Goal: Task Accomplishment & Management: Manage account settings

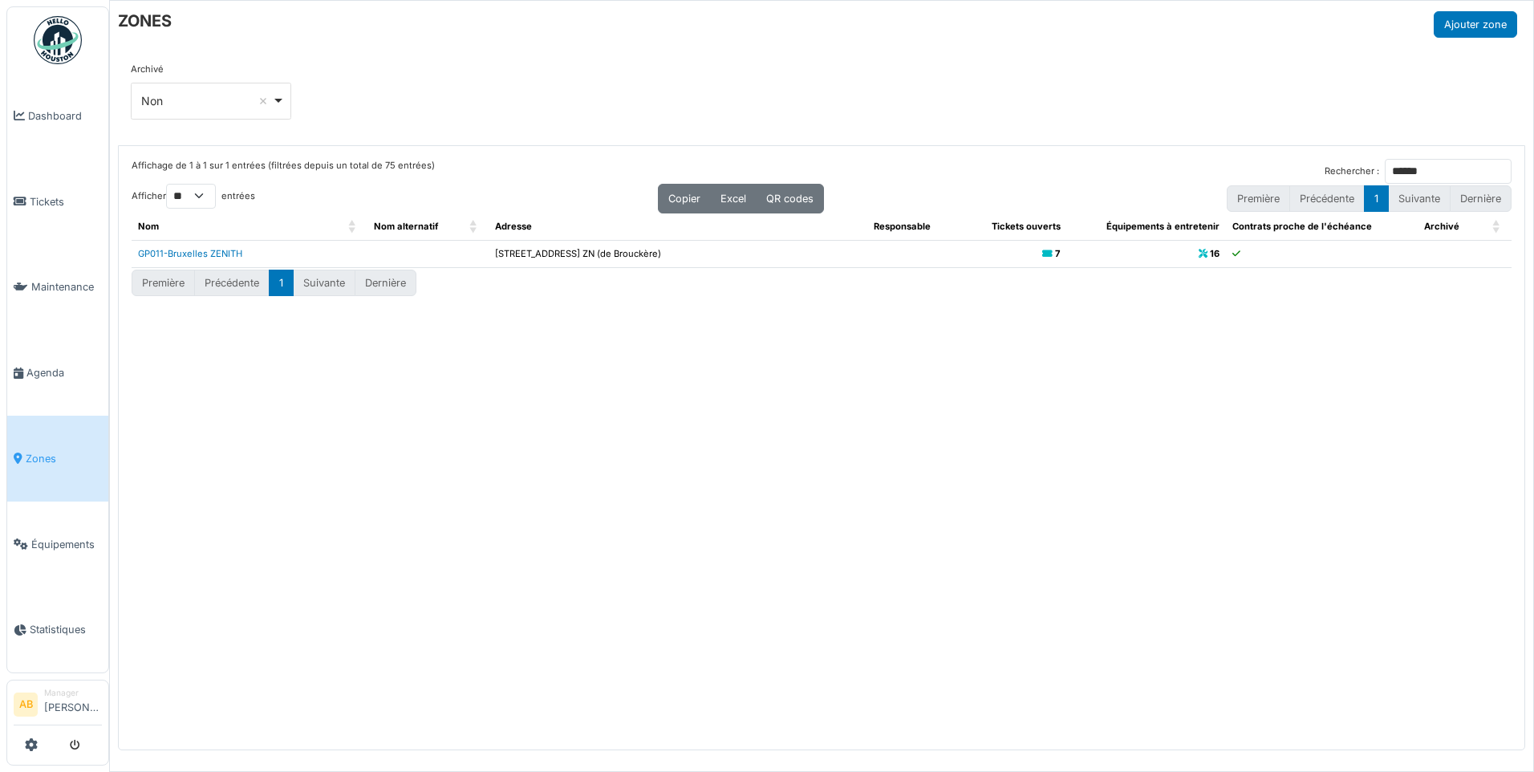
select select "**"
click at [45, 194] on span "Tickets" at bounding box center [66, 201] width 72 height 15
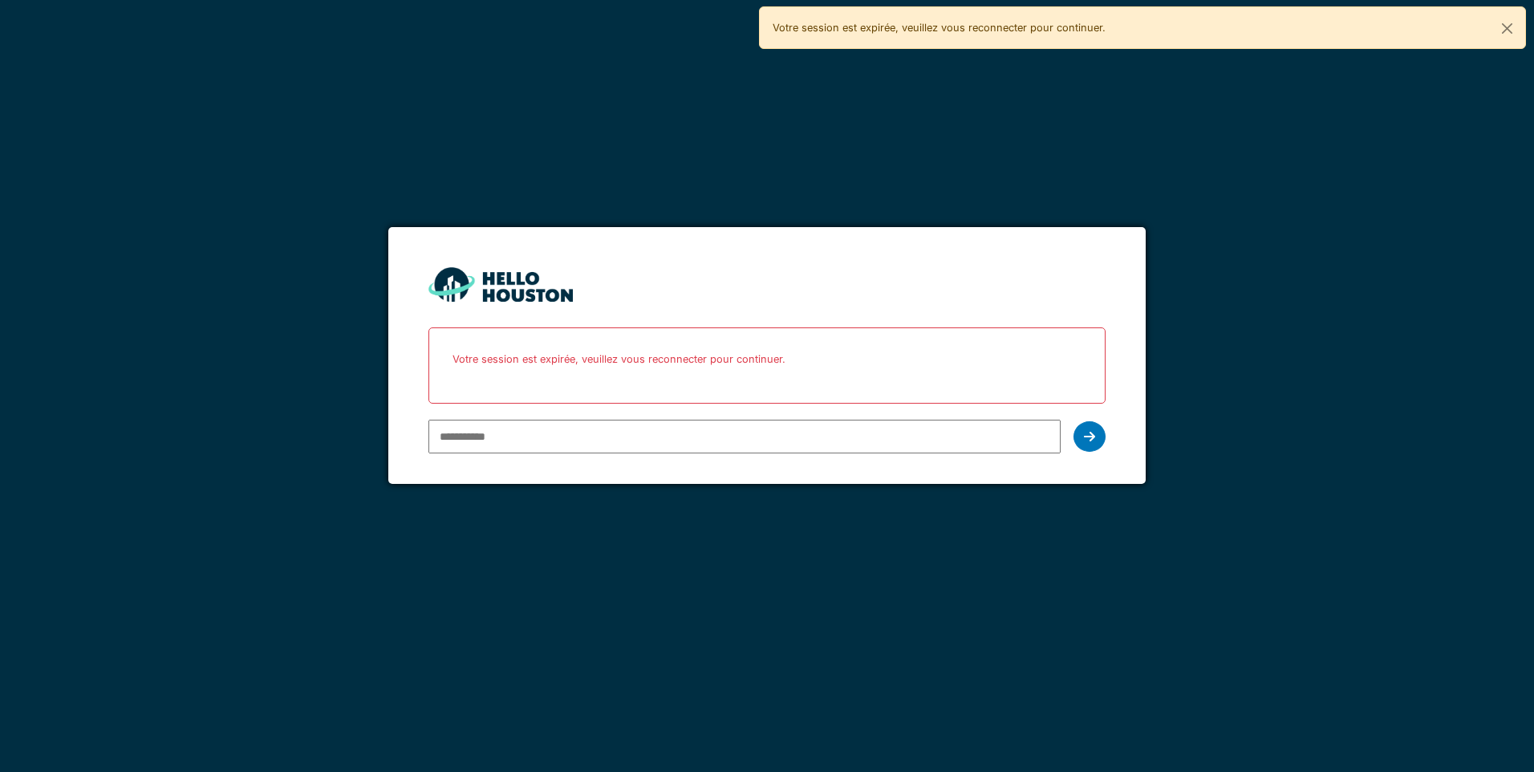
click at [641, 436] on input "email" at bounding box center [745, 437] width 632 height 34
type input "**********"
click at [1083, 430] on div at bounding box center [1090, 436] width 32 height 30
click at [1088, 433] on icon at bounding box center [1089, 436] width 11 height 13
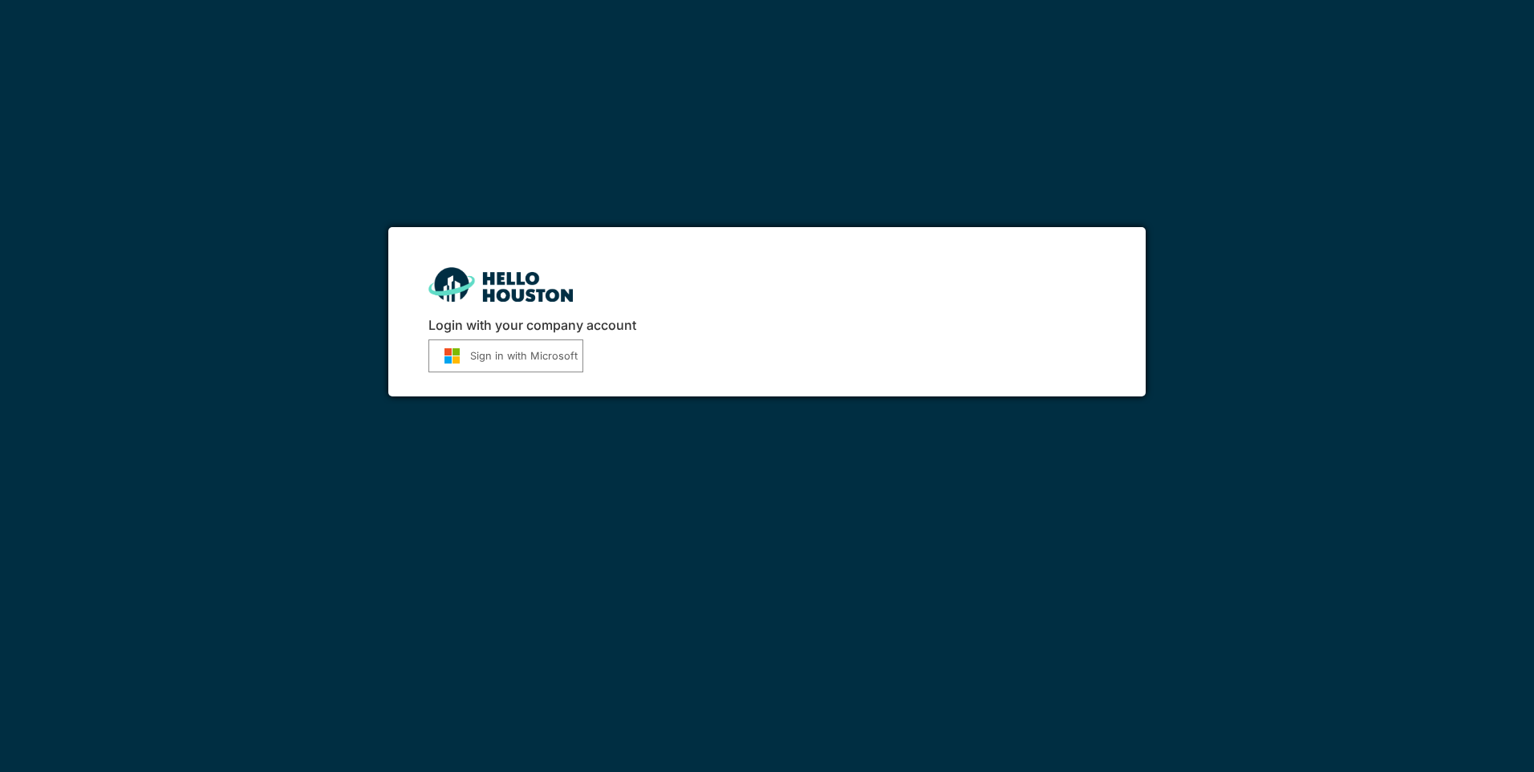
click at [534, 360] on button "Sign in with Microsoft" at bounding box center [506, 355] width 155 height 33
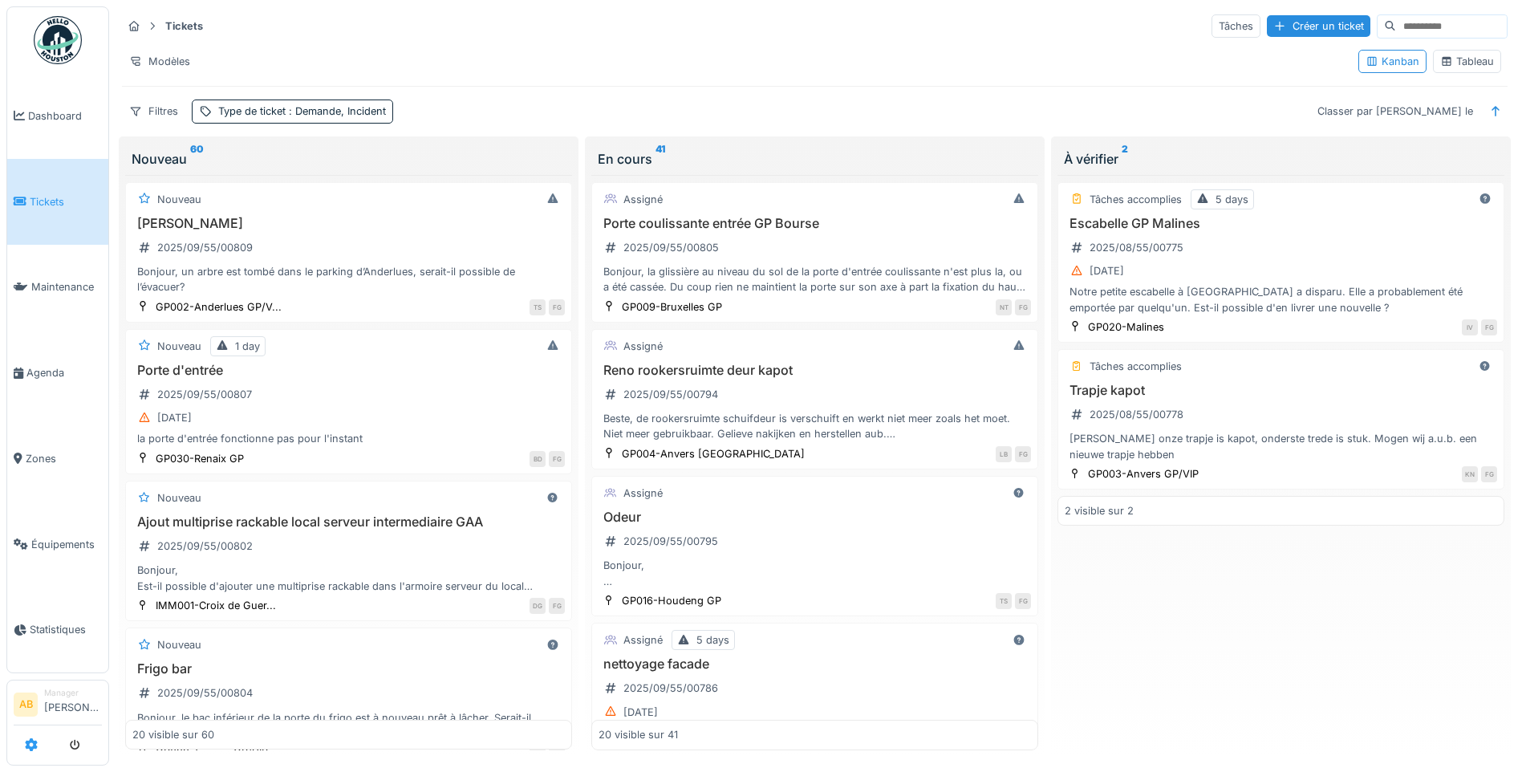
click at [34, 753] on link at bounding box center [31, 745] width 13 height 26
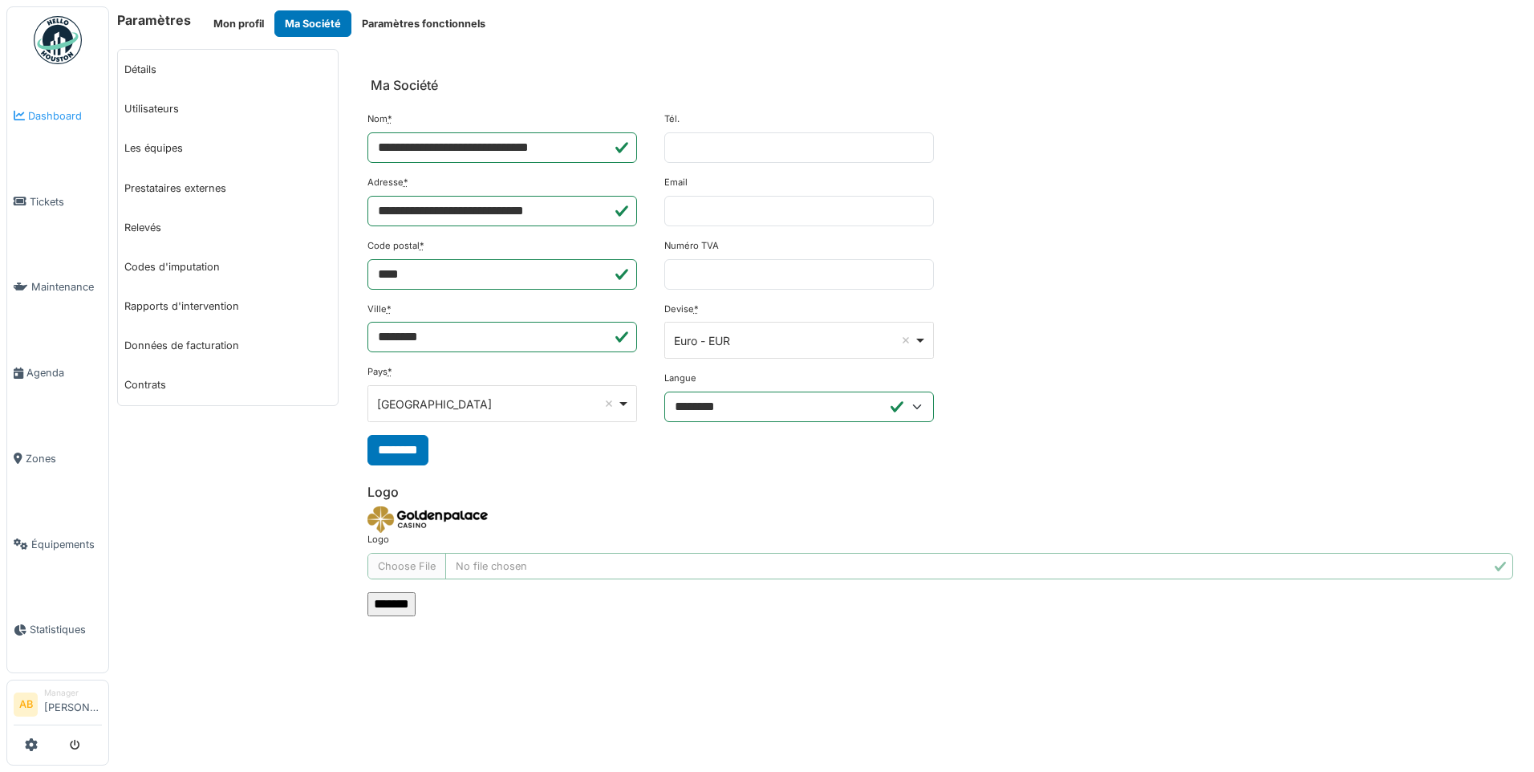
click at [49, 111] on span "Dashboard" at bounding box center [65, 115] width 74 height 15
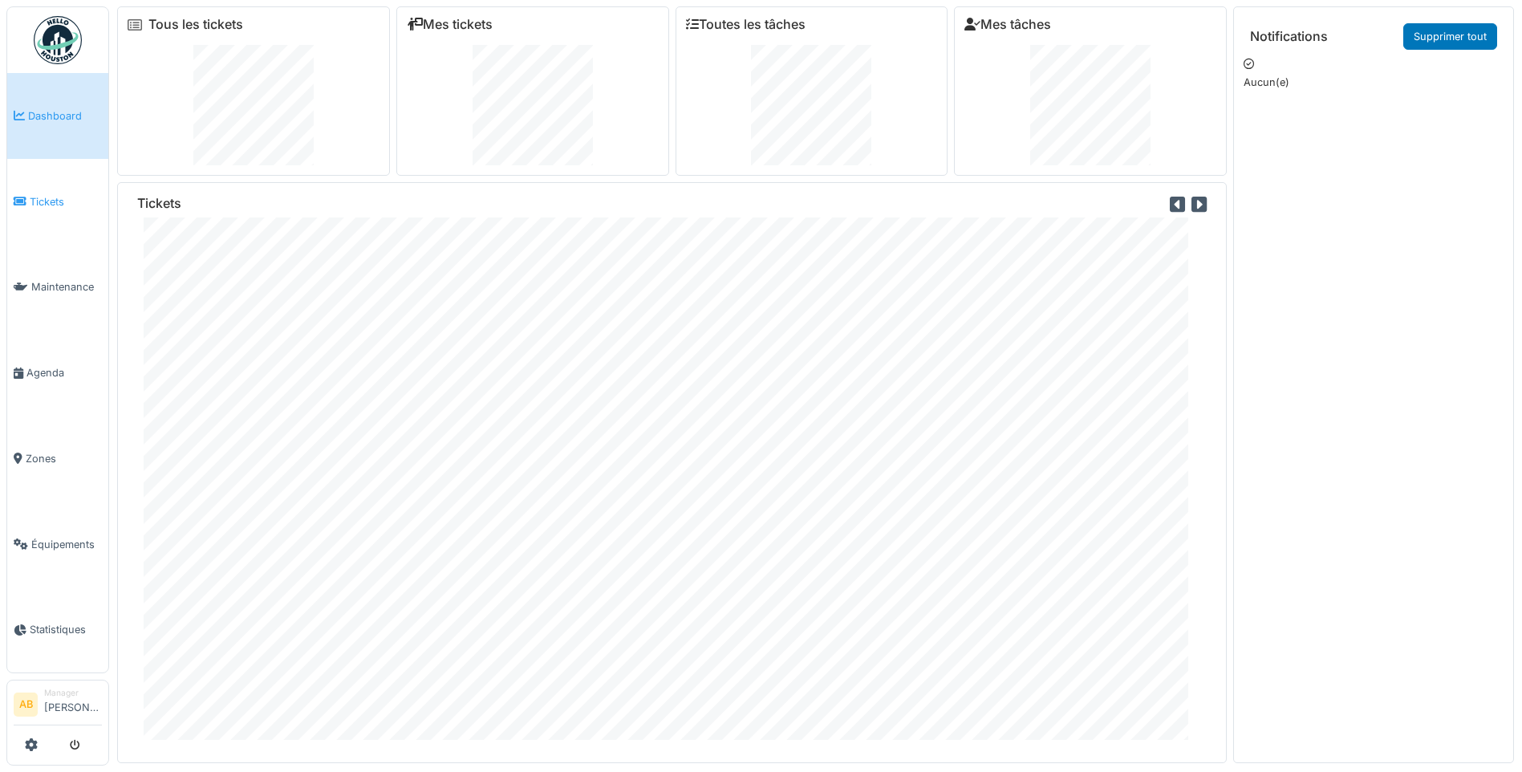
click at [55, 189] on link "Tickets" at bounding box center [57, 202] width 101 height 86
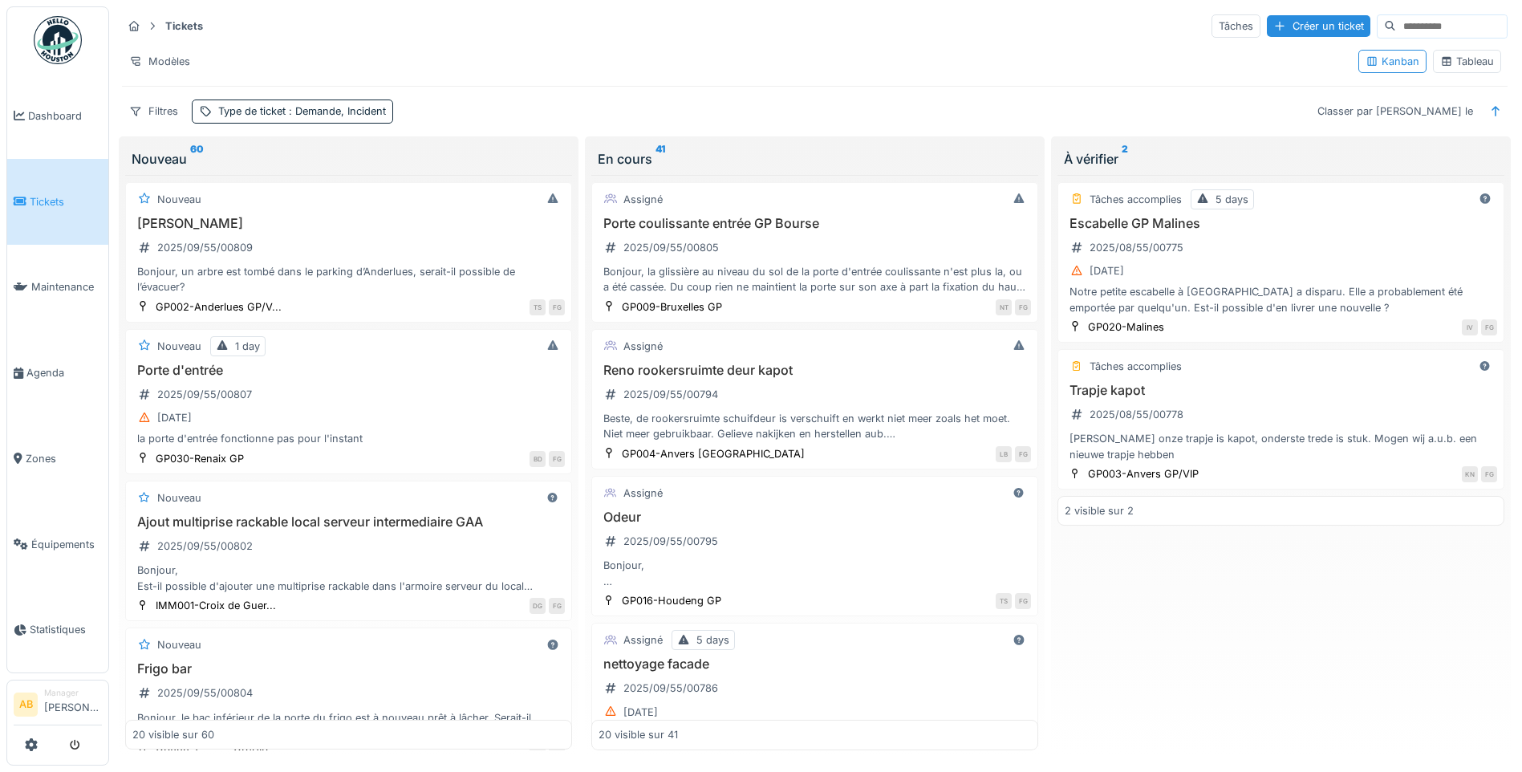
click at [59, 66] on link at bounding box center [57, 39] width 59 height 59
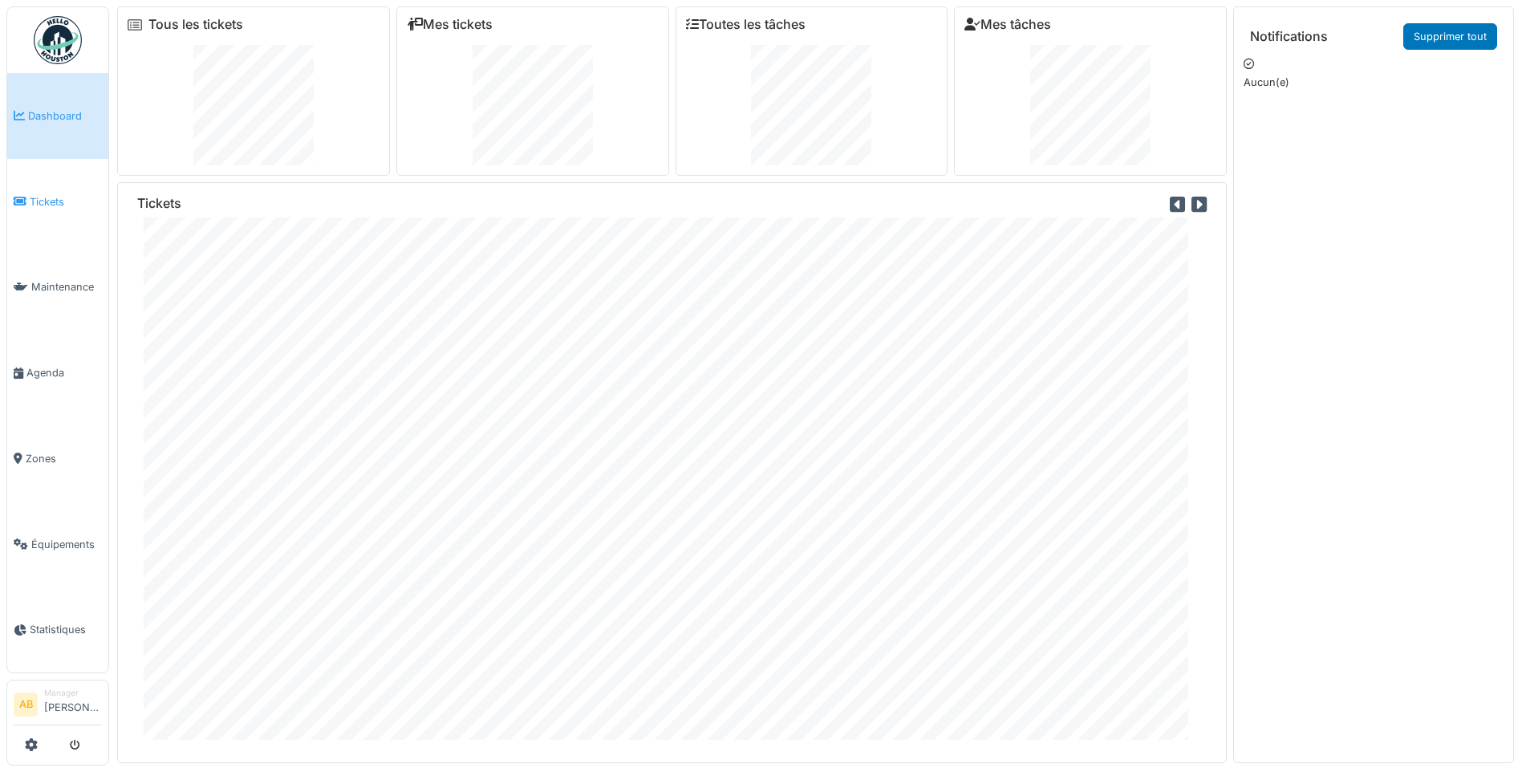
click at [55, 196] on span "Tickets" at bounding box center [66, 201] width 72 height 15
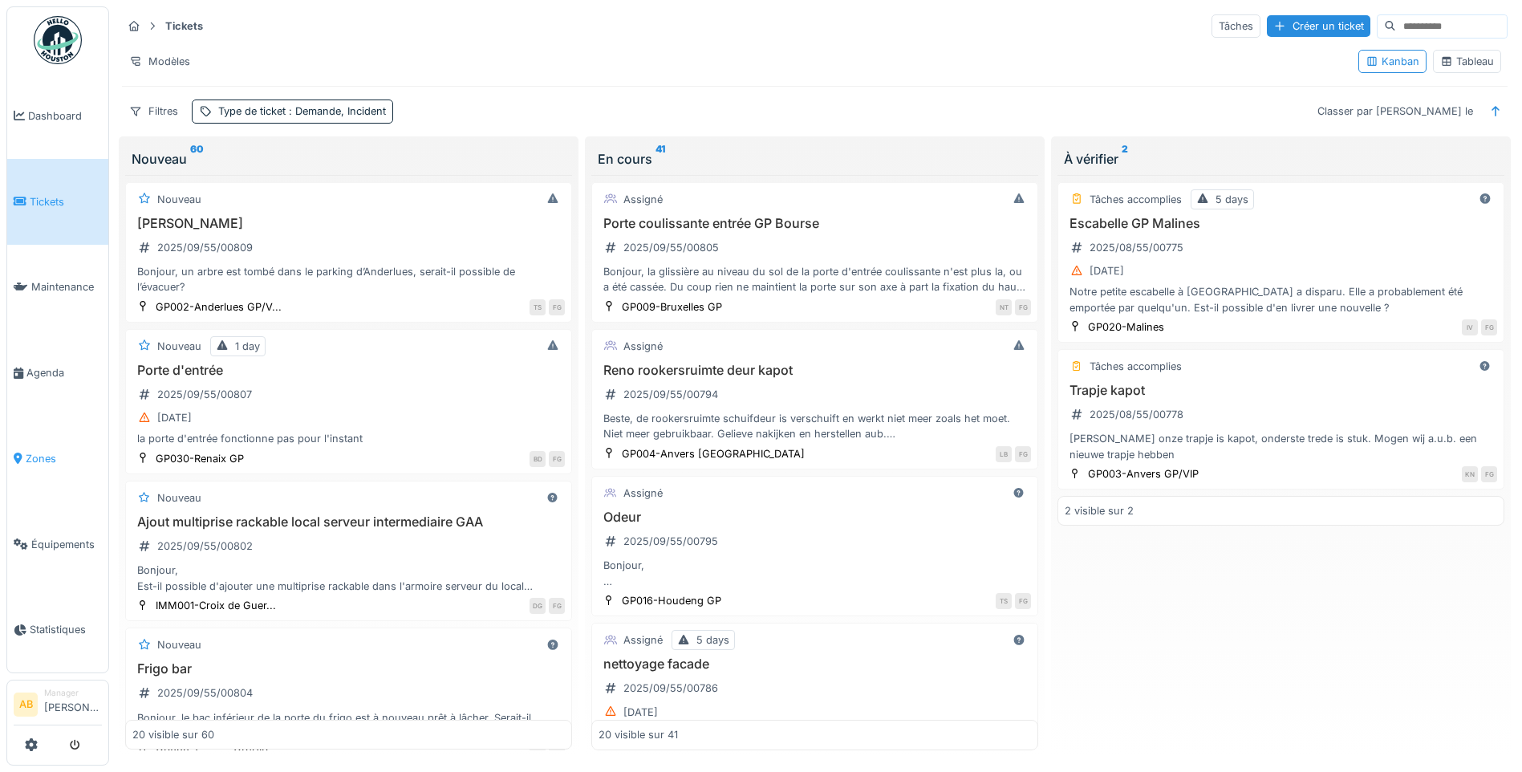
click at [46, 441] on link "Zones" at bounding box center [57, 459] width 101 height 86
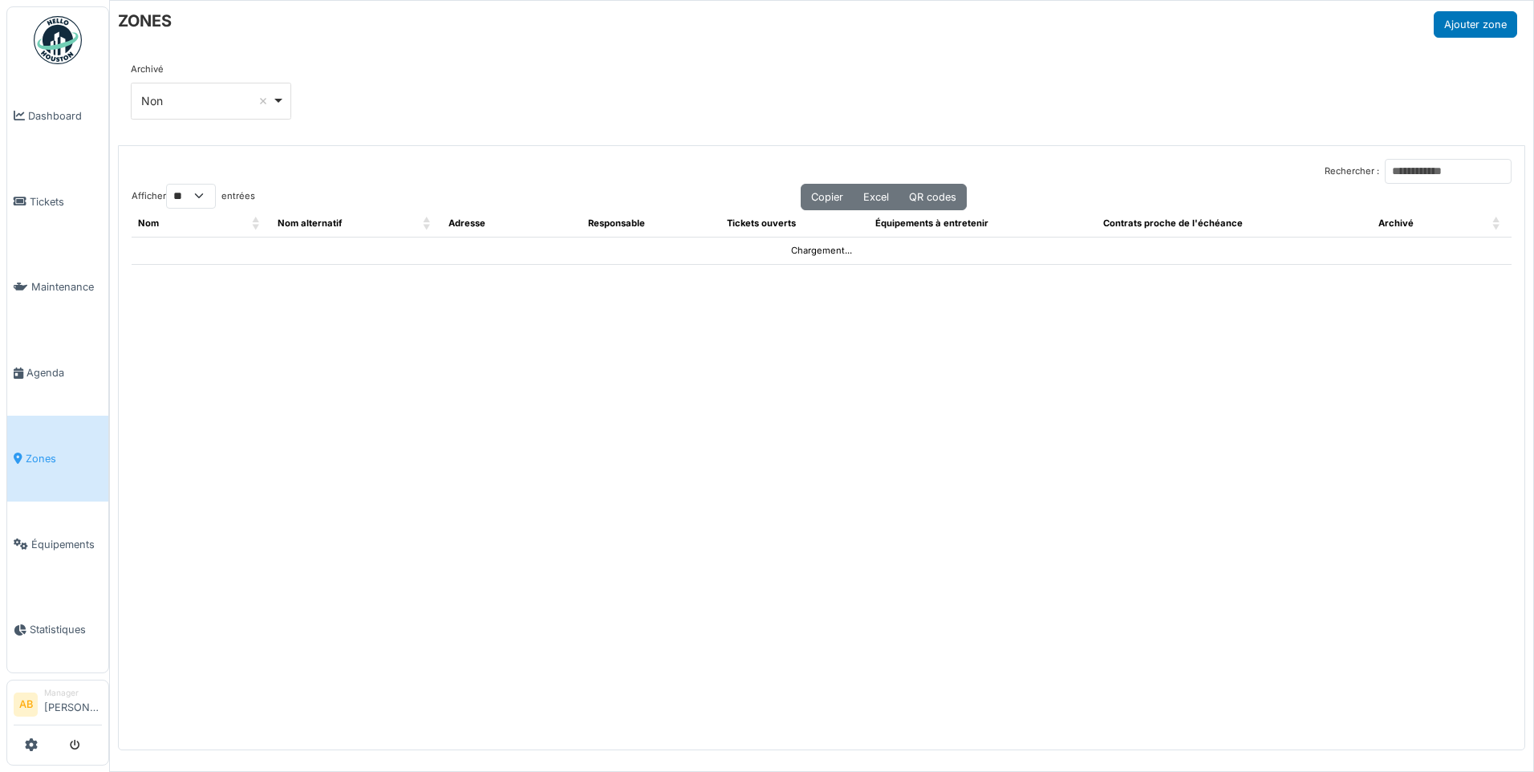
select select "**"
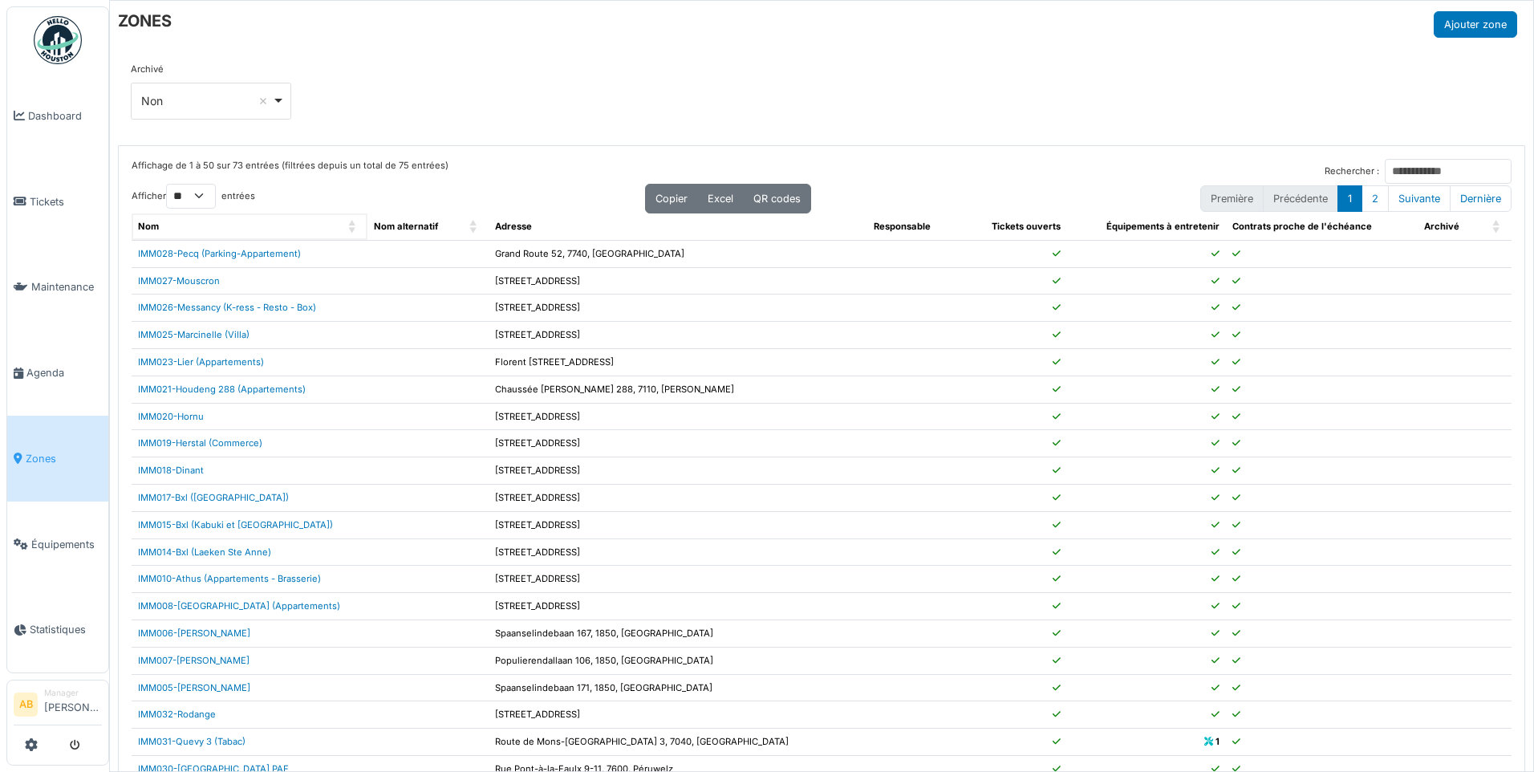
click at [153, 230] on span "Nom" at bounding box center [148, 226] width 21 height 11
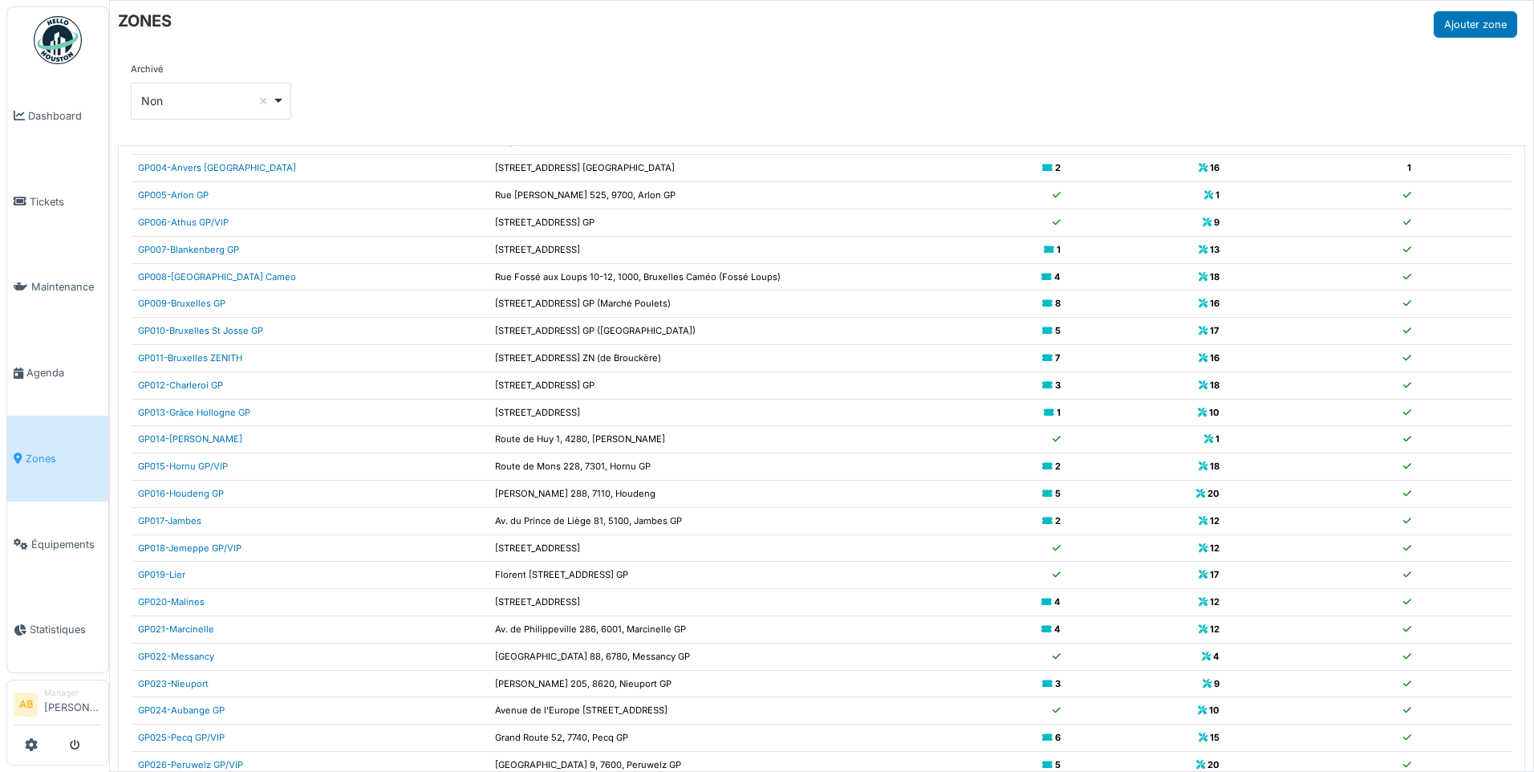
scroll to position [160, 0]
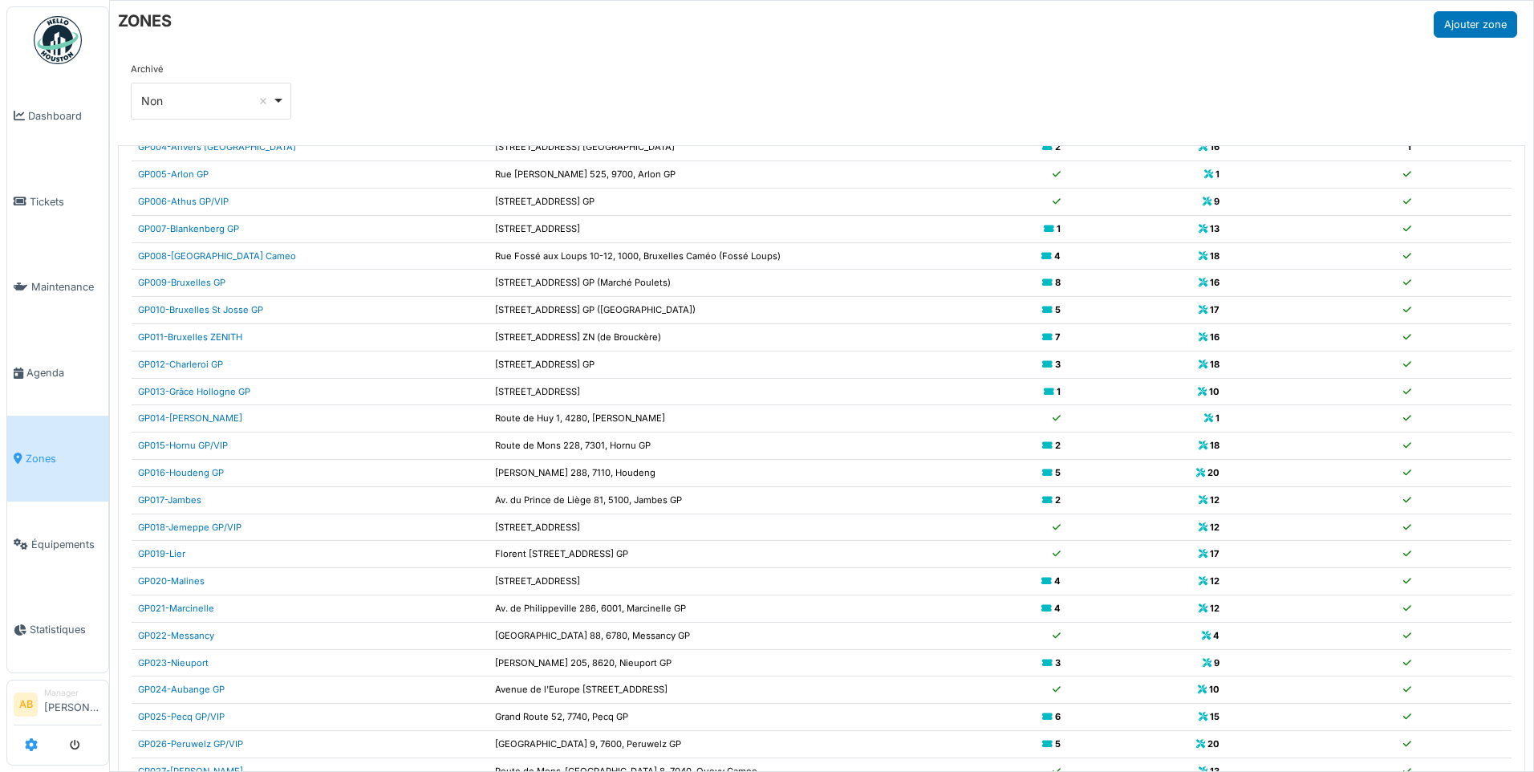
click at [33, 743] on icon at bounding box center [31, 744] width 13 height 13
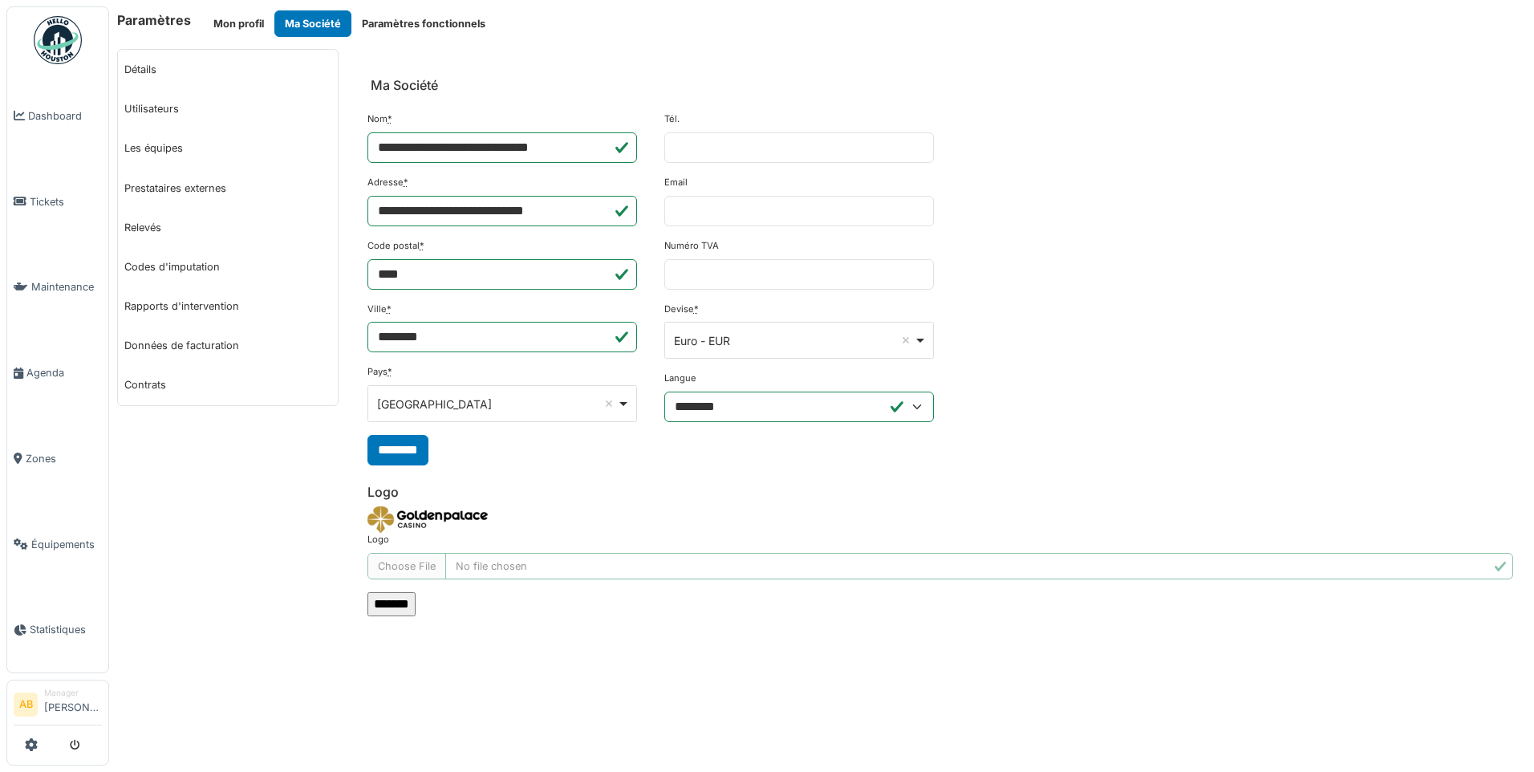
click at [46, 59] on img at bounding box center [58, 40] width 48 height 48
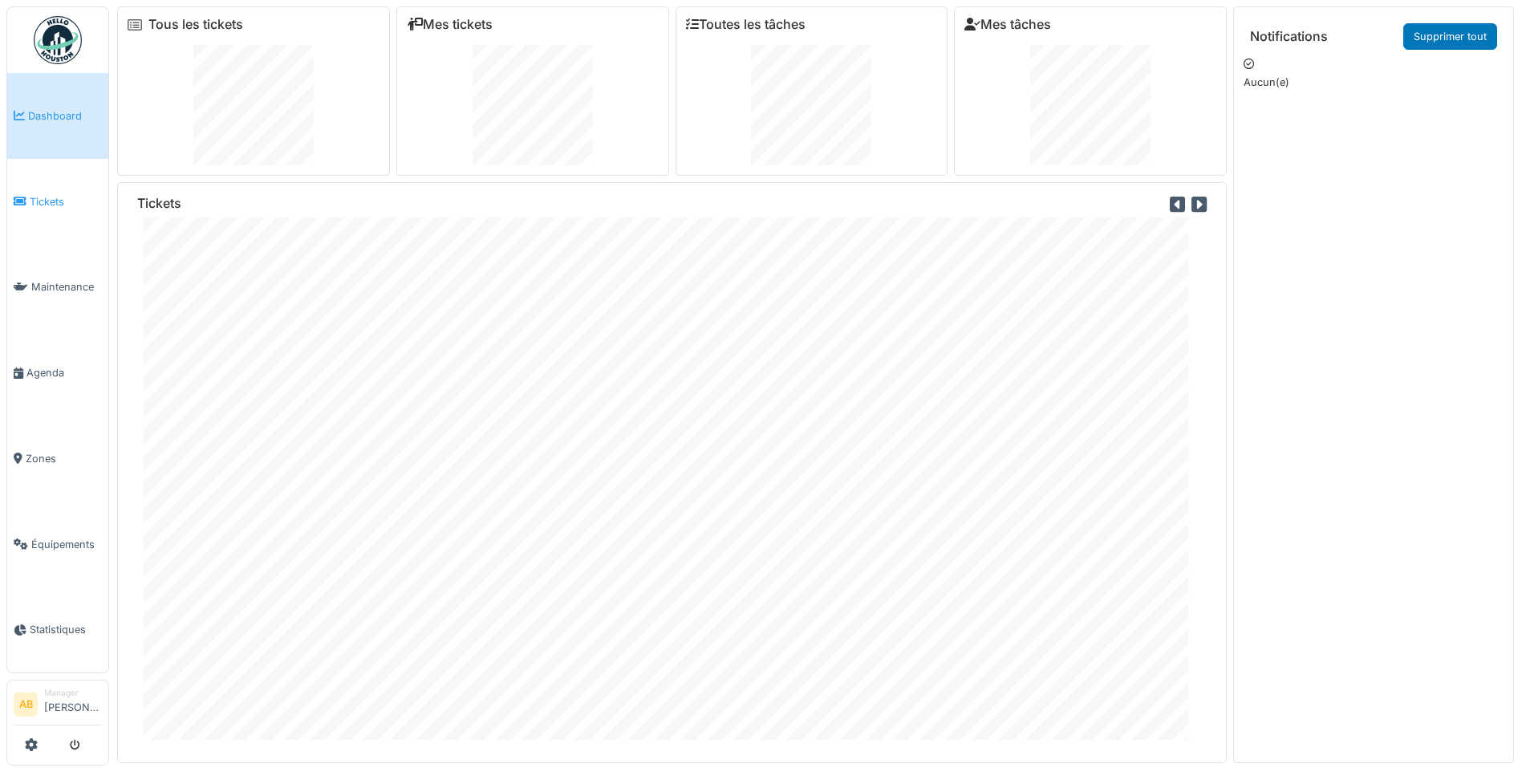
click at [23, 196] on icon at bounding box center [20, 201] width 13 height 11
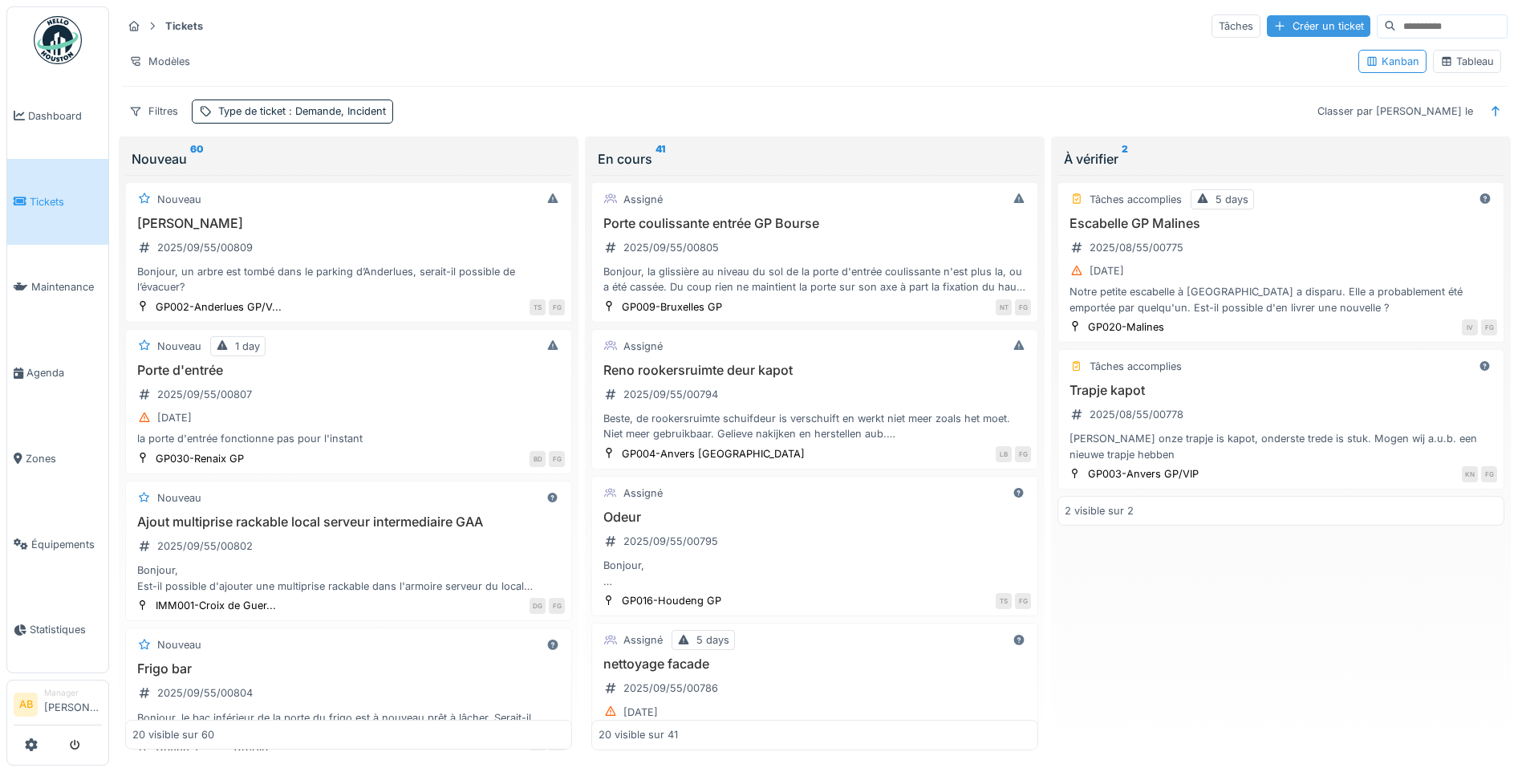
click at [1267, 25] on div "Créer un ticket" at bounding box center [1319, 26] width 104 height 22
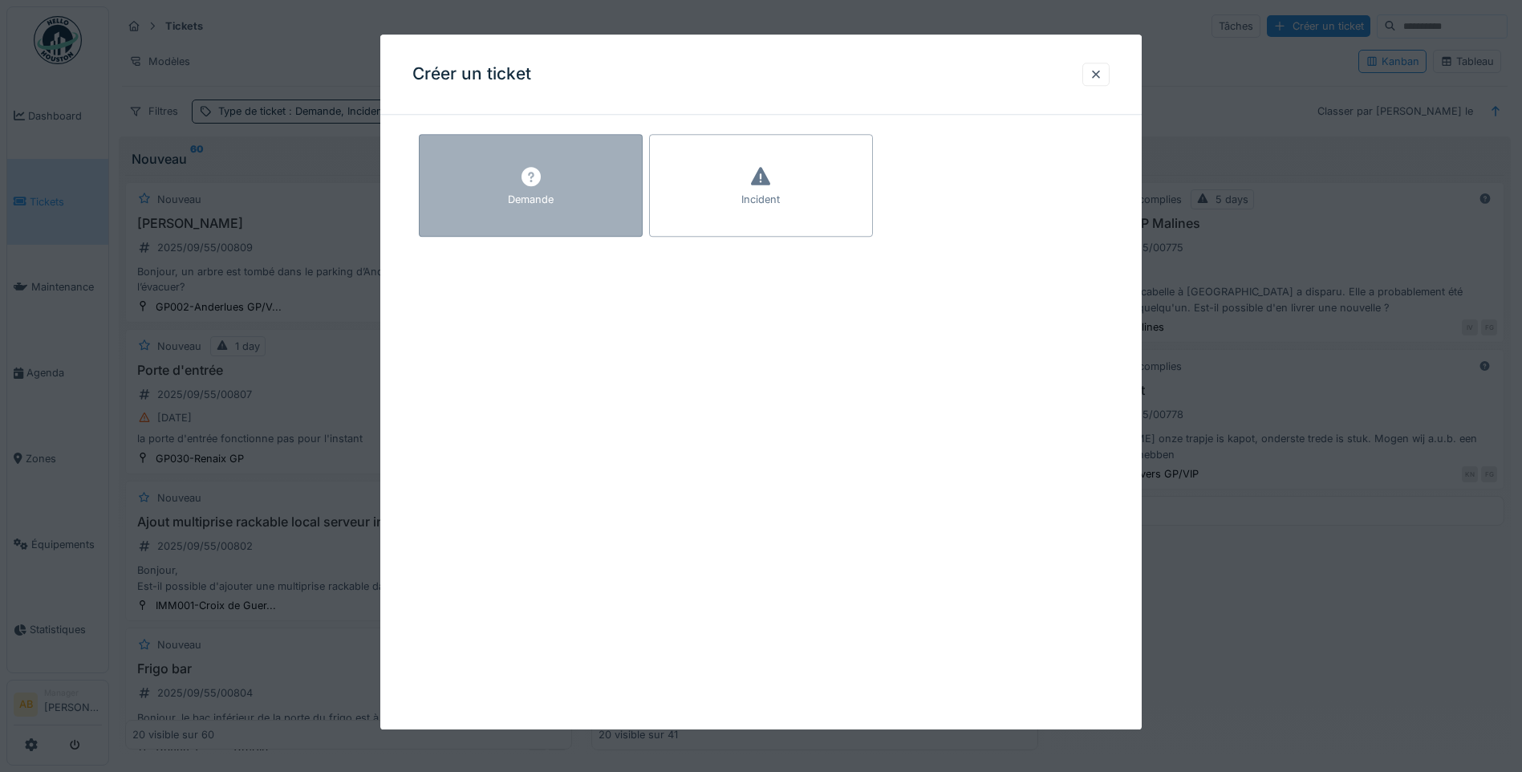
click at [577, 188] on div "Demande" at bounding box center [531, 185] width 224 height 103
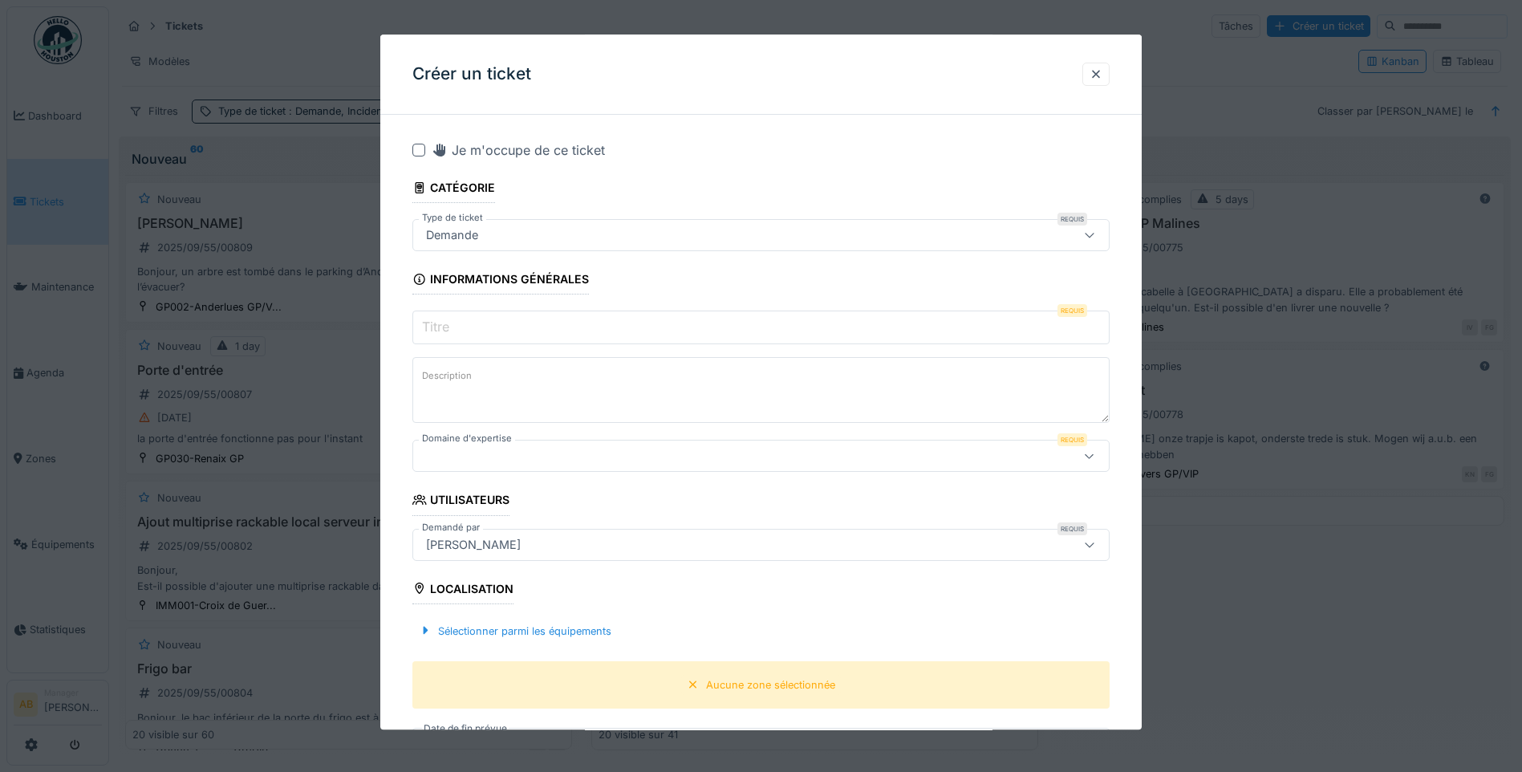
click at [607, 322] on input "Titre" at bounding box center [760, 328] width 697 height 34
click at [688, 271] on fieldset "**********" at bounding box center [760, 666] width 697 height 1076
click at [636, 327] on input "Titre" at bounding box center [760, 328] width 697 height 34
click at [795, 330] on input "Titre" at bounding box center [760, 328] width 697 height 34
click at [715, 295] on fieldset "**********" at bounding box center [760, 666] width 697 height 1076
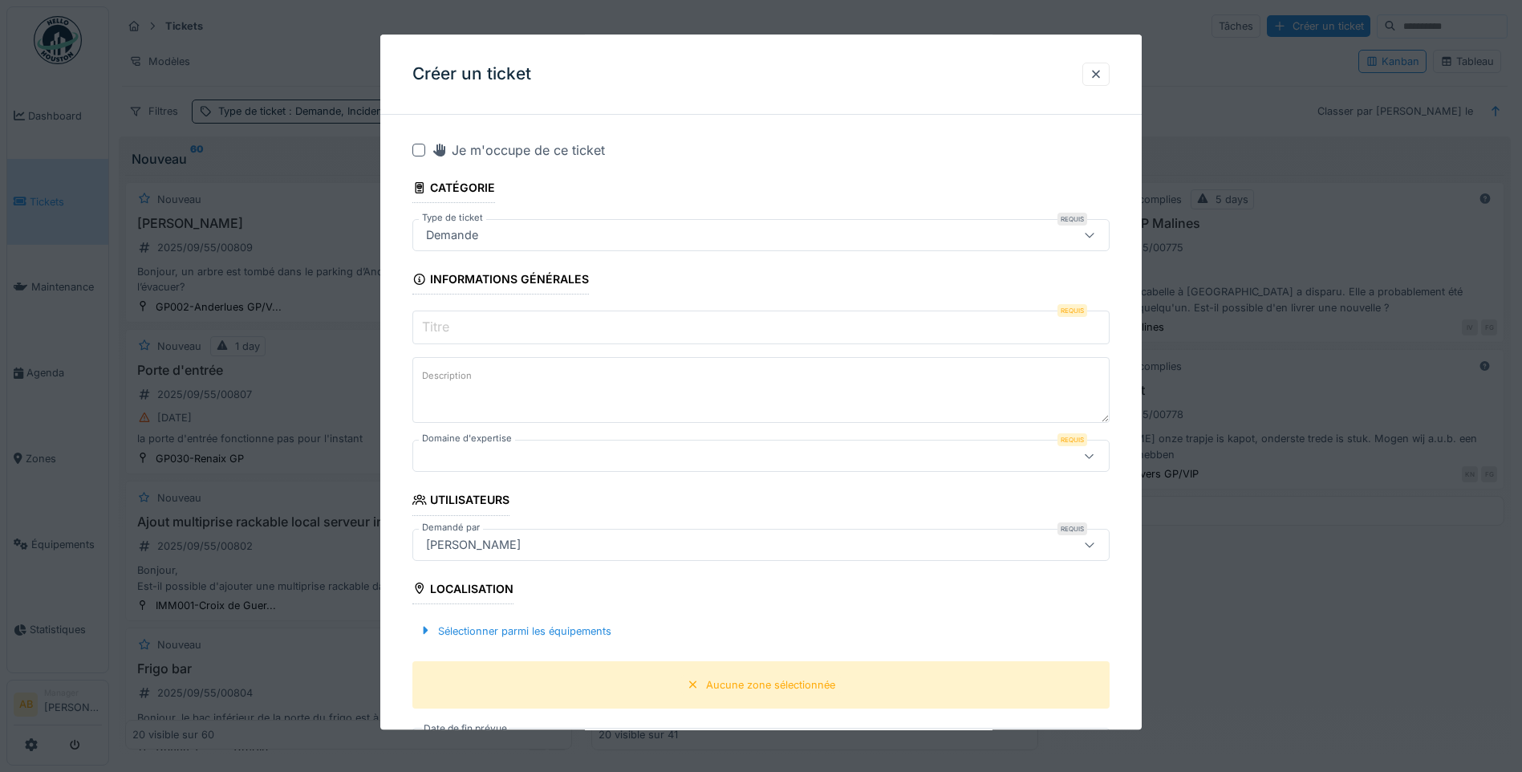
click at [522, 323] on input "Titre" at bounding box center [760, 328] width 697 height 34
drag, startPoint x: 1096, startPoint y: 76, endPoint x: 924, endPoint y: 76, distance: 171.7
click at [1096, 76] on div at bounding box center [1096, 74] width 13 height 15
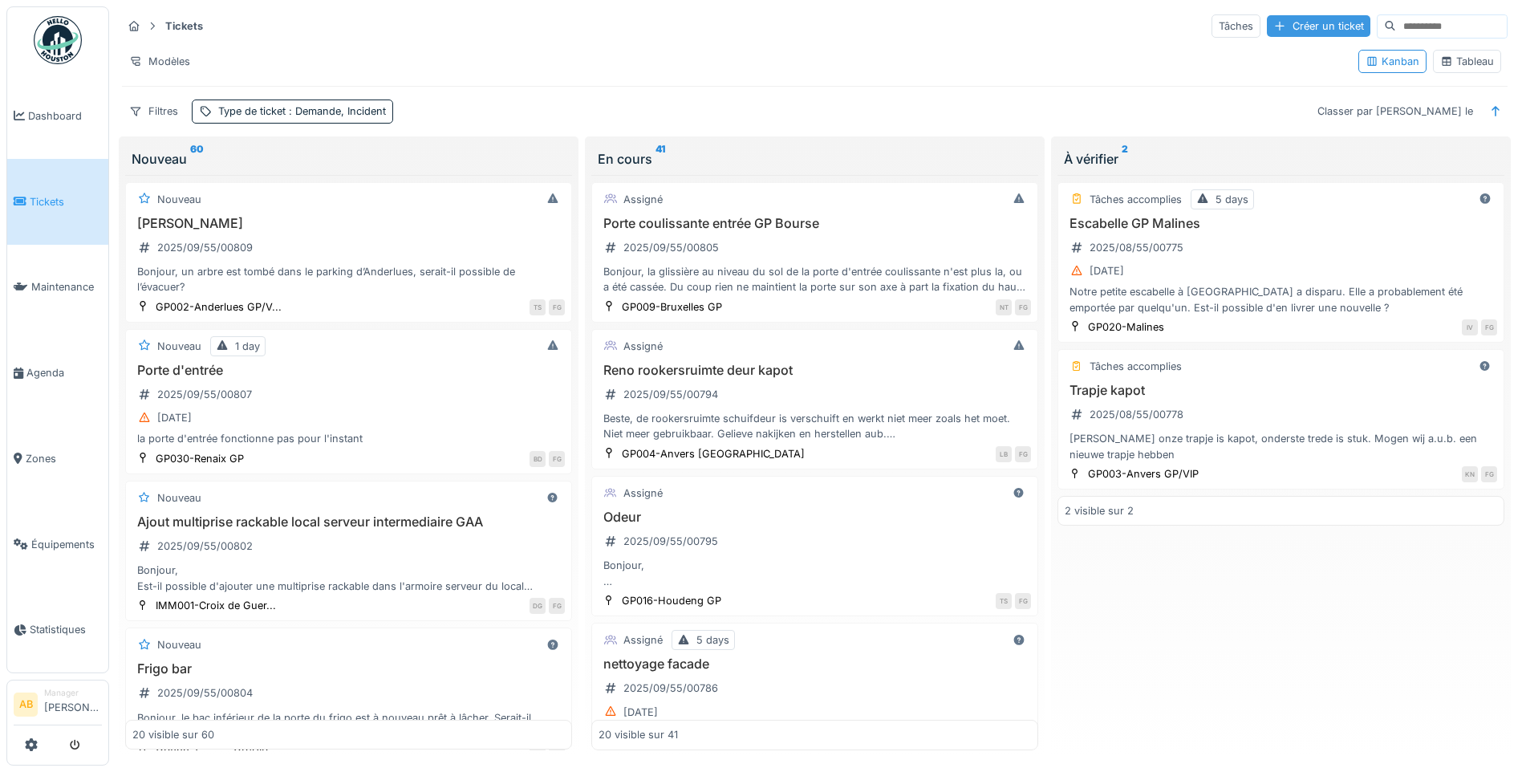
click at [1272, 25] on div "Créer un ticket" at bounding box center [1319, 26] width 104 height 22
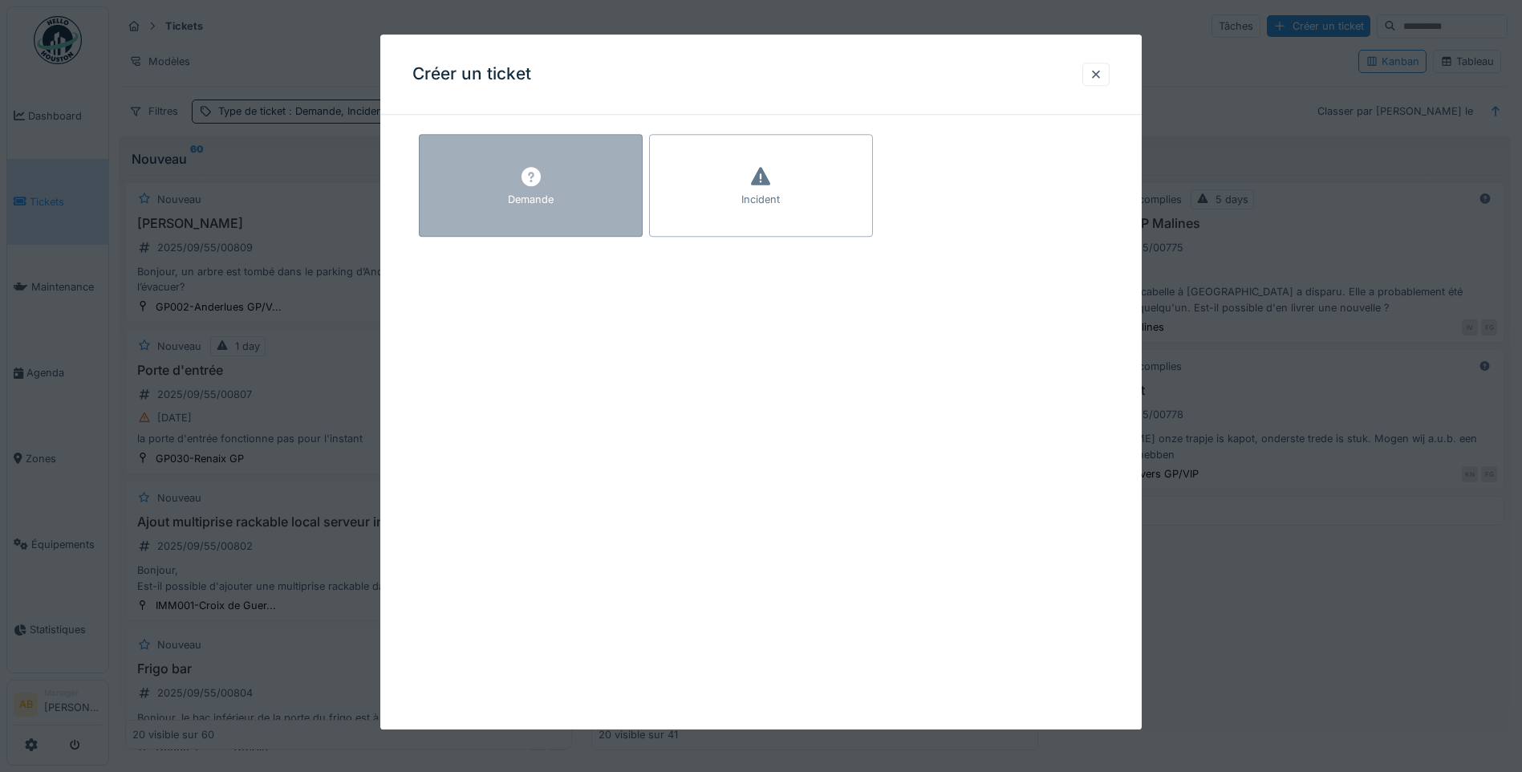
click at [510, 197] on div "Demande" at bounding box center [531, 200] width 46 height 15
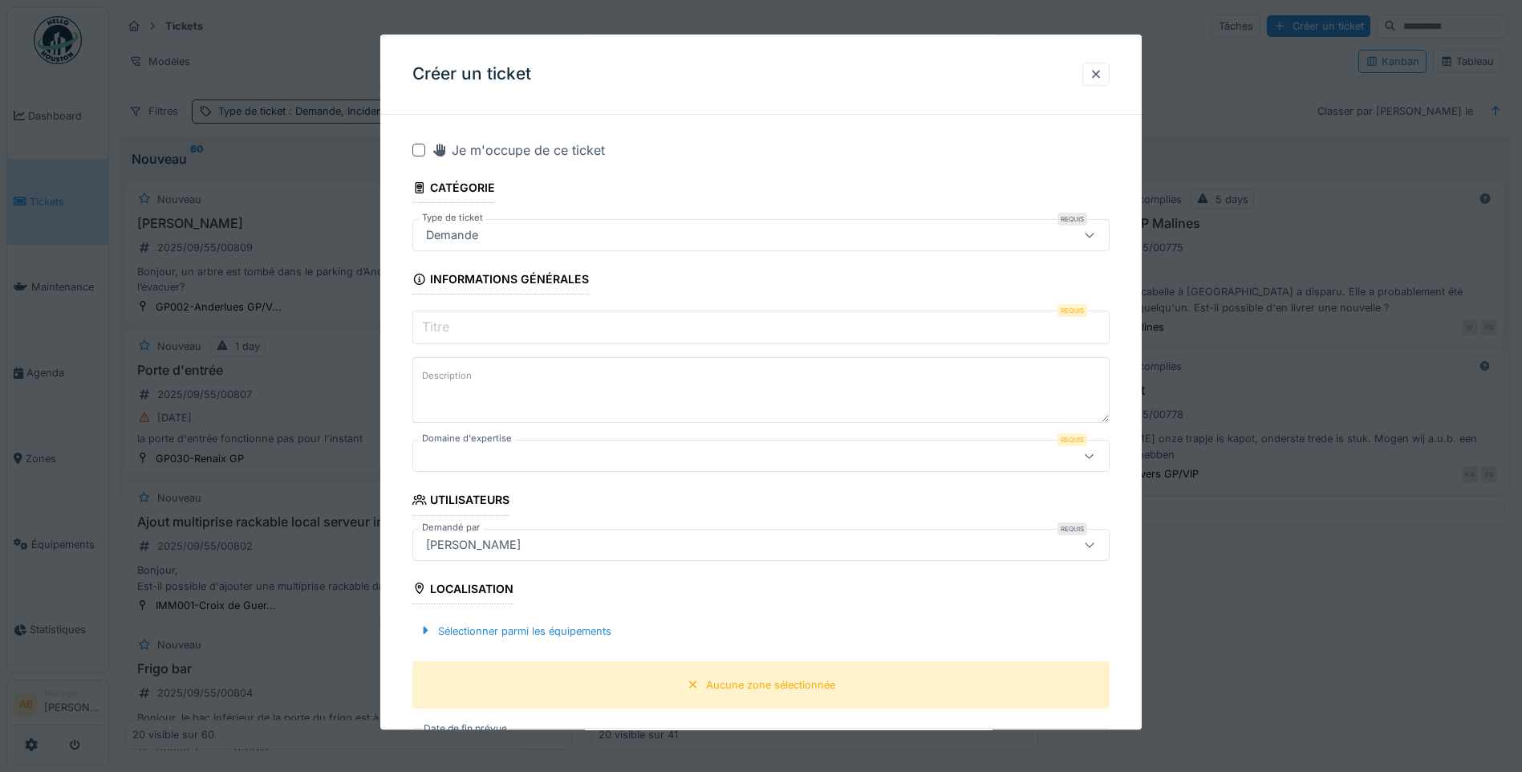
click at [543, 337] on input "Titre" at bounding box center [760, 328] width 697 height 34
click at [546, 330] on input "Titre" at bounding box center [760, 328] width 697 height 34
click at [1093, 238] on icon at bounding box center [1089, 235] width 13 height 10
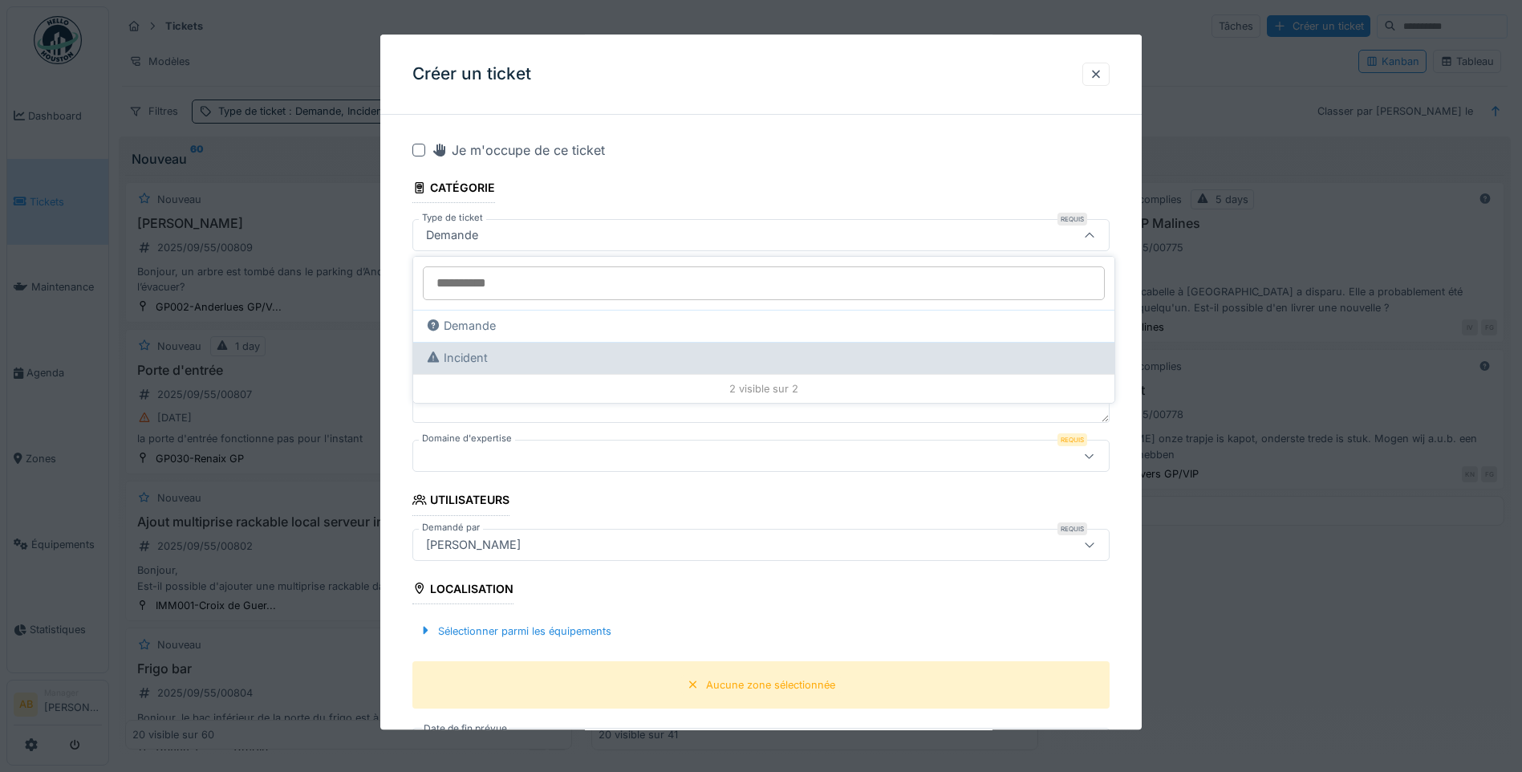
click at [510, 364] on div "Incident" at bounding box center [764, 358] width 676 height 18
type input "**"
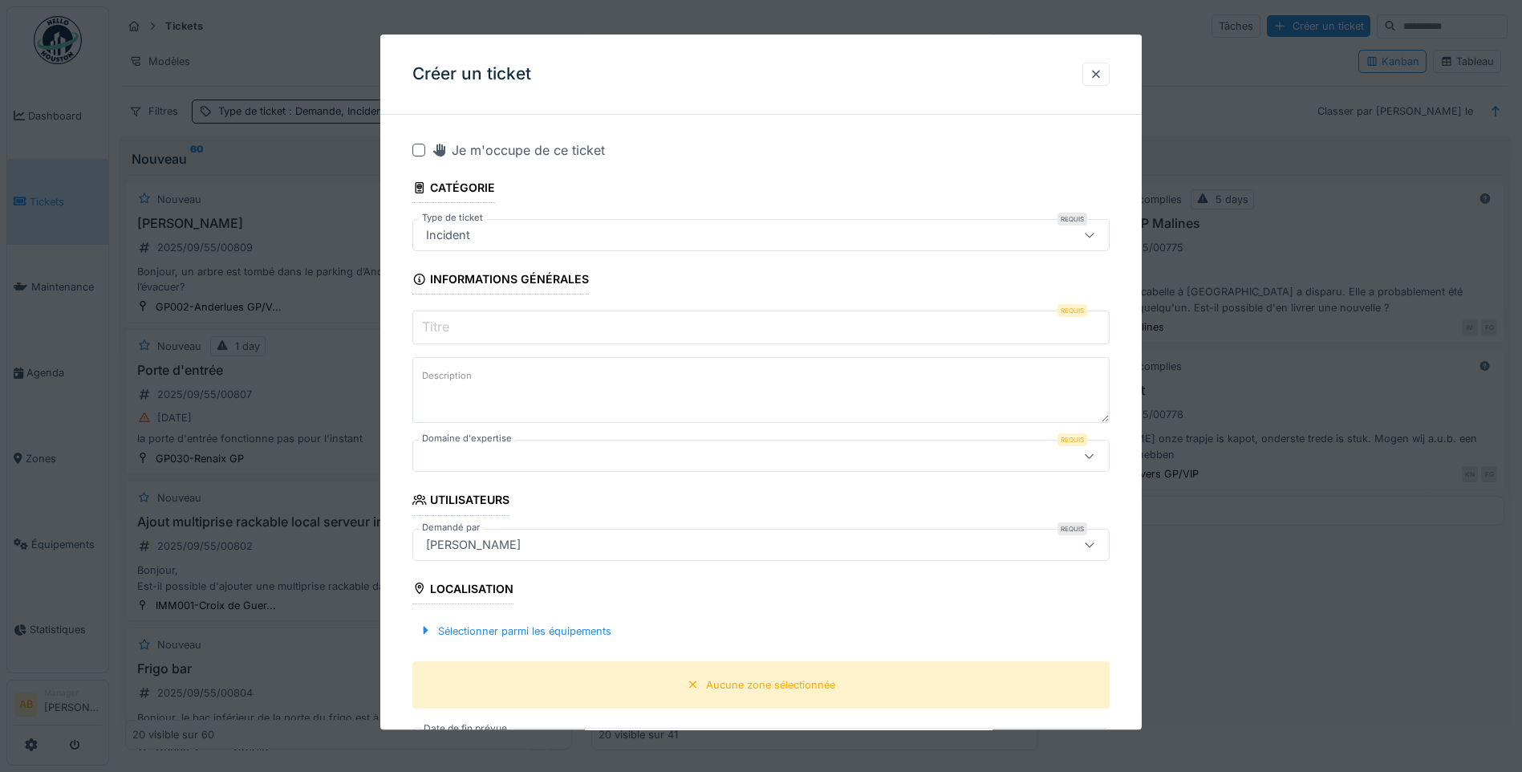
click at [473, 316] on input "Titre" at bounding box center [760, 328] width 697 height 34
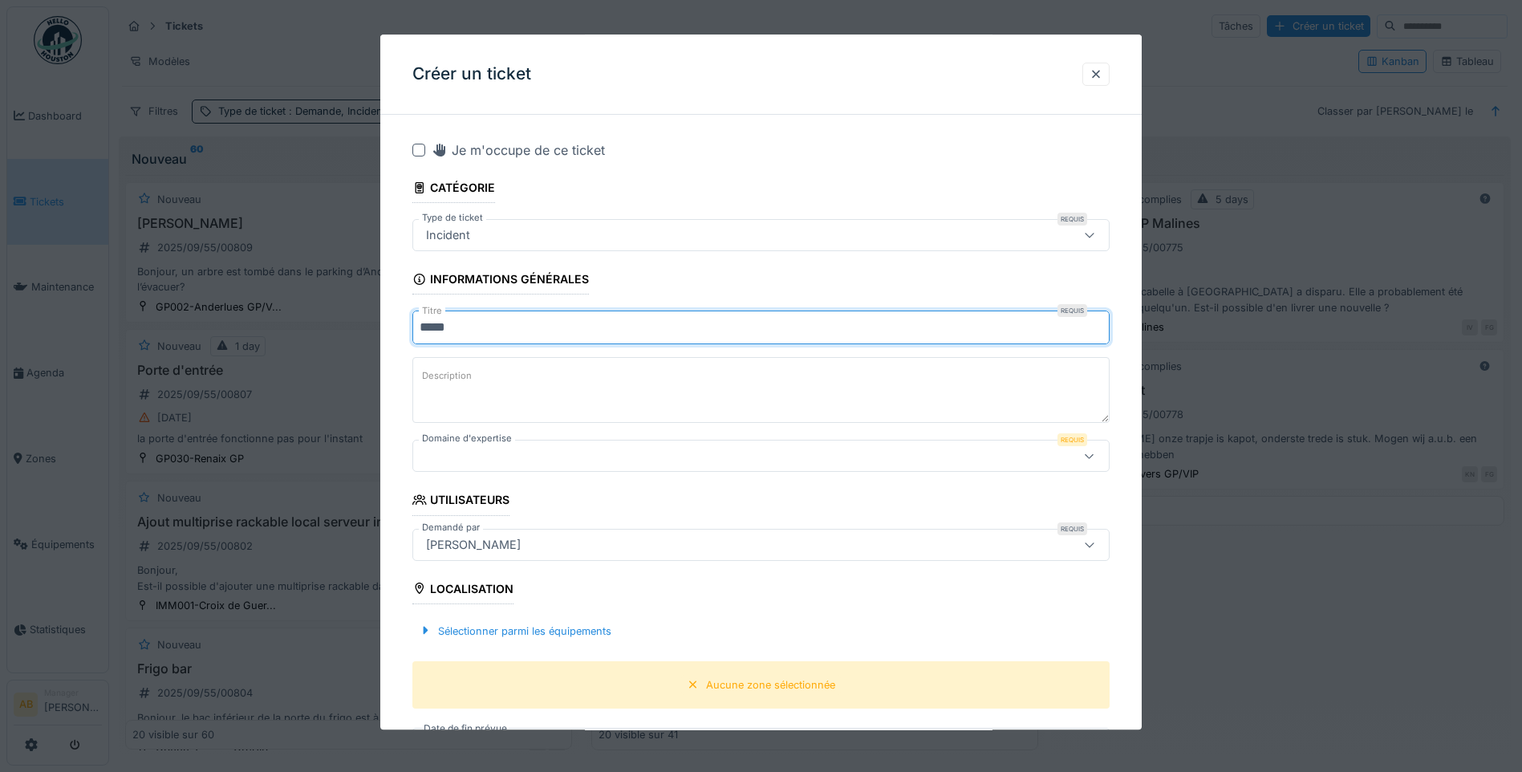
type input "*****"
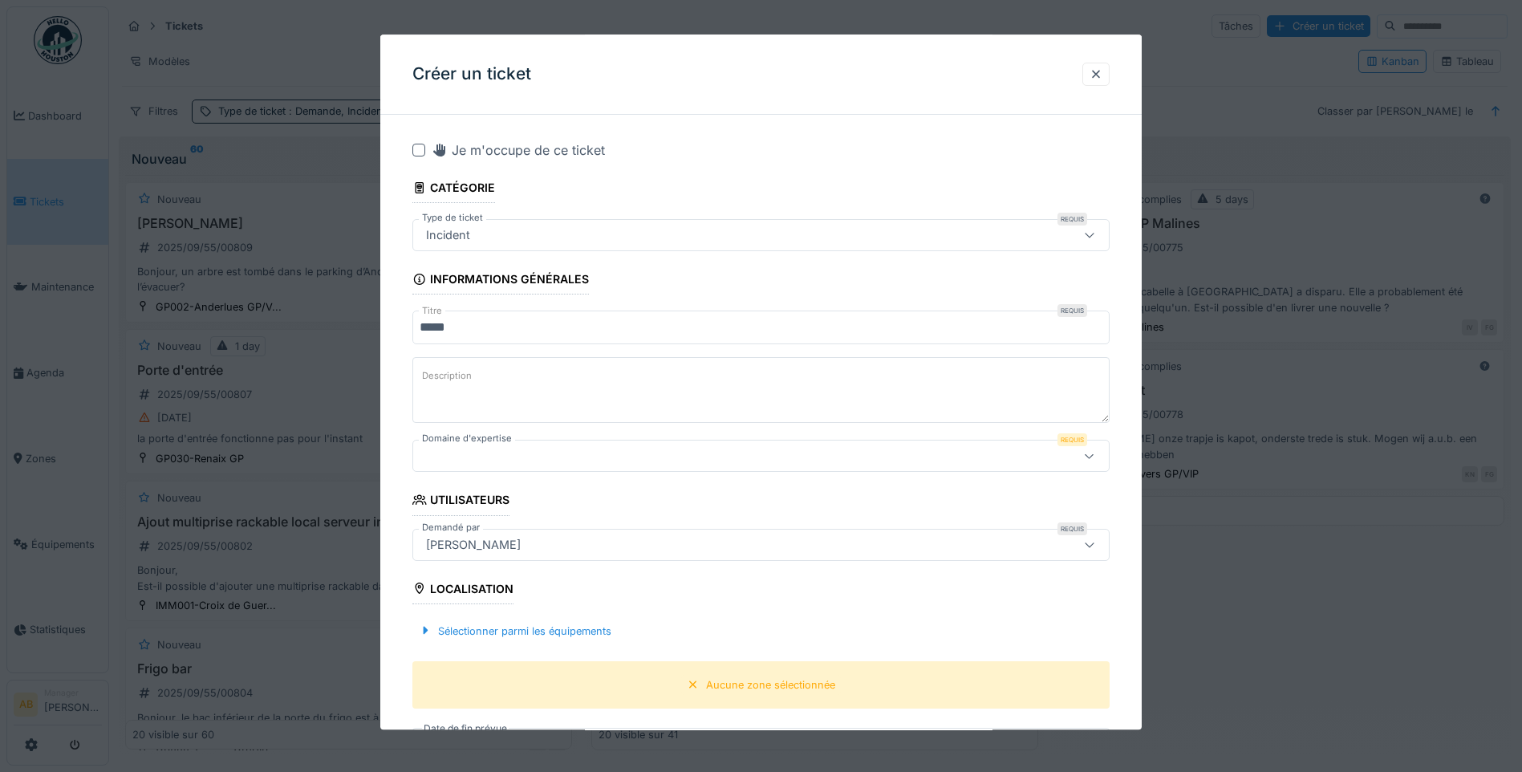
click at [791, 156] on div "Je m'occupe de ce ticket" at bounding box center [771, 149] width 678 height 19
click at [501, 381] on textarea "Description" at bounding box center [760, 391] width 697 height 66
type textarea "*****"
click at [1101, 465] on div at bounding box center [1090, 456] width 39 height 30
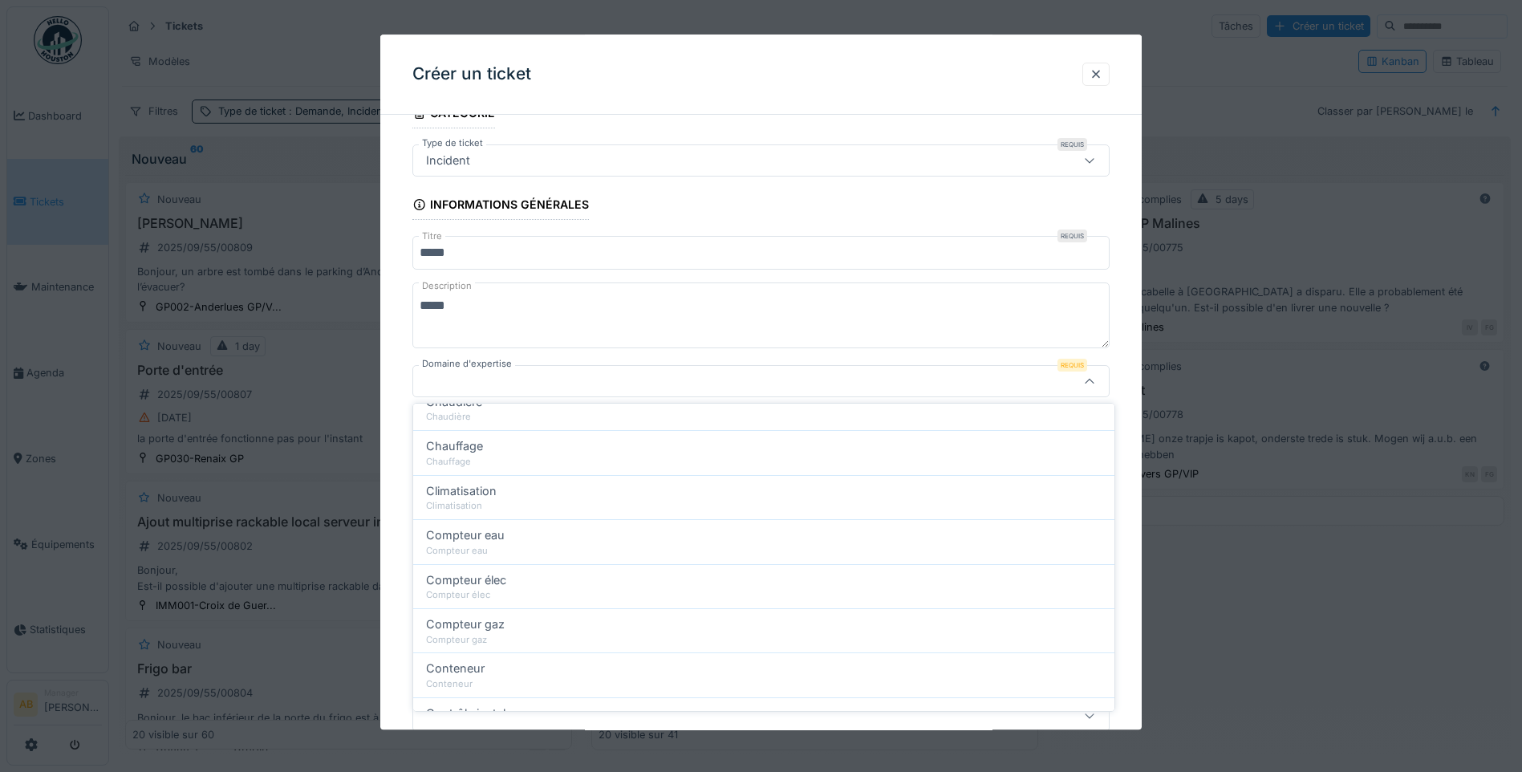
scroll to position [722, 0]
click at [583, 384] on div at bounding box center [720, 382] width 601 height 18
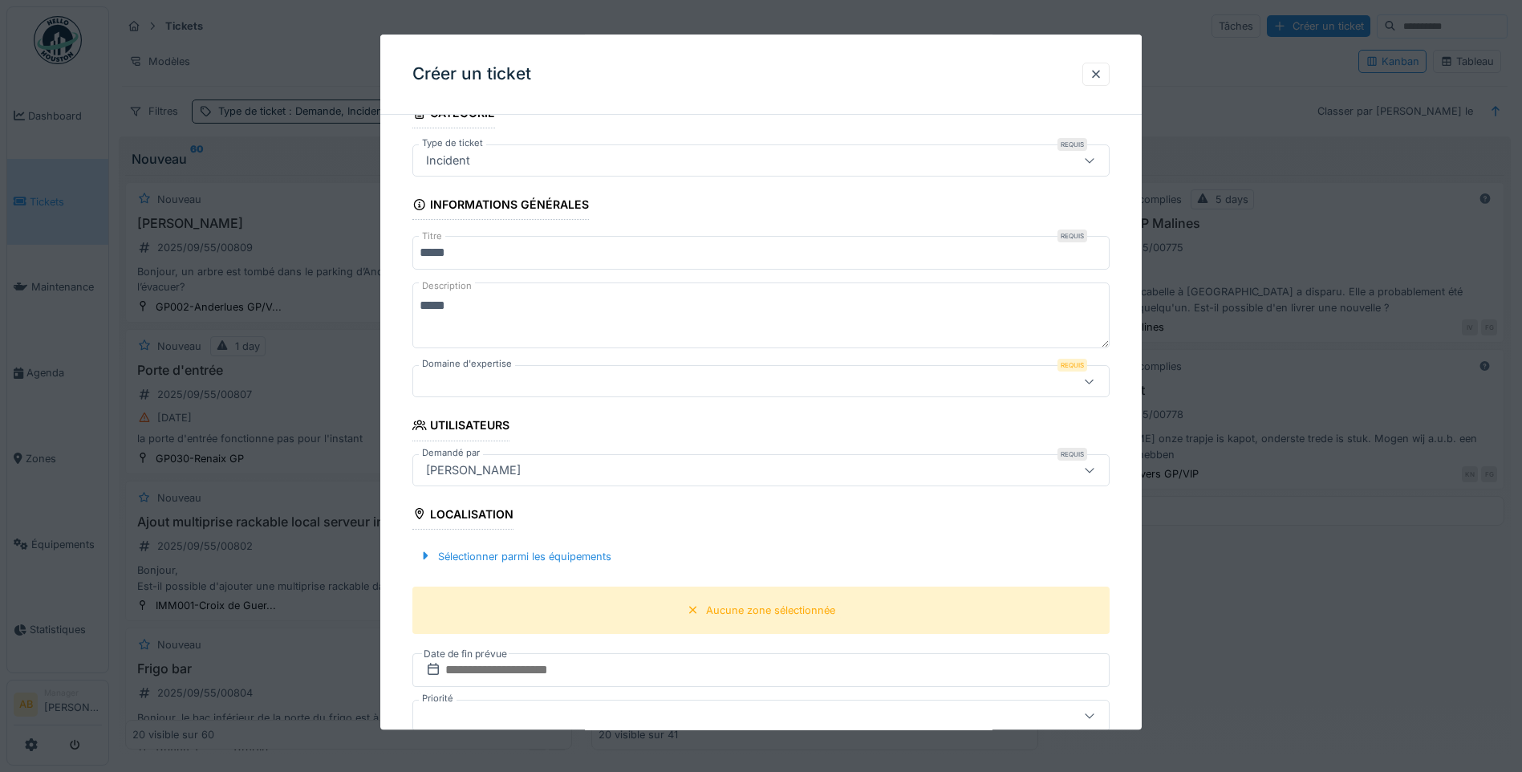
click at [1090, 387] on div at bounding box center [1089, 381] width 13 height 15
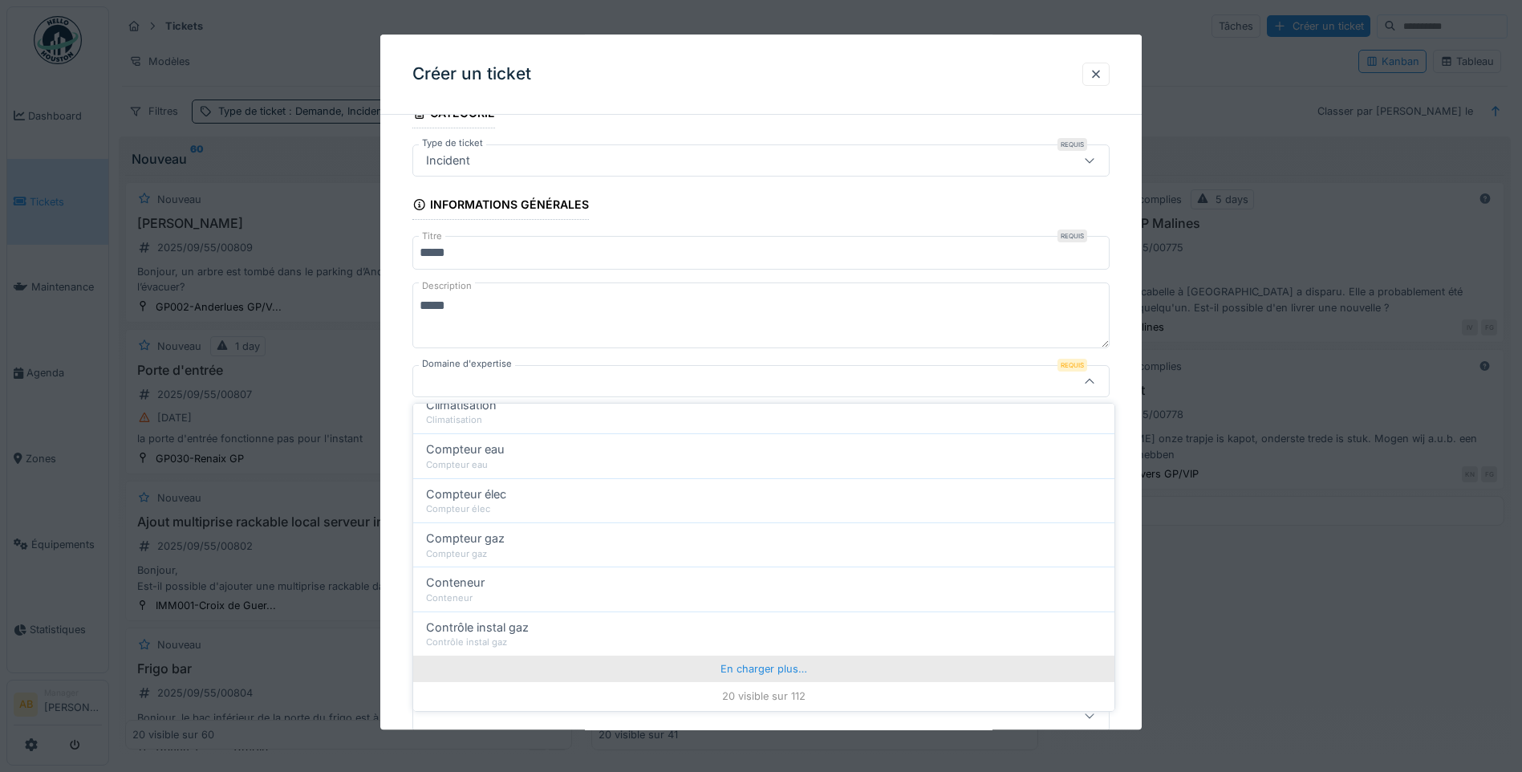
click at [778, 674] on div "En charger plus…" at bounding box center [763, 669] width 701 height 26
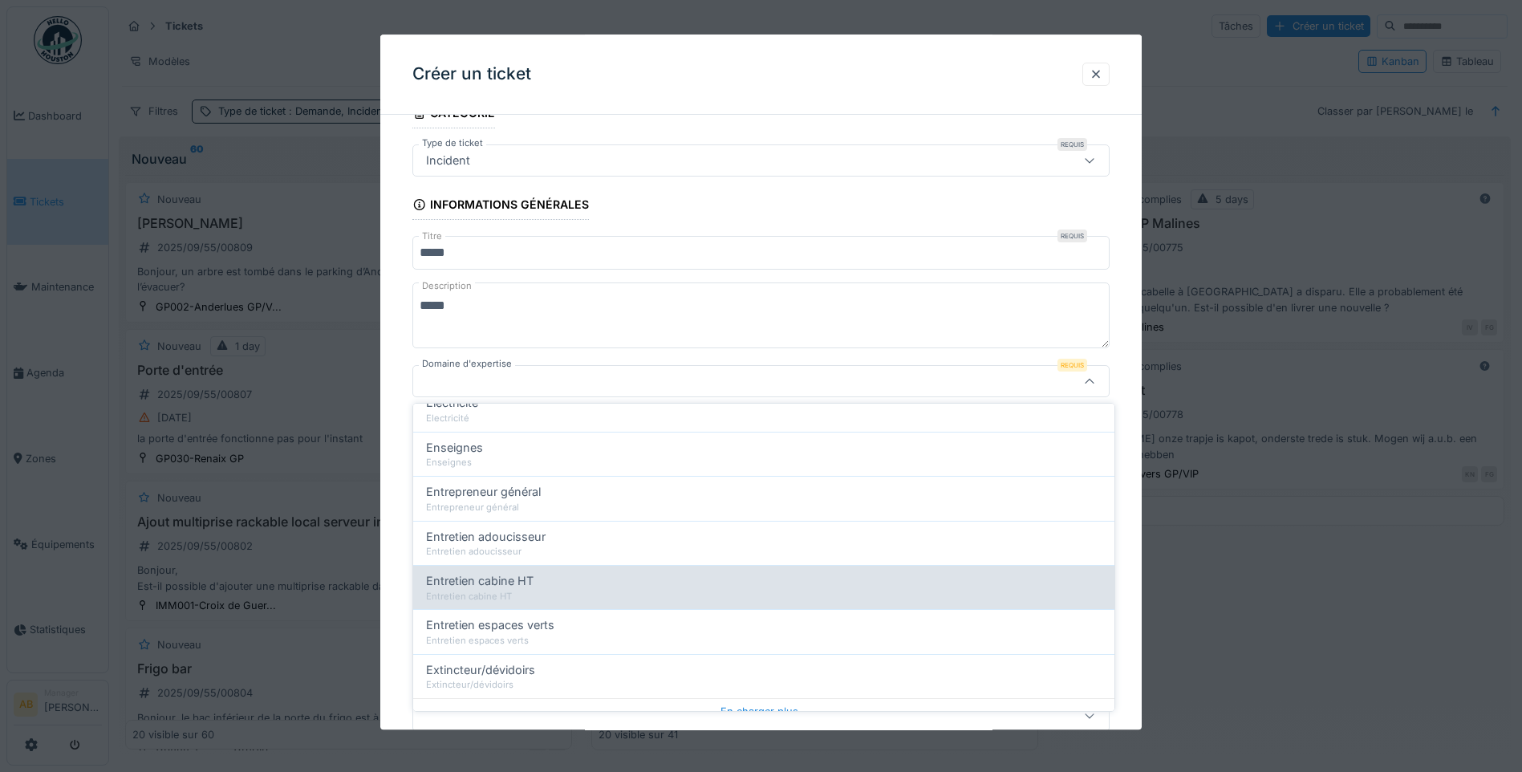
scroll to position [1611, 0]
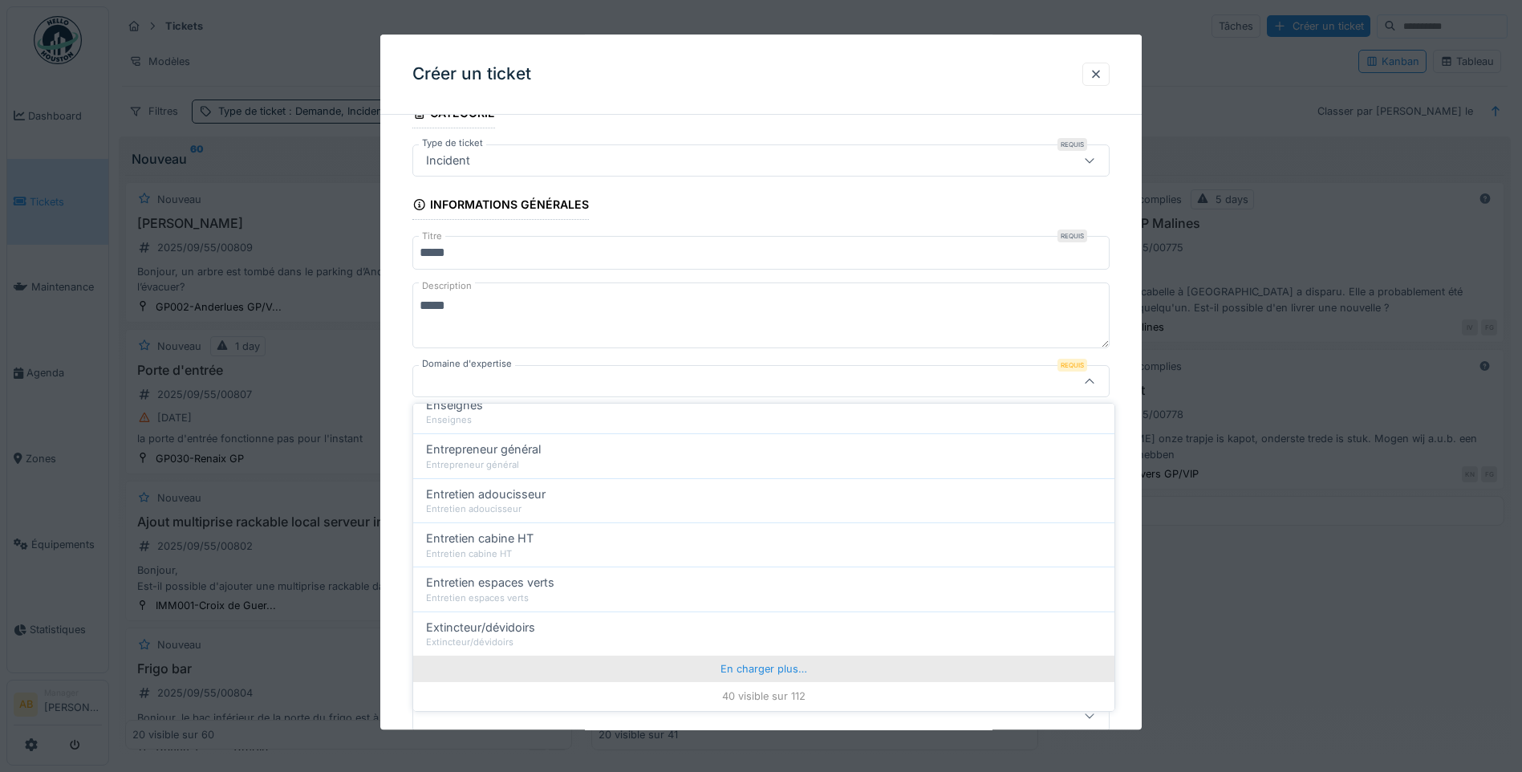
click at [775, 672] on div "En charger plus…" at bounding box center [763, 669] width 701 height 26
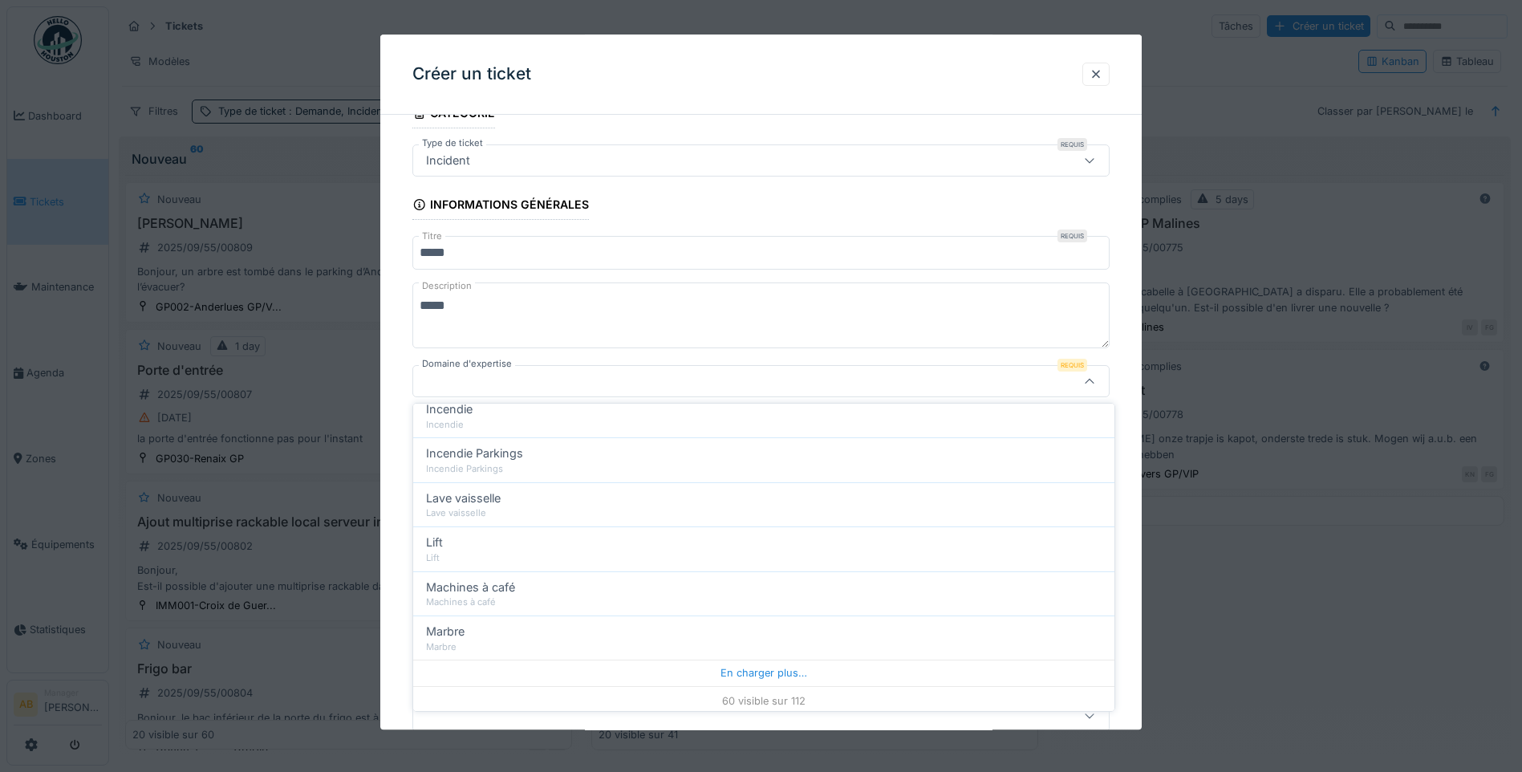
scroll to position [2501, 0]
click at [757, 668] on div "En charger plus…" at bounding box center [763, 669] width 701 height 26
drag, startPoint x: 672, startPoint y: 546, endPoint x: 675, endPoint y: 537, distance: 9.1
click at [673, 543] on div "Porte automatique" at bounding box center [764, 539] width 676 height 18
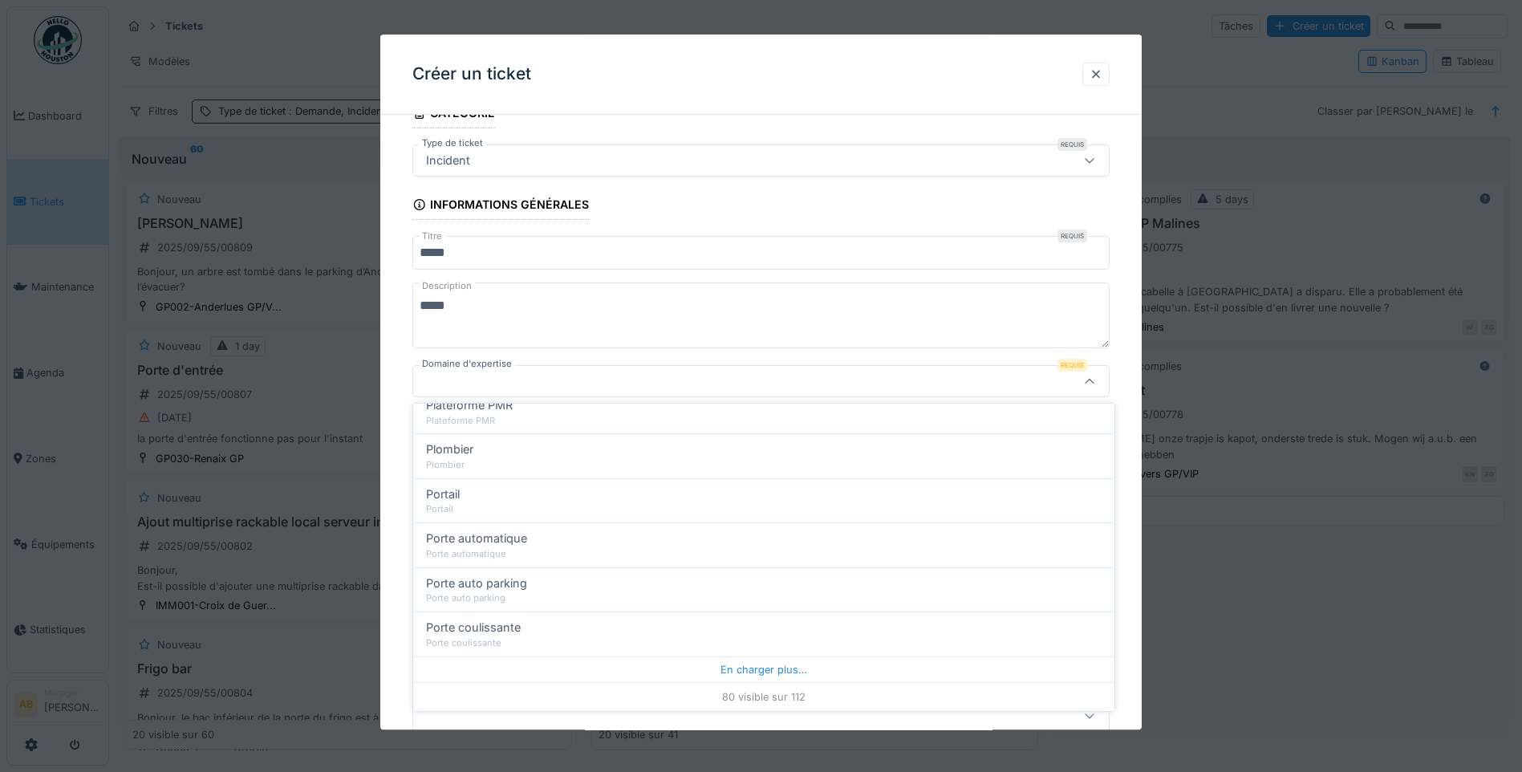
type input "***"
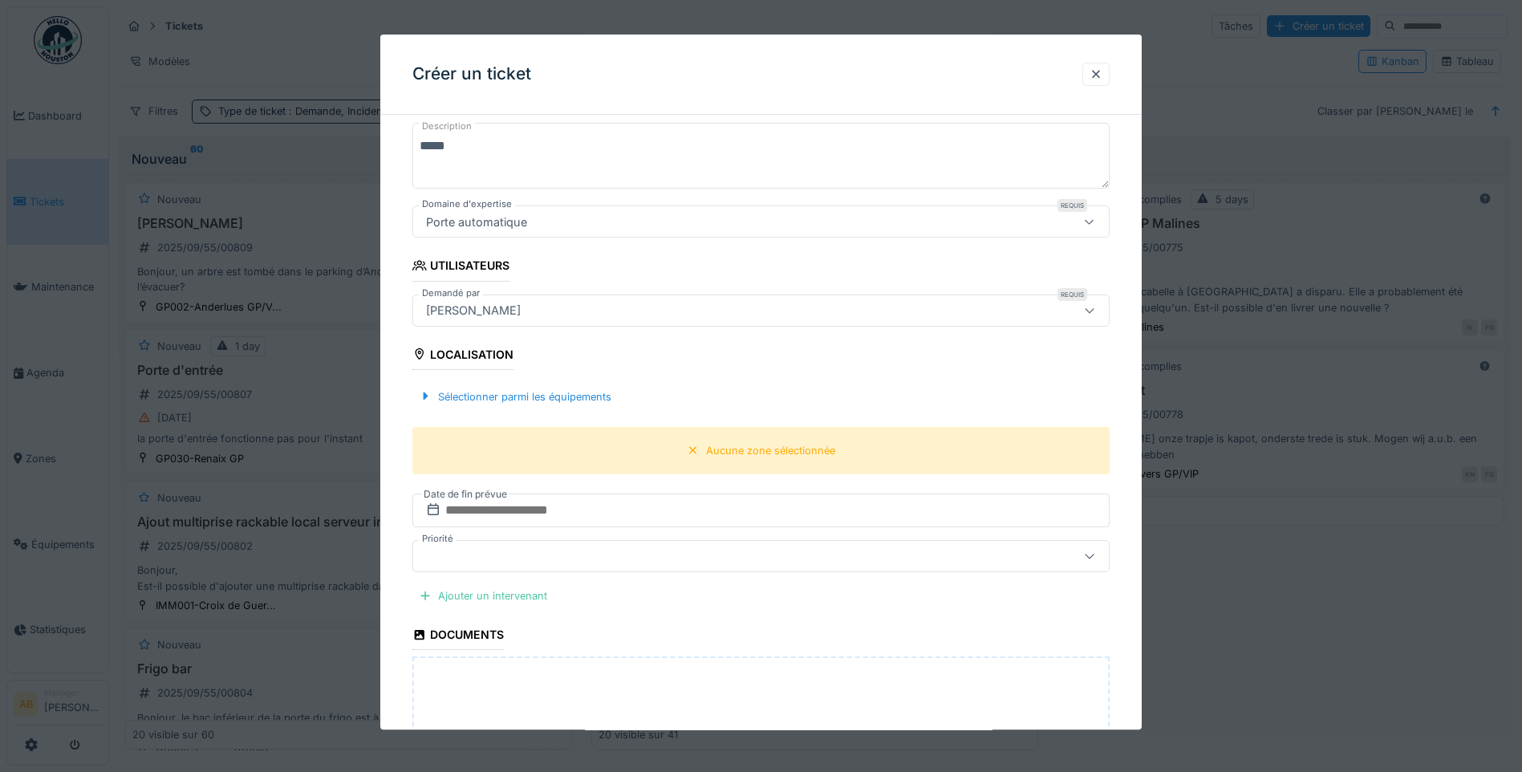
scroll to position [315, 0]
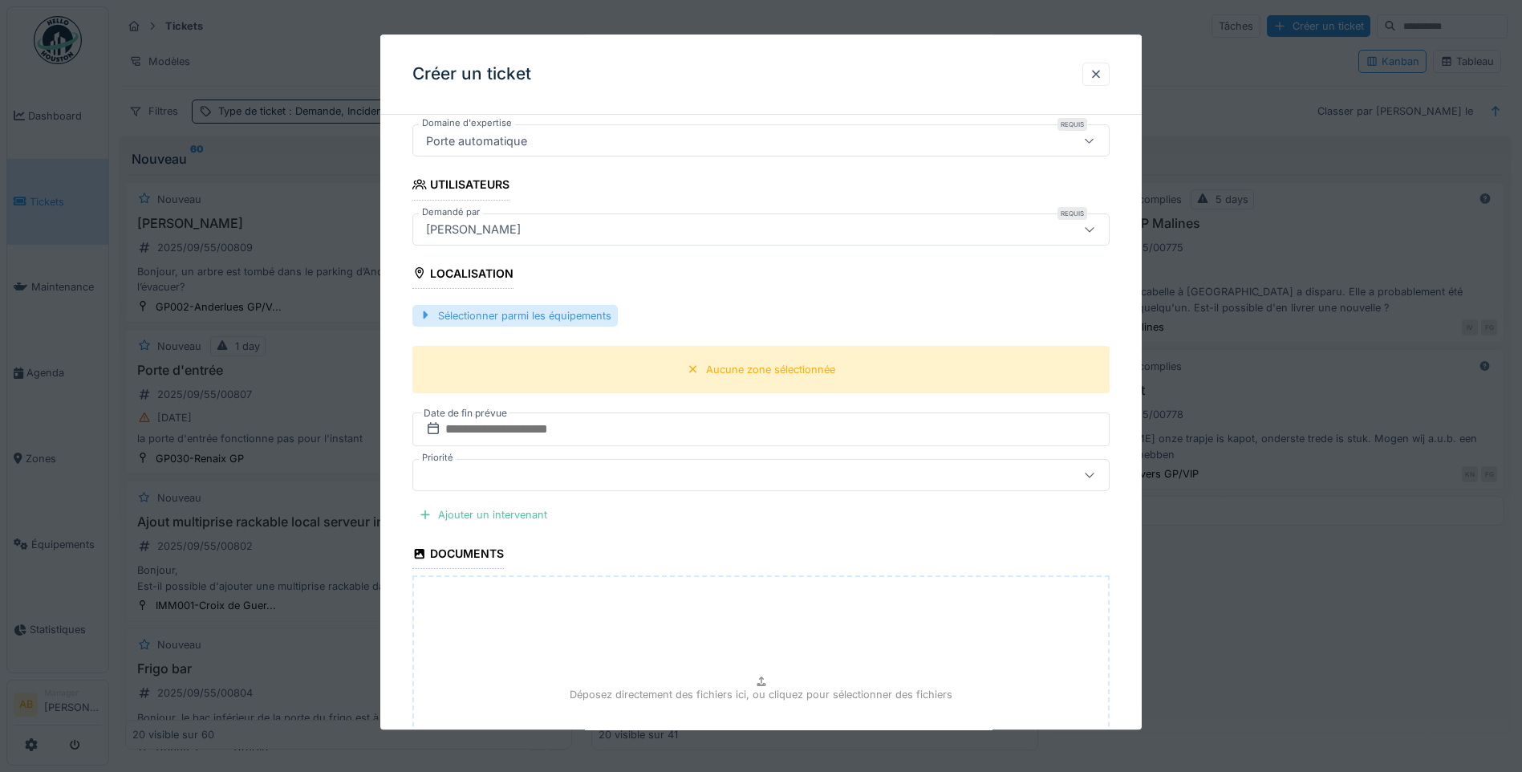
click at [583, 312] on div "Sélectionner parmi les équipements" at bounding box center [514, 316] width 205 height 22
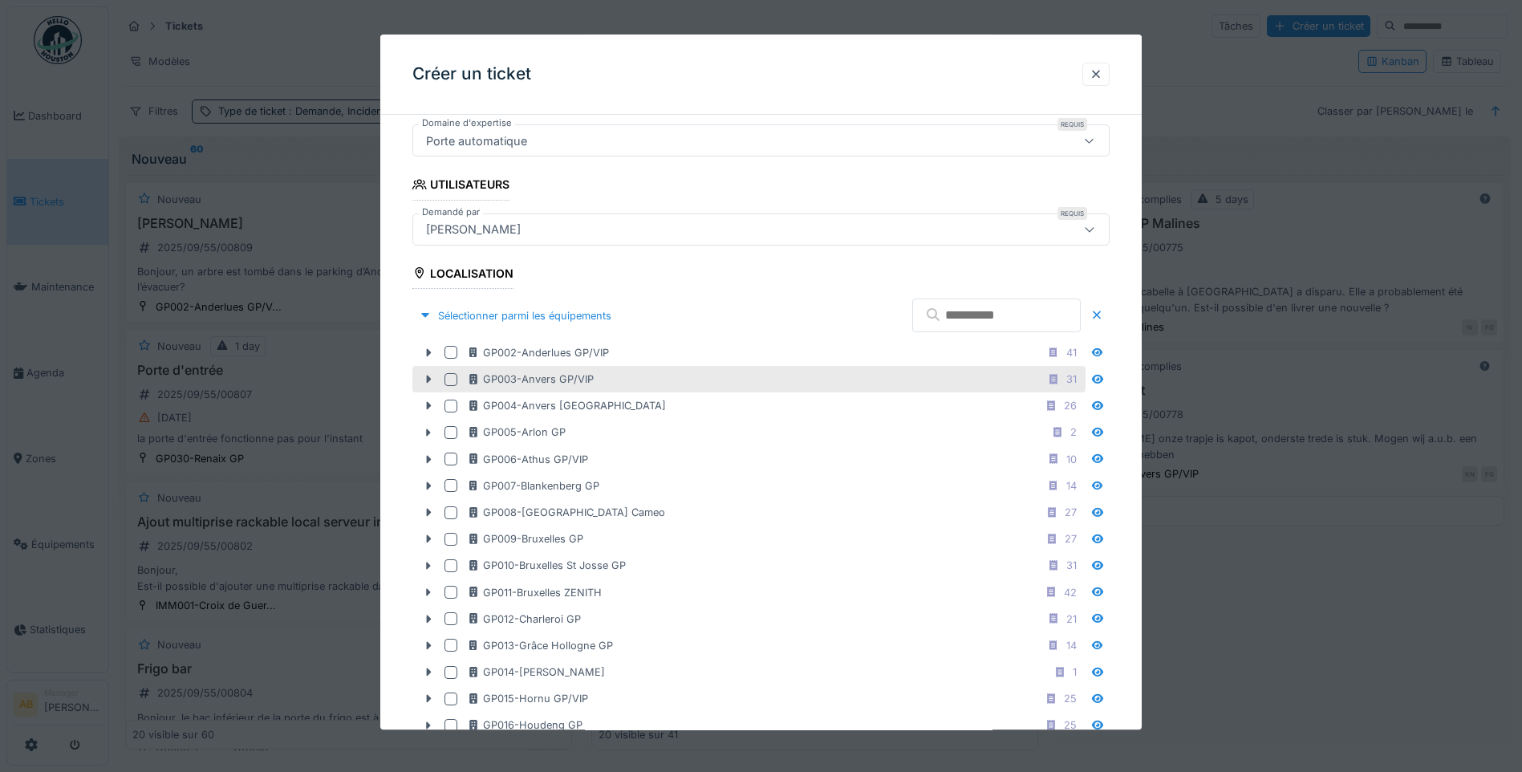
click at [452, 379] on div at bounding box center [451, 379] width 13 height 13
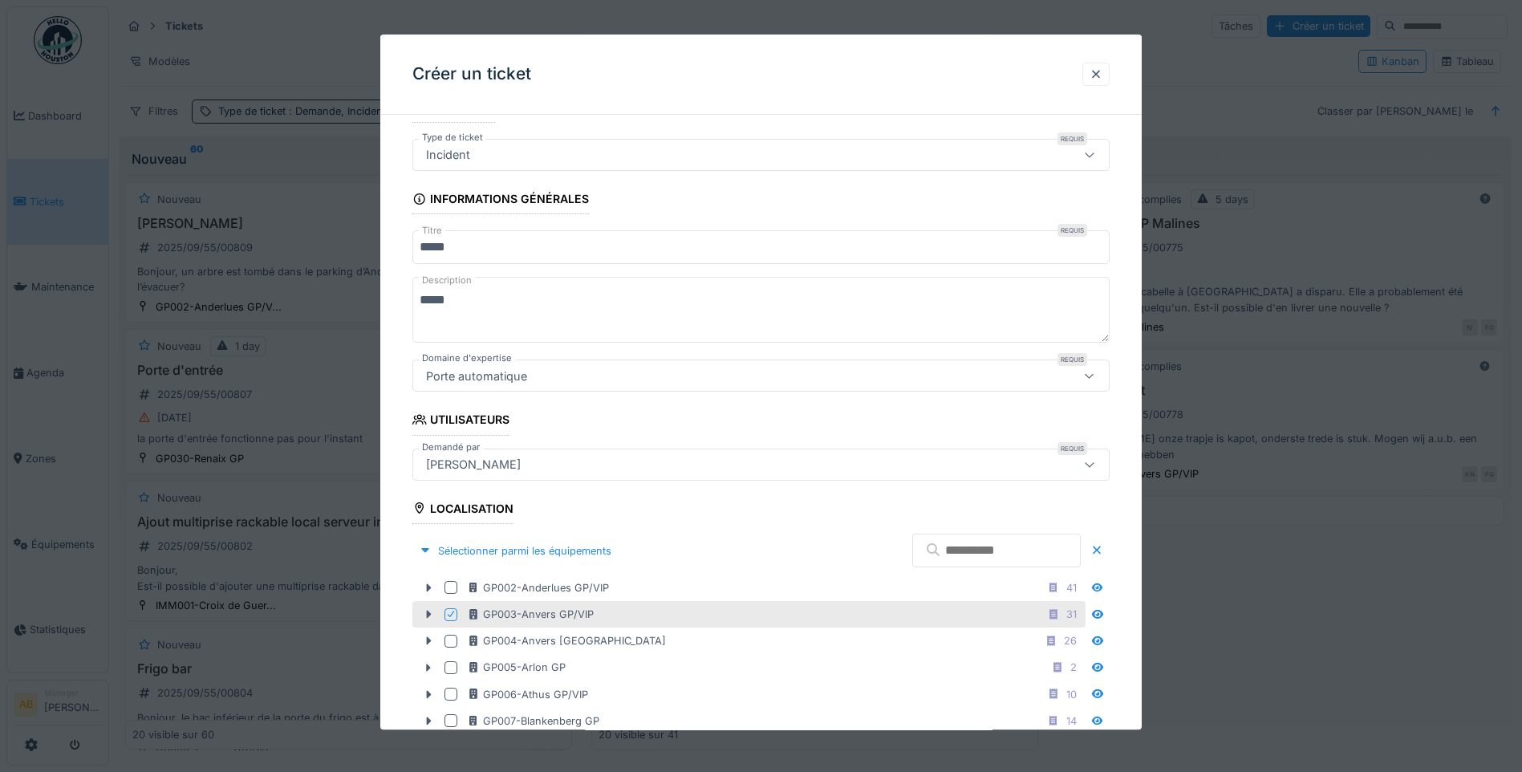
scroll to position [0, 0]
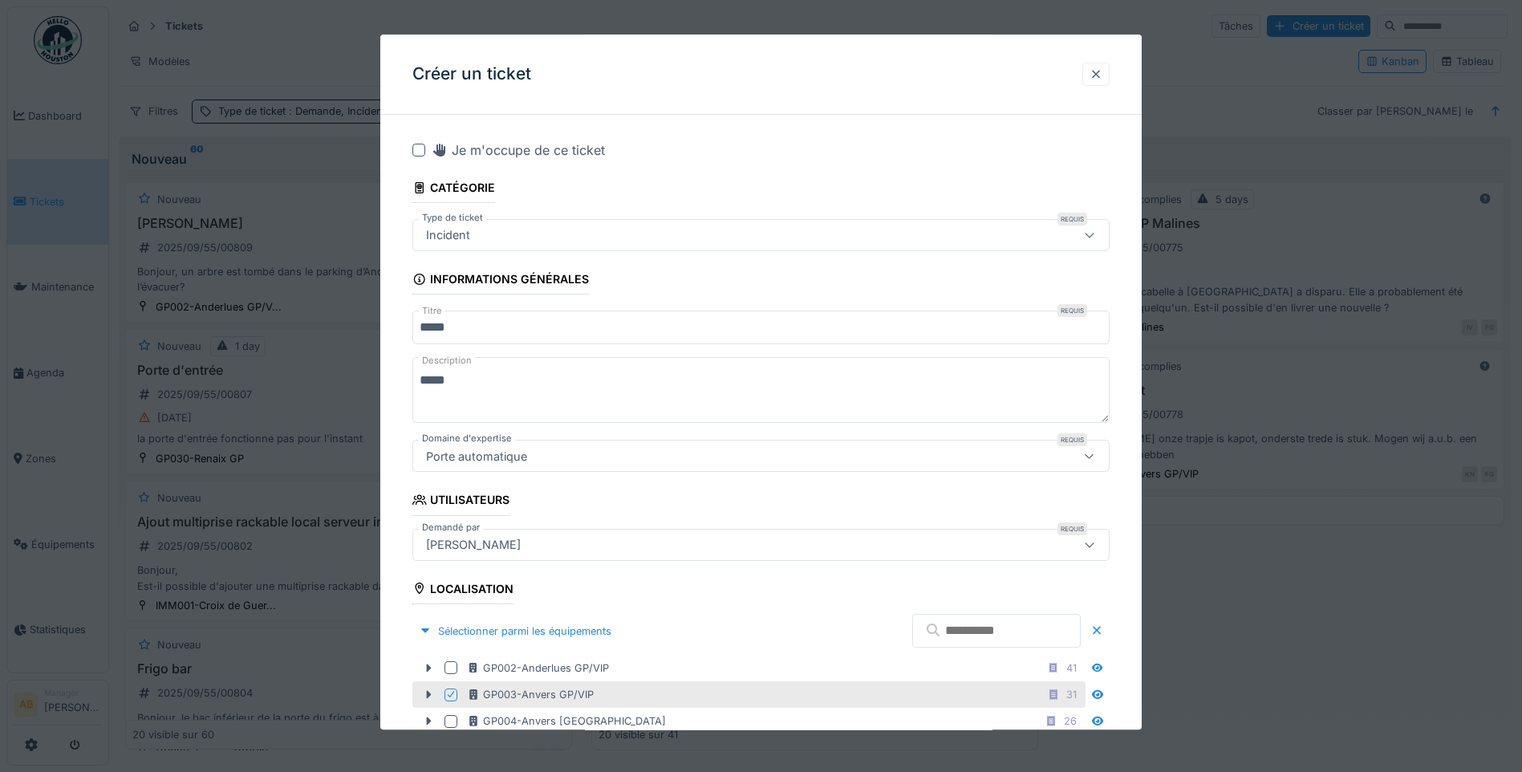
click at [1099, 75] on div at bounding box center [1096, 74] width 13 height 15
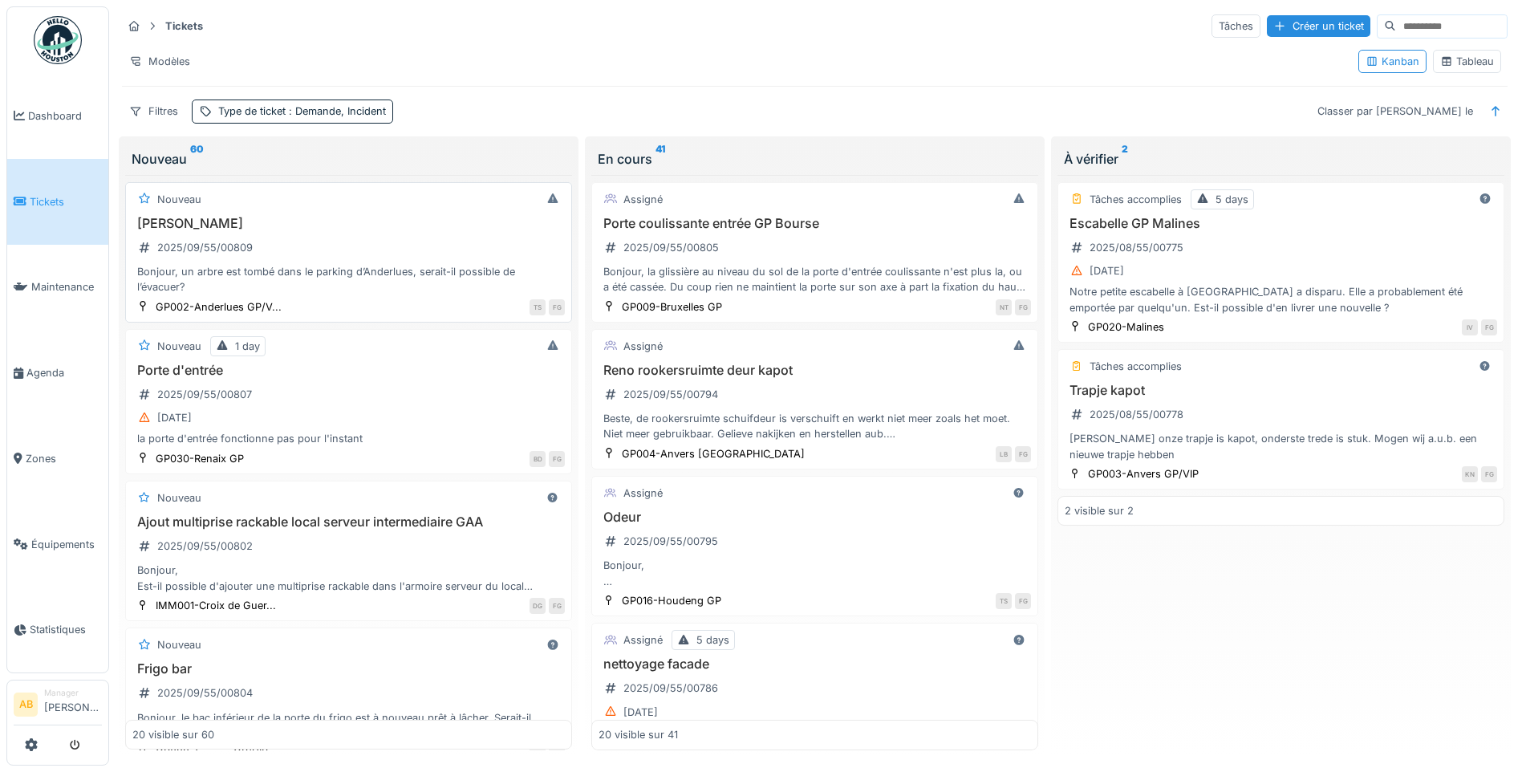
click at [408, 230] on div "Arbre Anderlues 2025/09/55/00809 Bonjour, un arbre est tombé dans le parking d’…" at bounding box center [348, 255] width 433 height 79
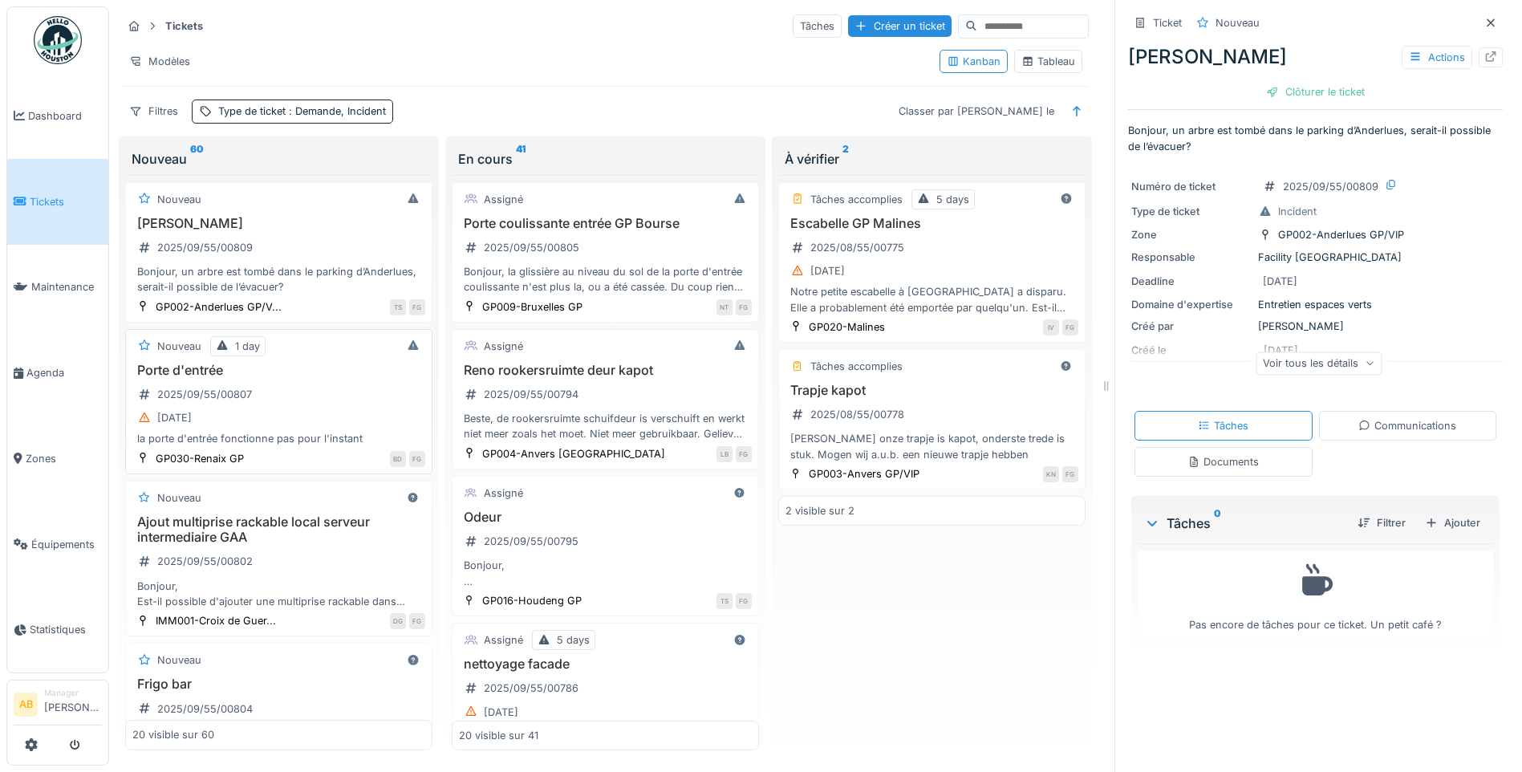
click at [295, 417] on div "[DATE]" at bounding box center [278, 418] width 293 height 20
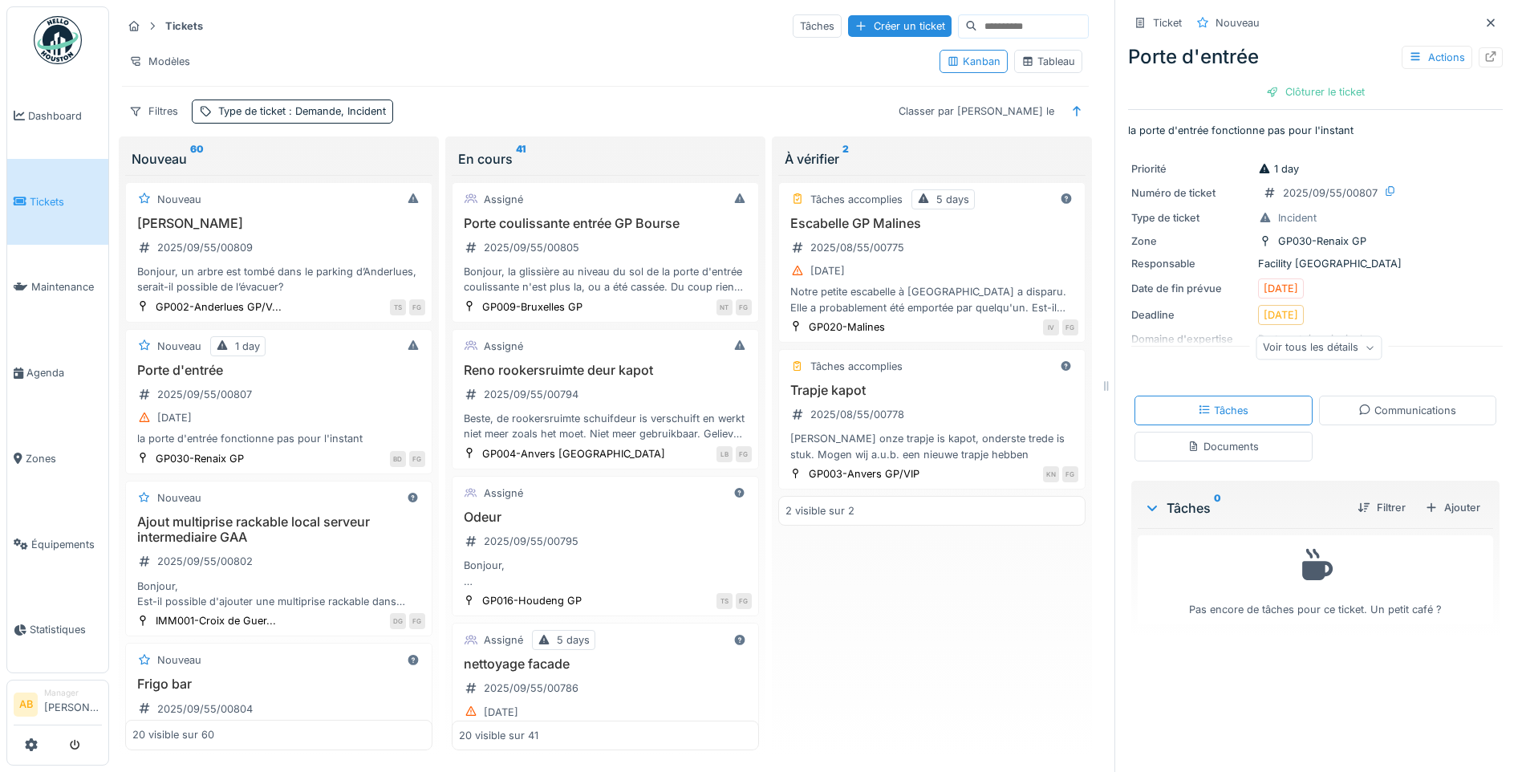
click at [1355, 356] on div "Voir tous les détails" at bounding box center [1319, 347] width 126 height 23
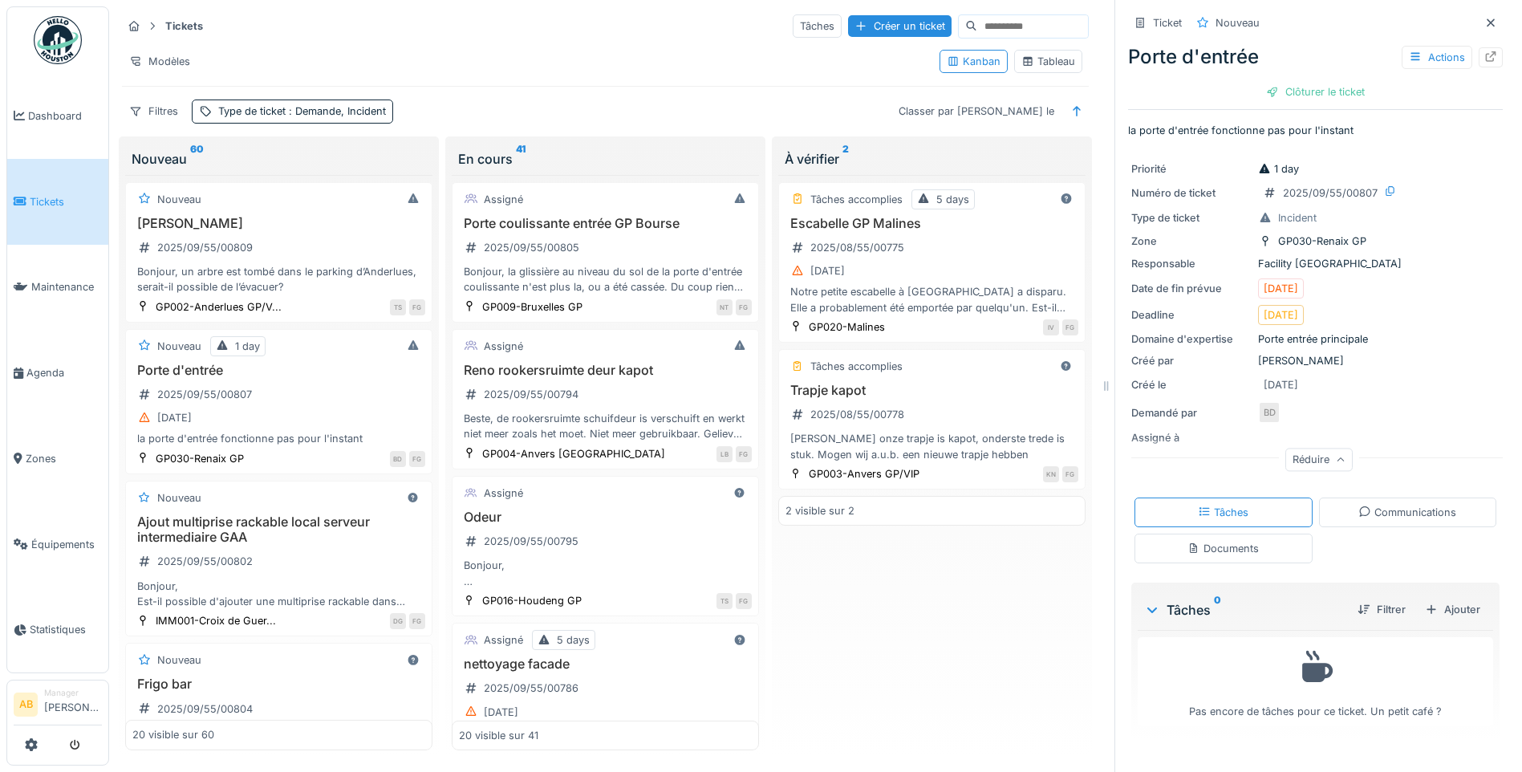
scroll to position [12, 0]
click at [1378, 505] on div "Communications" at bounding box center [1408, 512] width 98 height 15
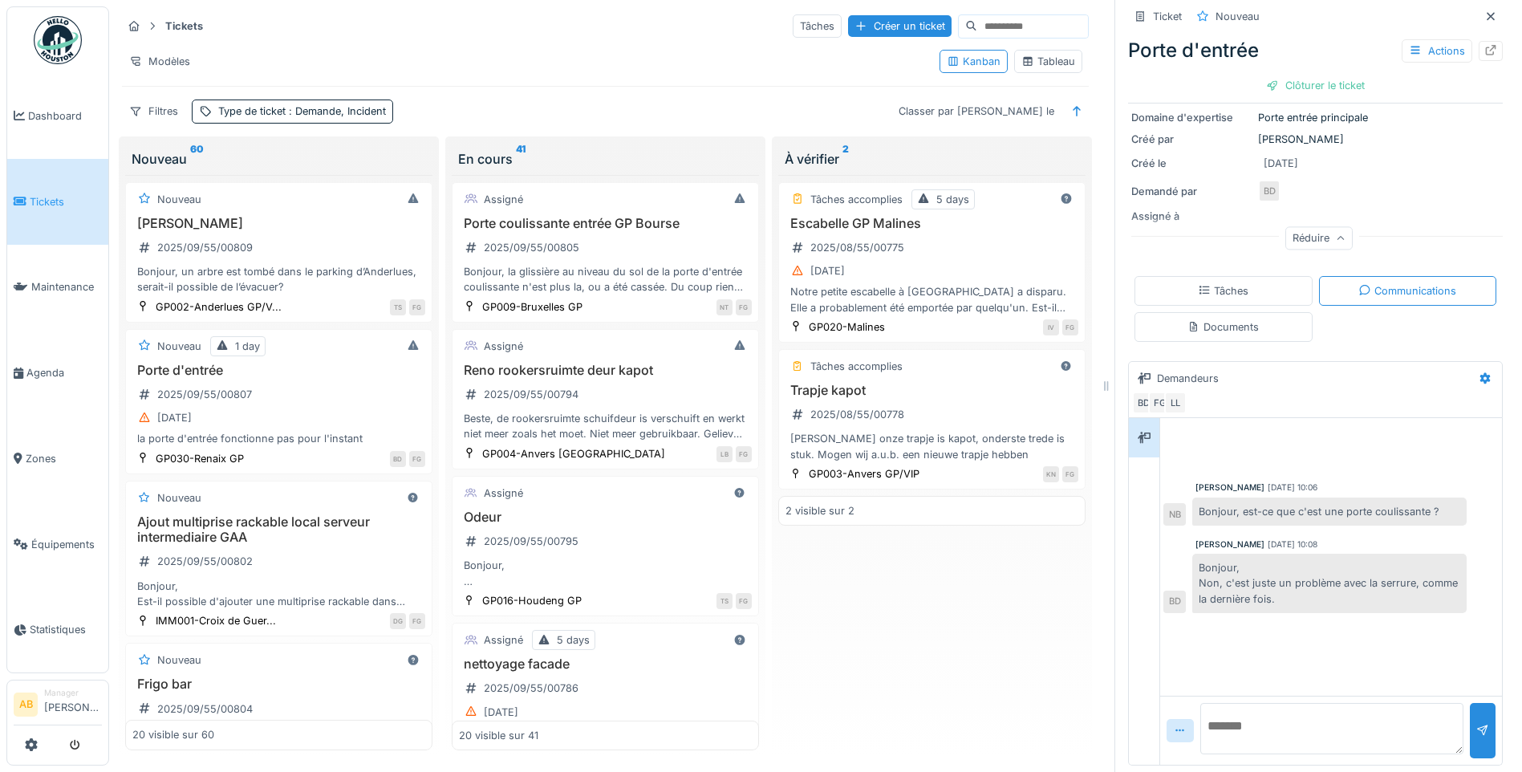
scroll to position [0, 0]
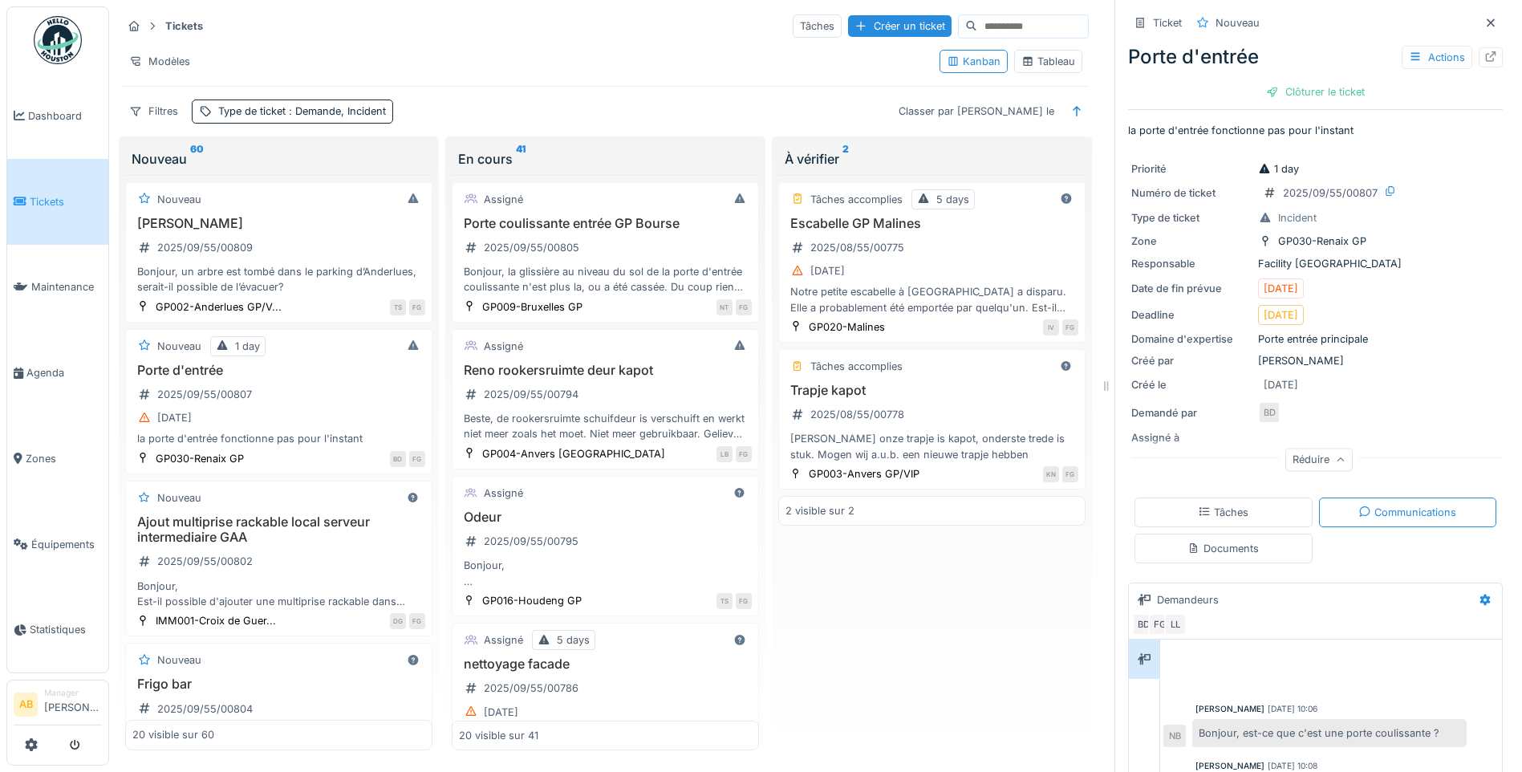
click at [1241, 541] on div "Documents" at bounding box center [1223, 548] width 71 height 15
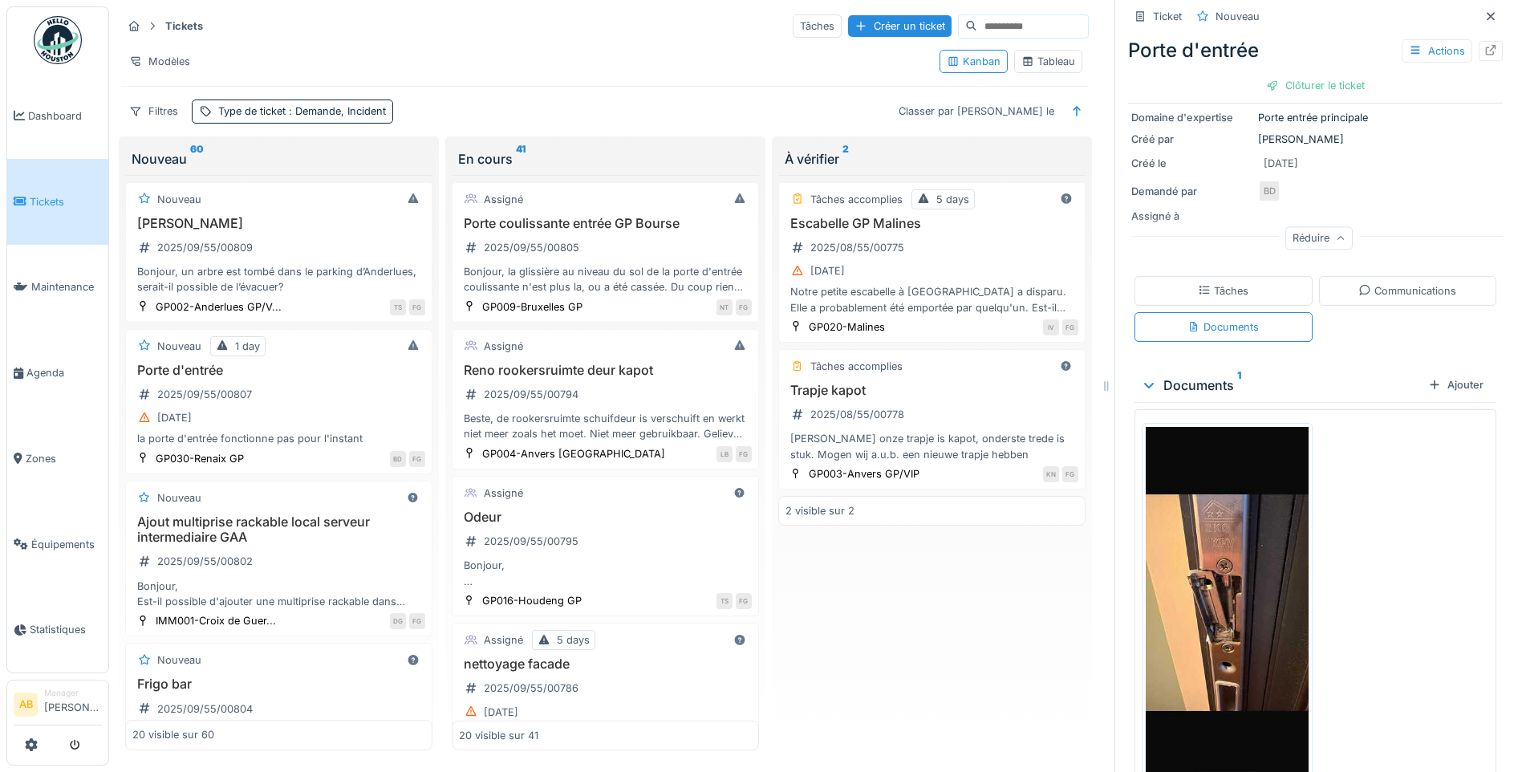
scroll to position [297, 0]
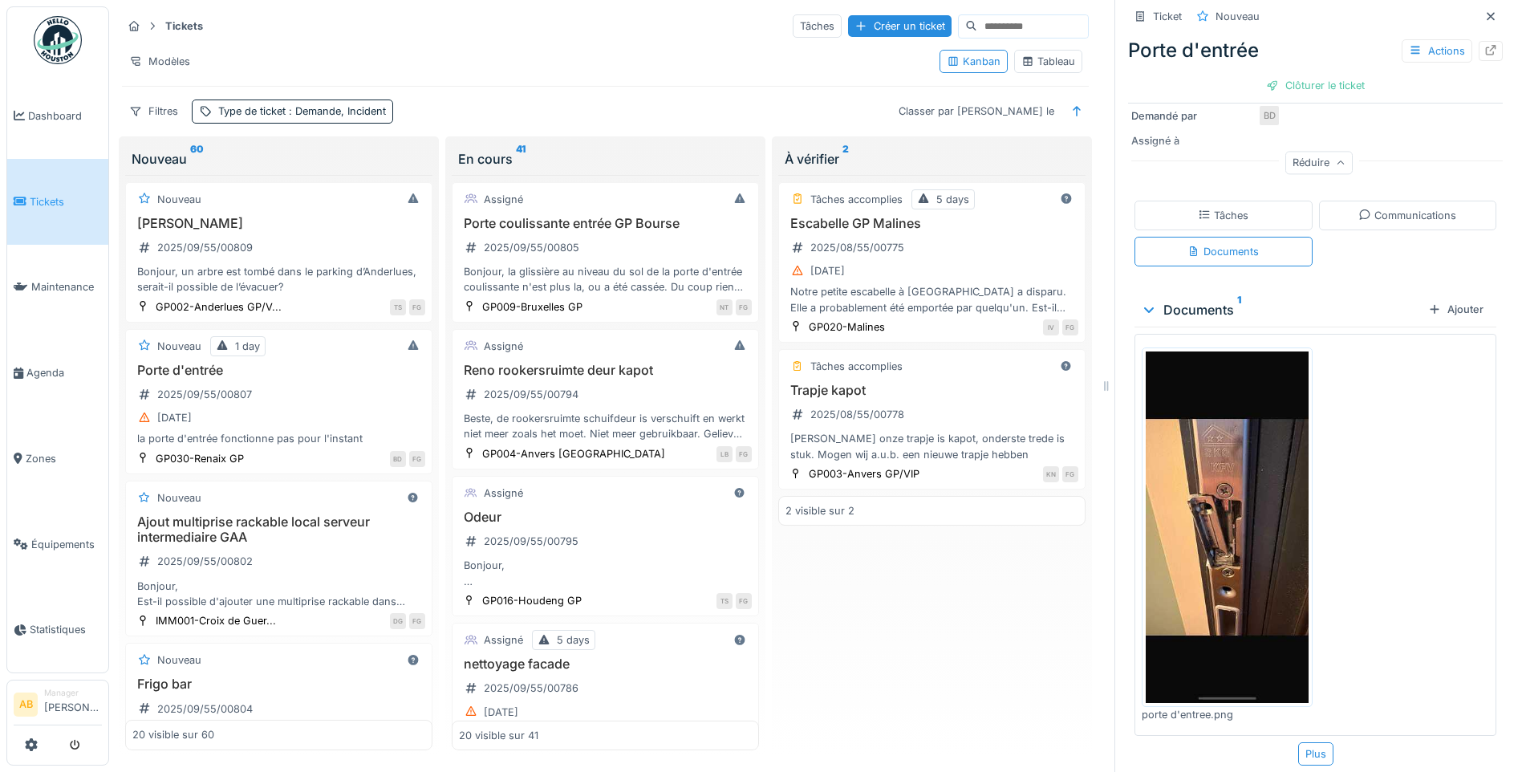
click at [1225, 530] on img at bounding box center [1227, 526] width 163 height 351
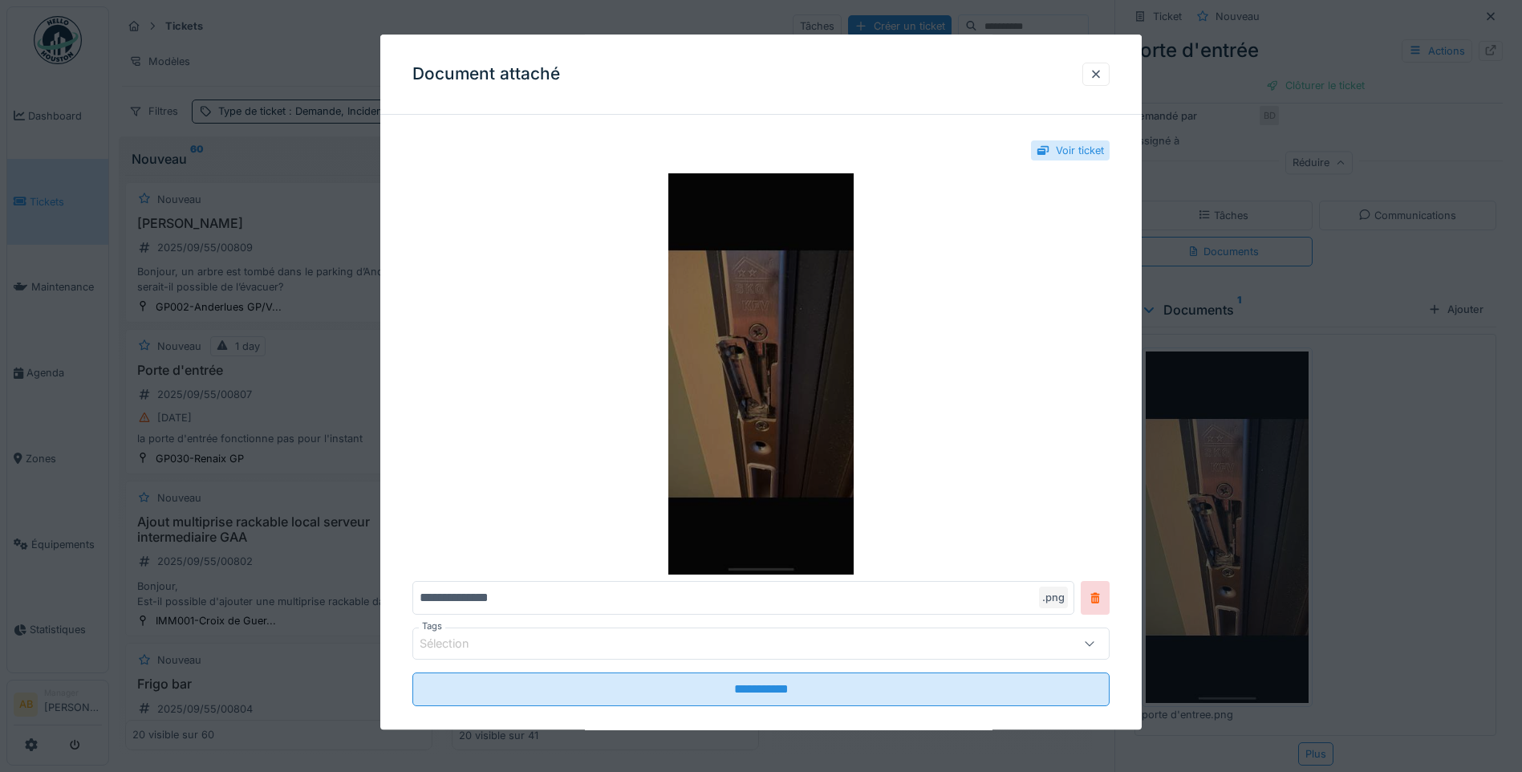
click at [748, 392] on img at bounding box center [760, 373] width 697 height 401
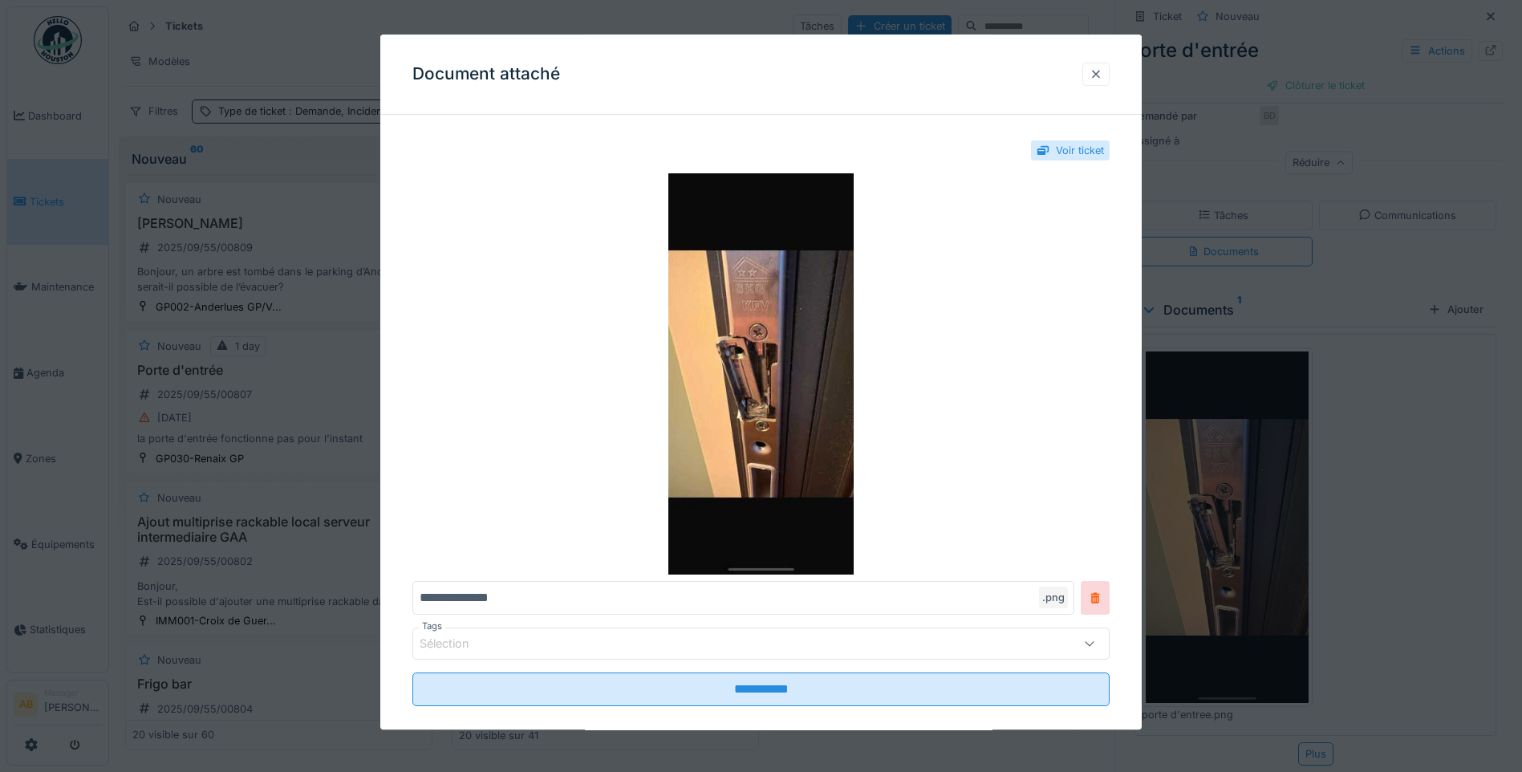
click at [1103, 71] on div at bounding box center [1096, 74] width 13 height 15
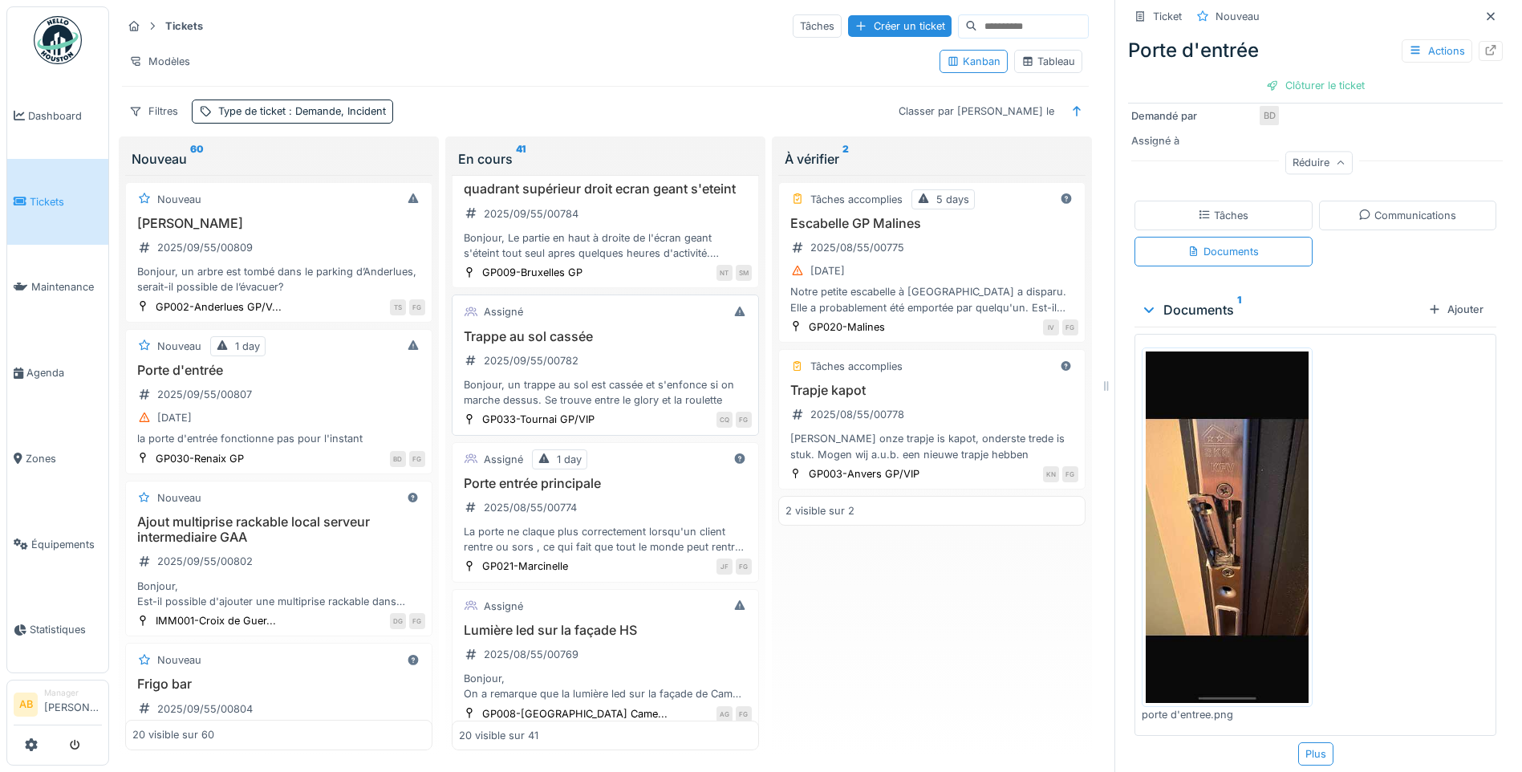
scroll to position [722, 0]
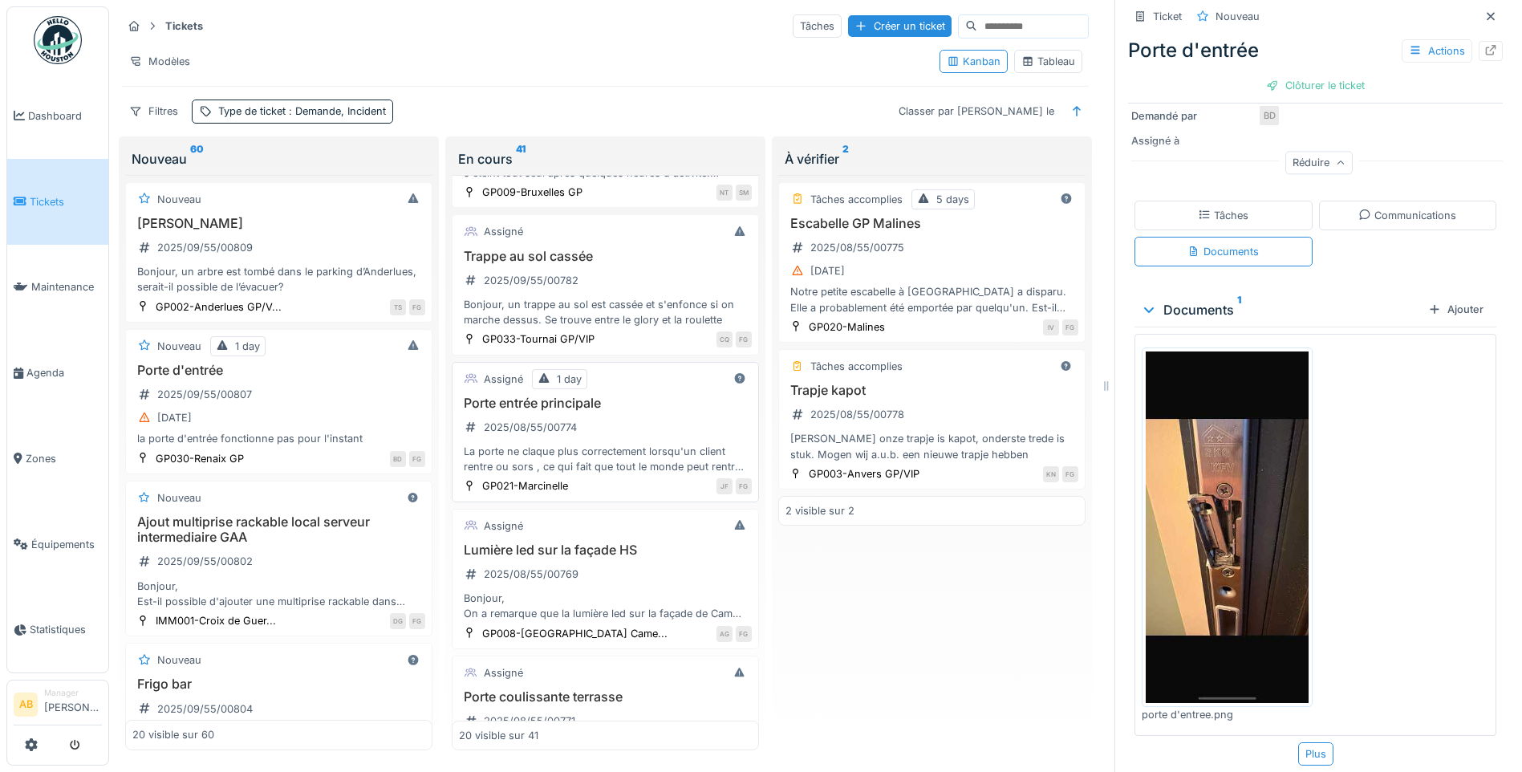
click at [640, 411] on h3 "Porte entrée principale" at bounding box center [605, 403] width 293 height 15
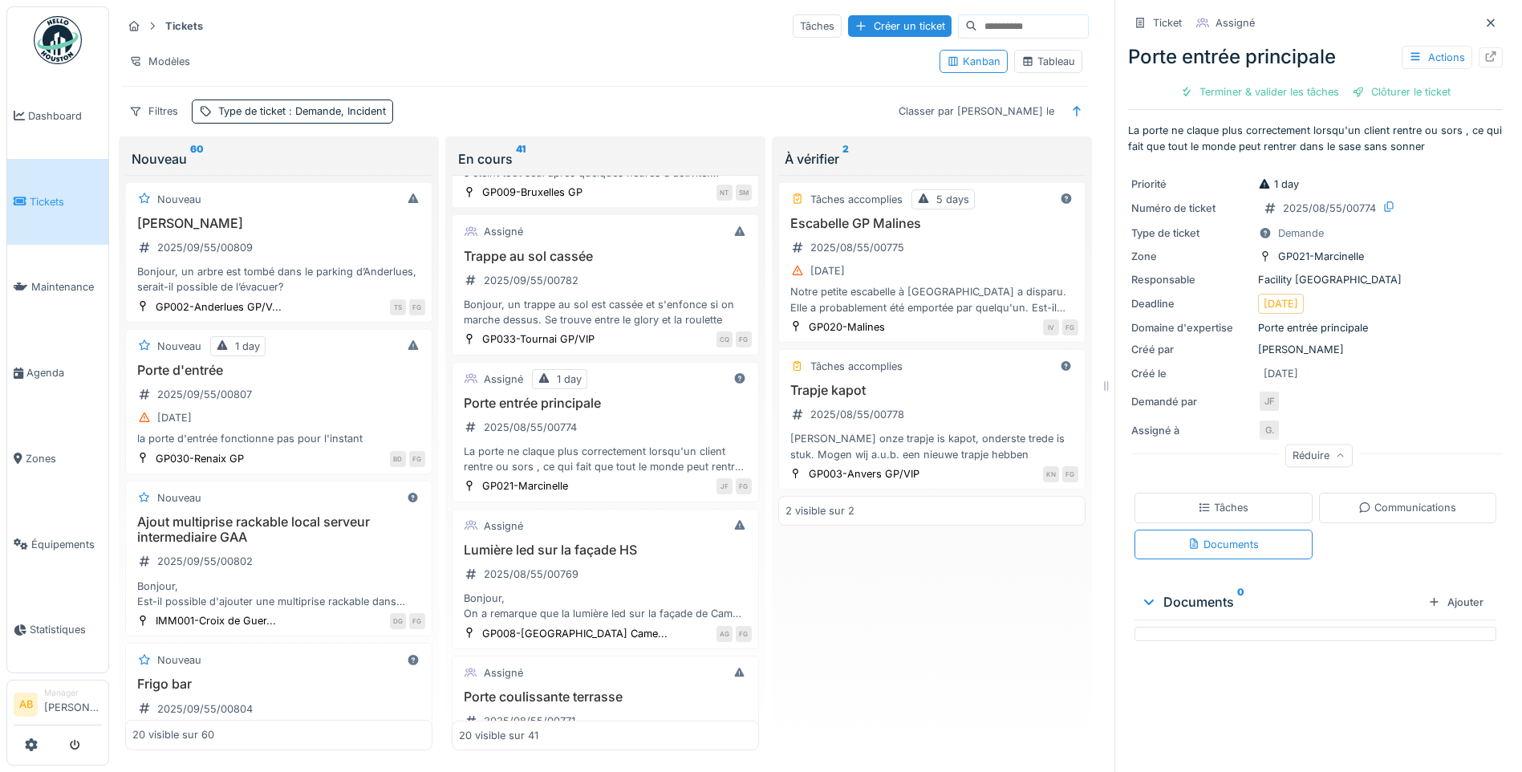
scroll to position [12, 0]
click at [1384, 503] on div "Communications" at bounding box center [1408, 507] width 98 height 15
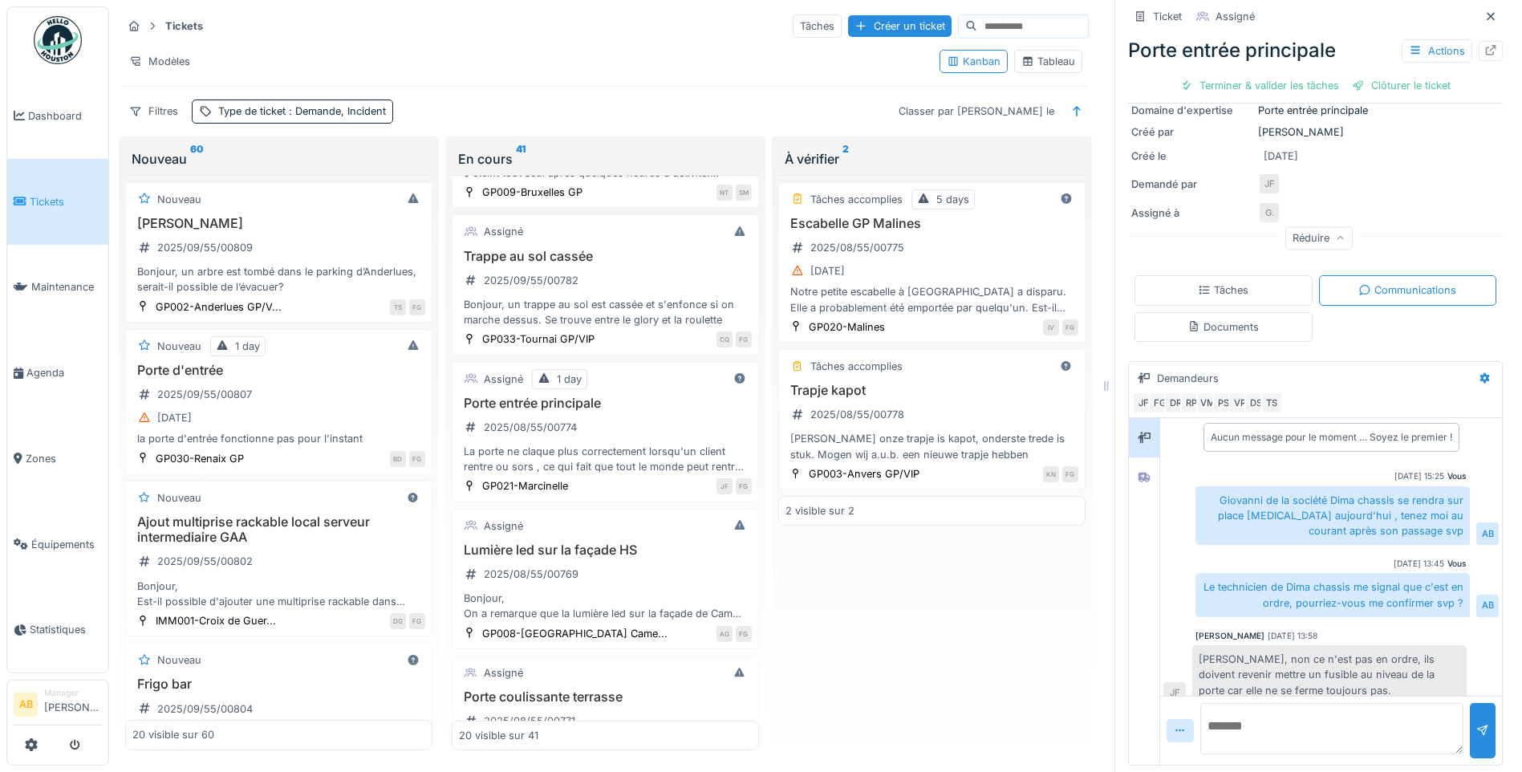
scroll to position [26, 0]
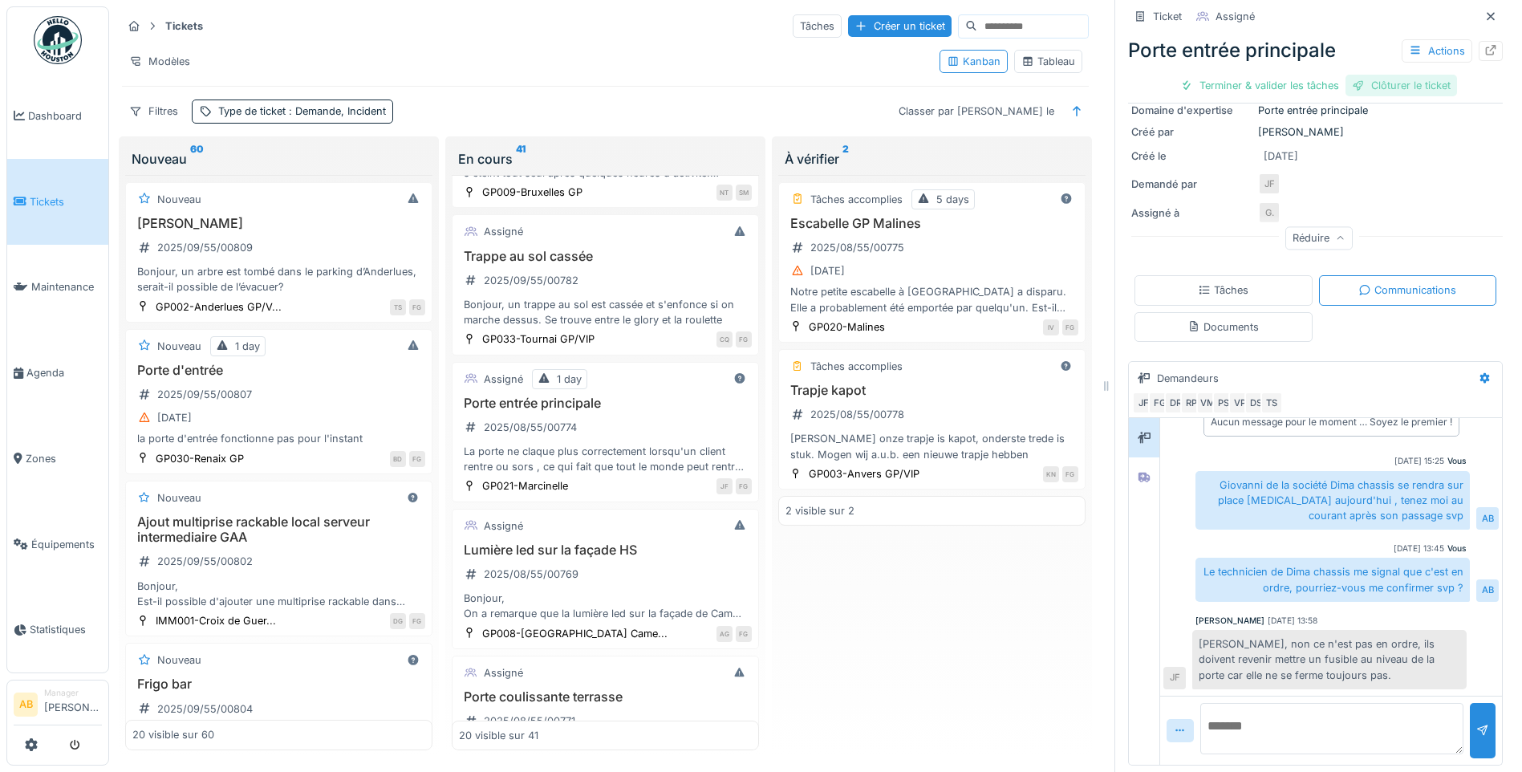
click at [1398, 79] on div "Clôturer le ticket" at bounding box center [1402, 86] width 112 height 22
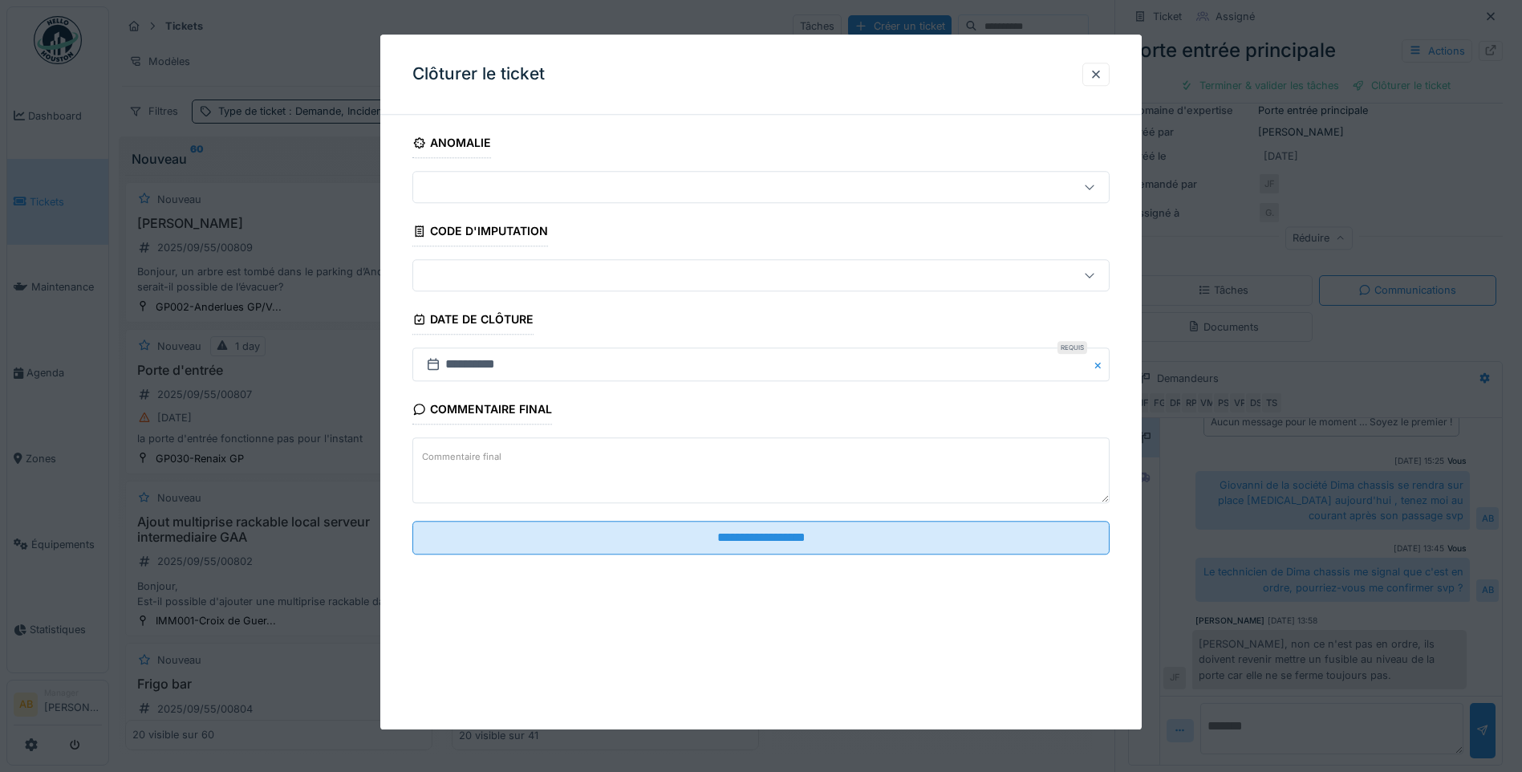
drag, startPoint x: 610, startPoint y: 473, endPoint x: 622, endPoint y: 467, distance: 13.3
click at [610, 472] on textarea "Commentaire final" at bounding box center [760, 471] width 697 height 66
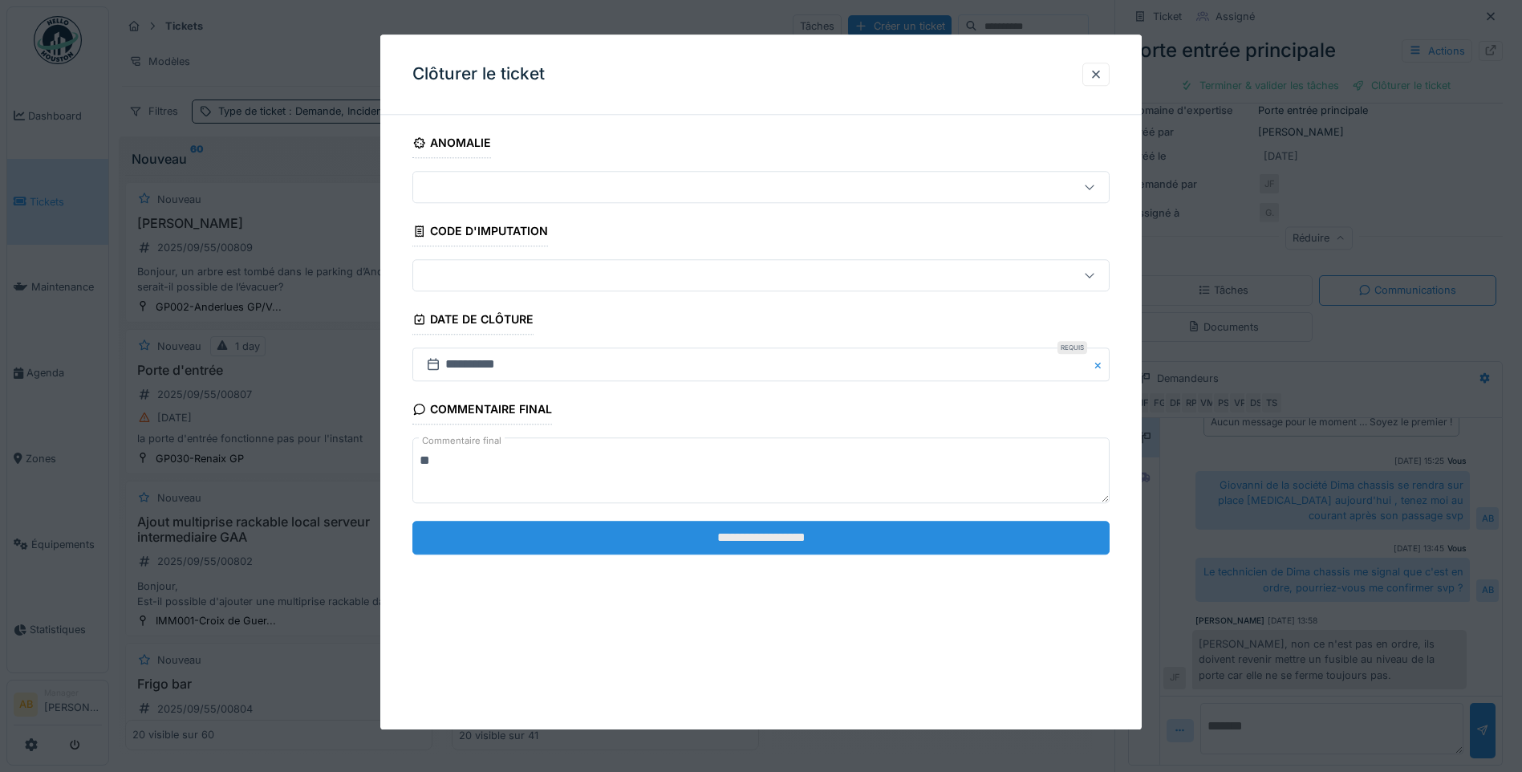
type textarea "**"
click at [750, 544] on input "**********" at bounding box center [760, 538] width 697 height 34
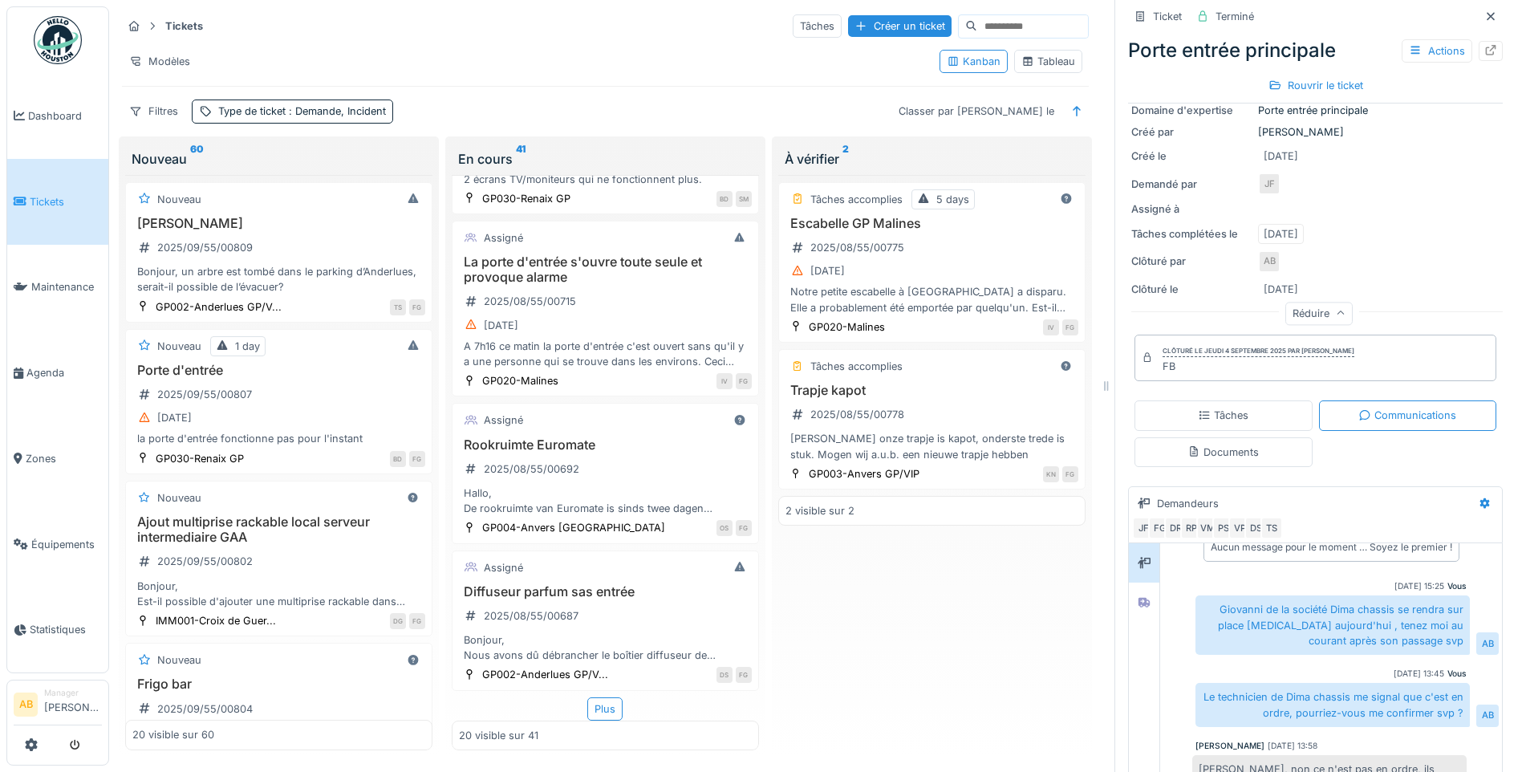
scroll to position [2497, 0]
click at [588, 697] on div "Plus" at bounding box center [604, 708] width 35 height 23
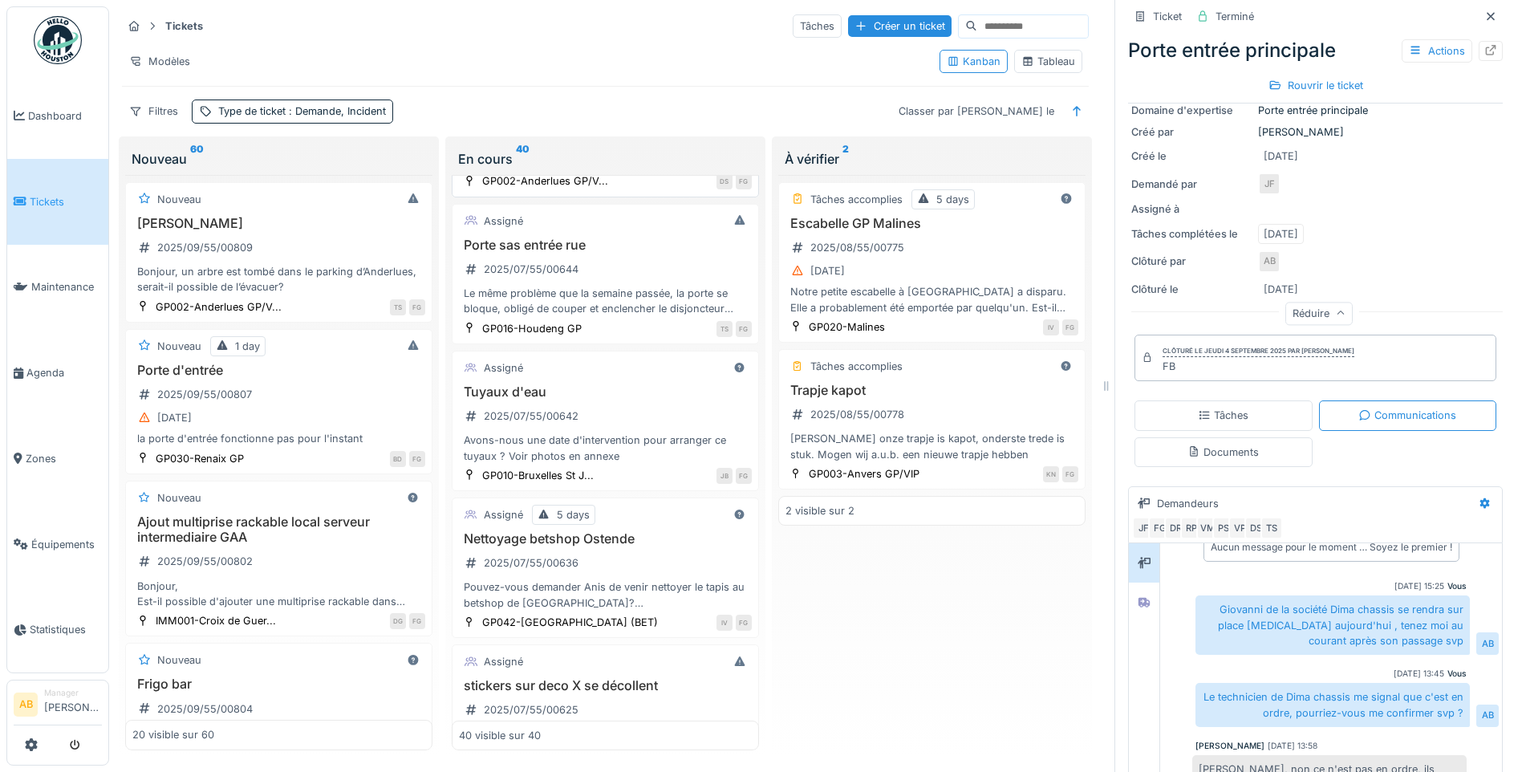
scroll to position [3058, 0]
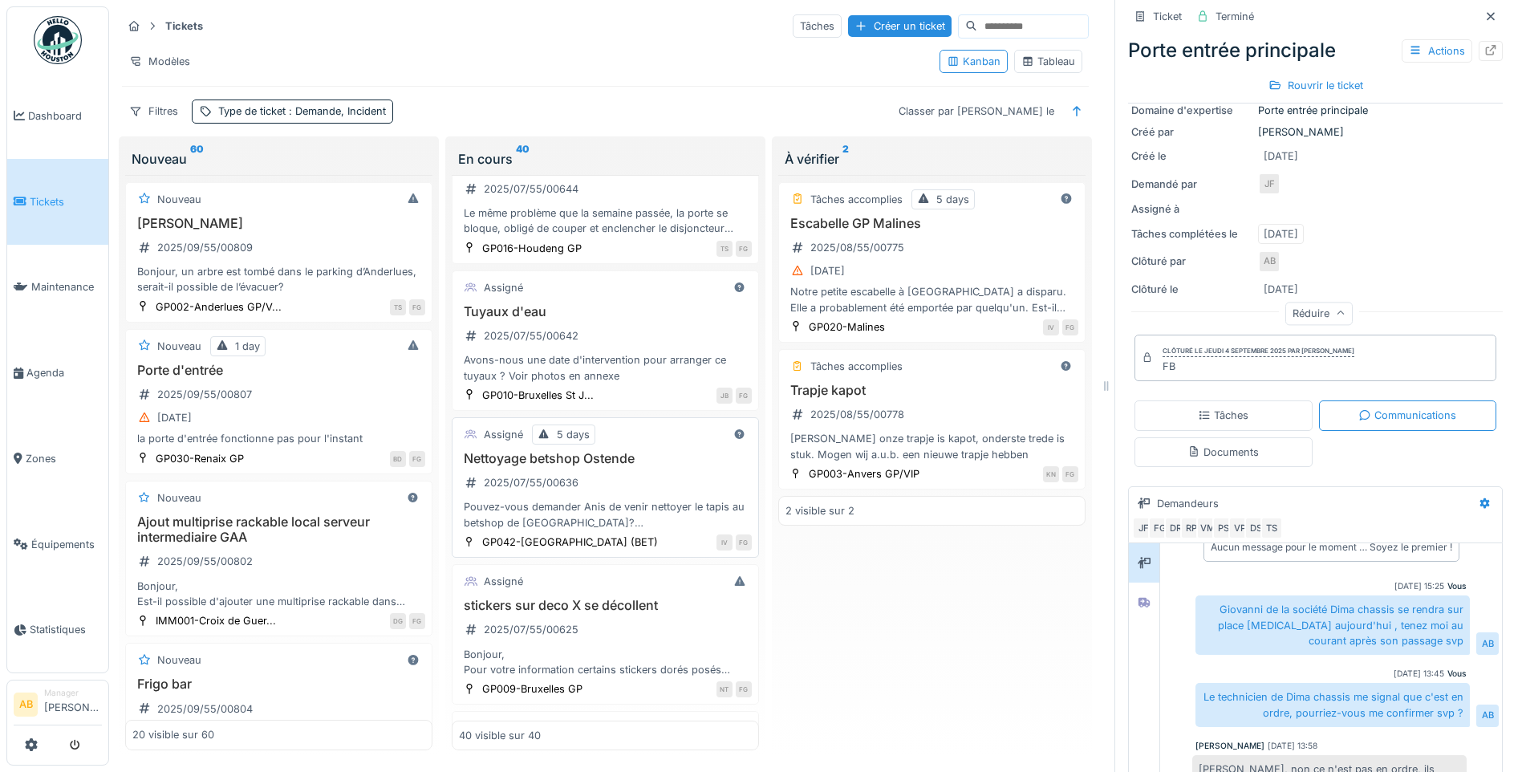
click at [610, 499] on div "Pouvez-vous demander Anis de venir nettoyer le tapis au betshop de Ostende? Att…" at bounding box center [605, 514] width 293 height 30
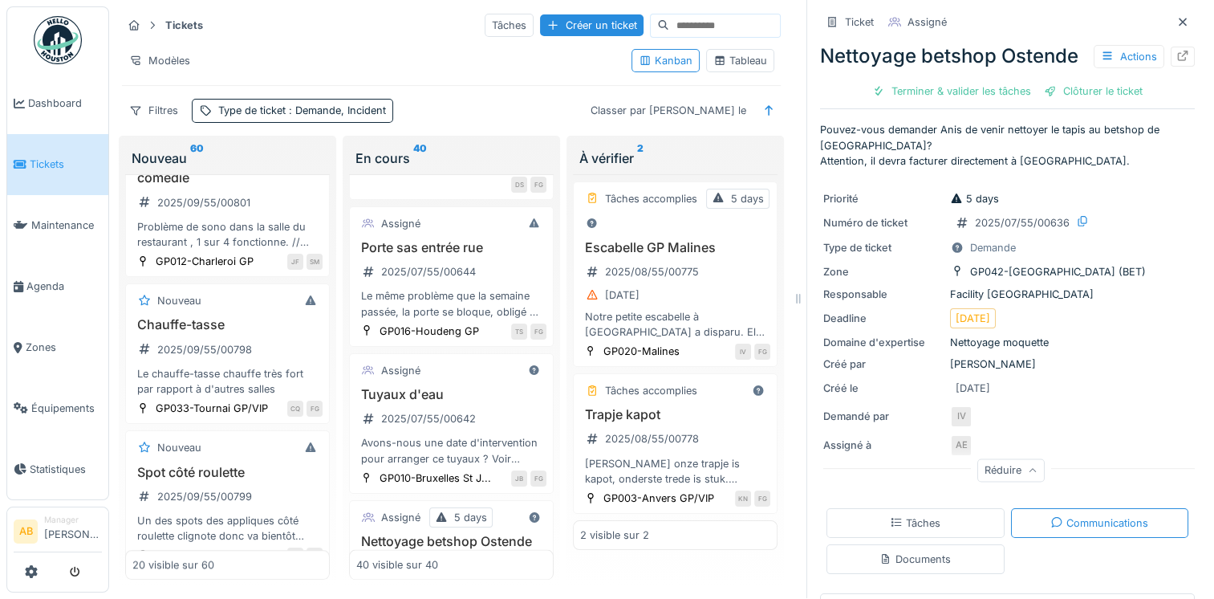
scroll to position [3219, 0]
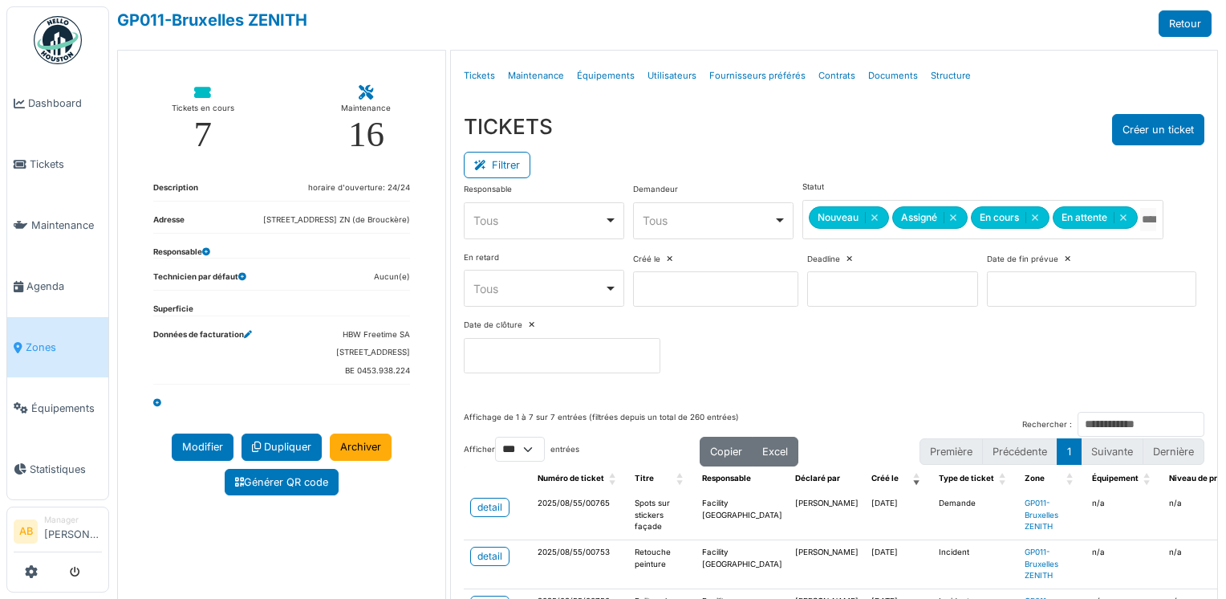
select select "***"
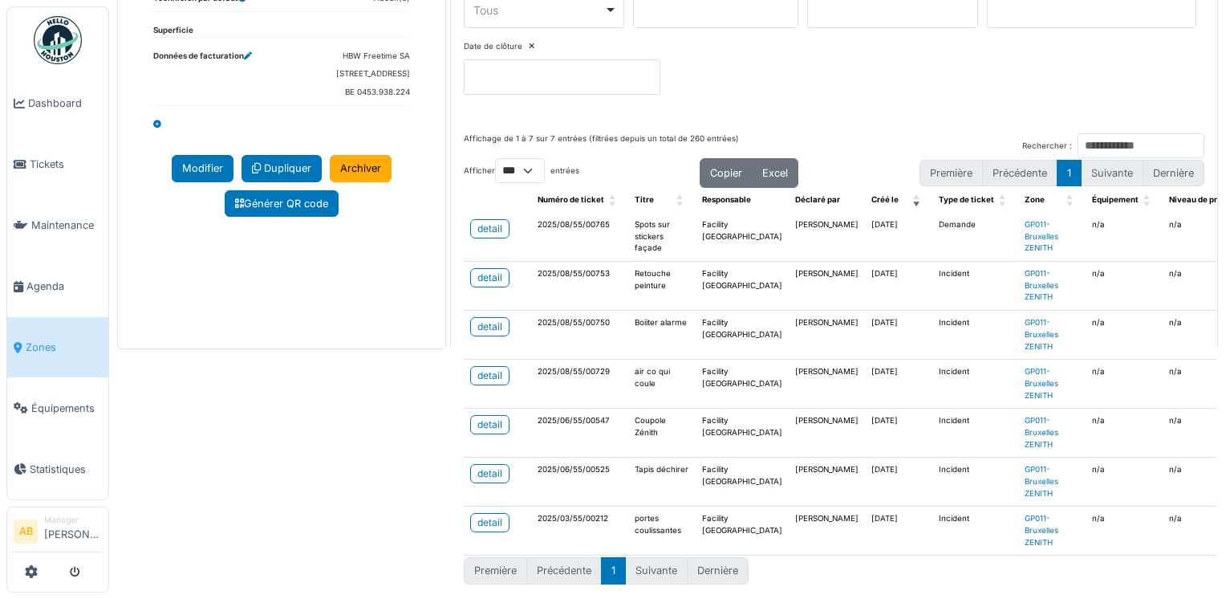
click at [38, 352] on link "Zones" at bounding box center [57, 347] width 101 height 61
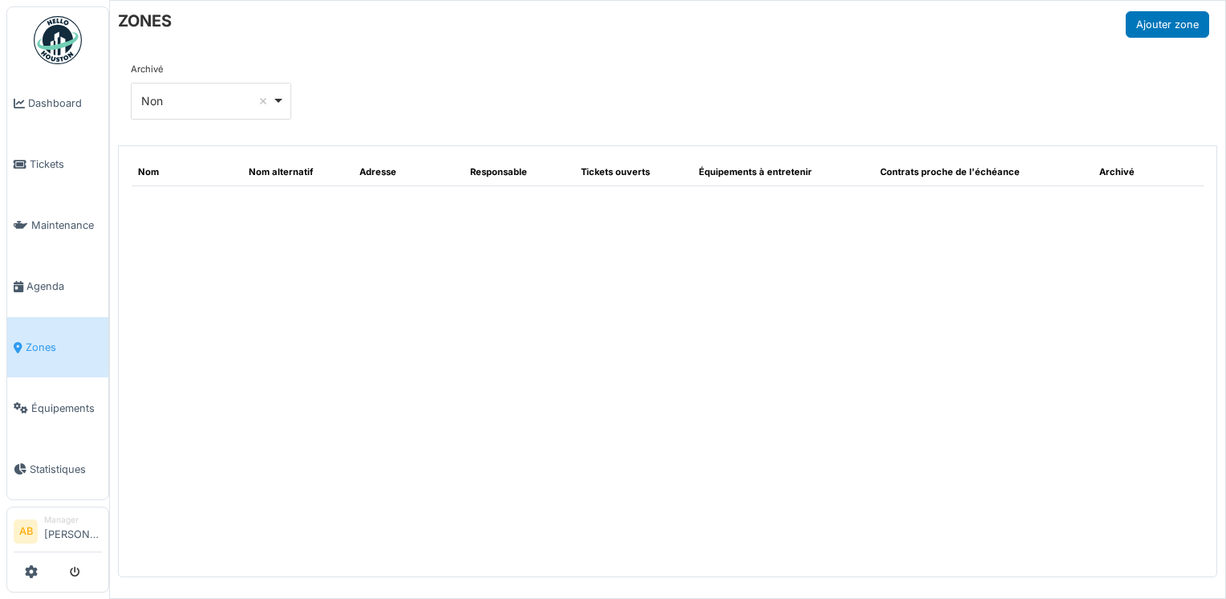
select select "**"
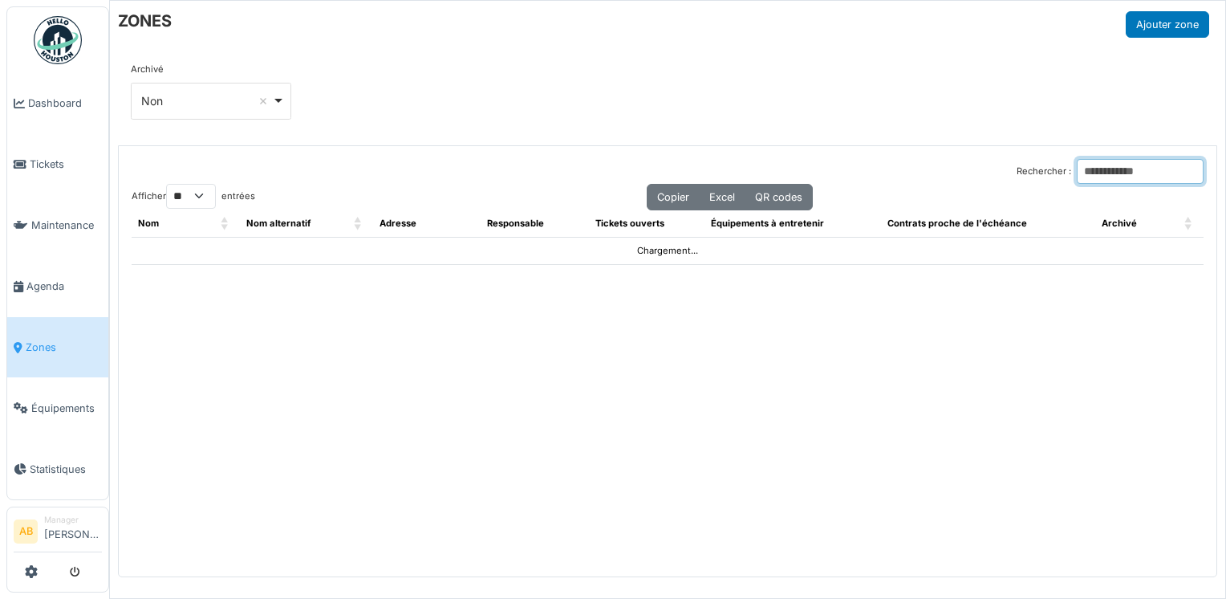
click at [1077, 177] on input "Rechercher :" at bounding box center [1140, 171] width 127 height 25
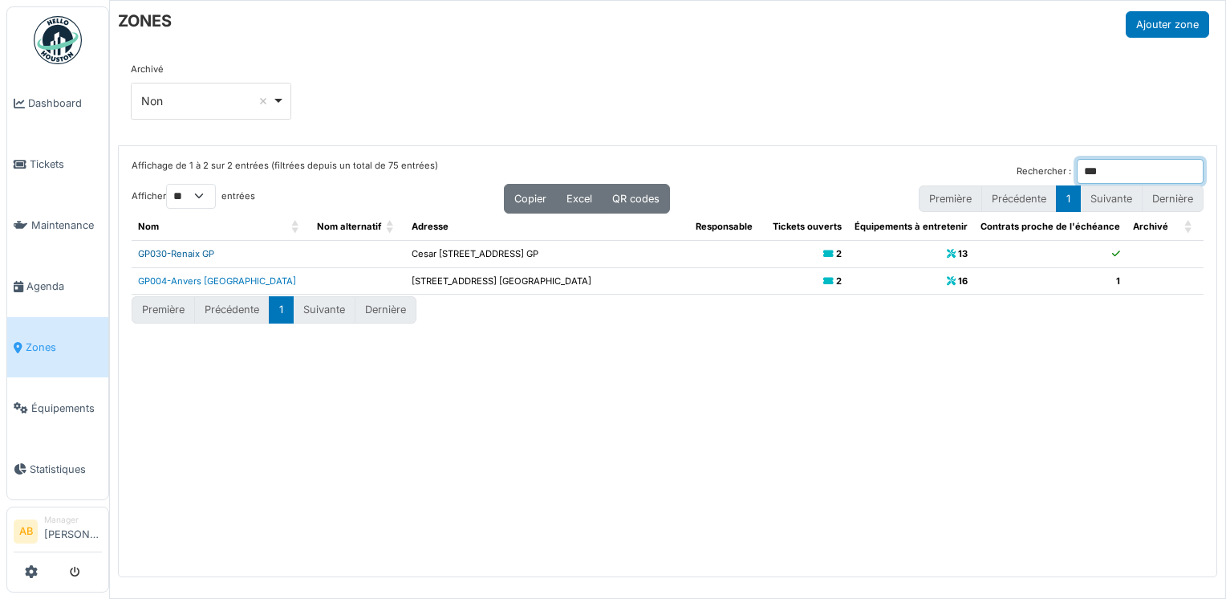
type input "***"
click at [193, 249] on link "GP030-Renaix GP" at bounding box center [176, 253] width 76 height 11
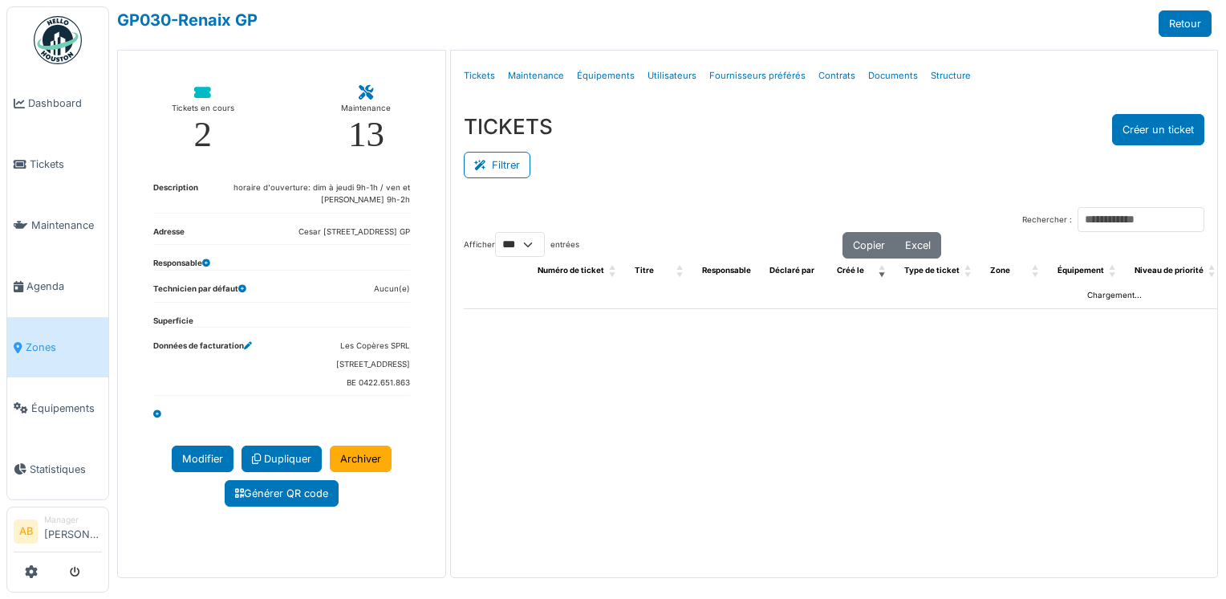
select select "***"
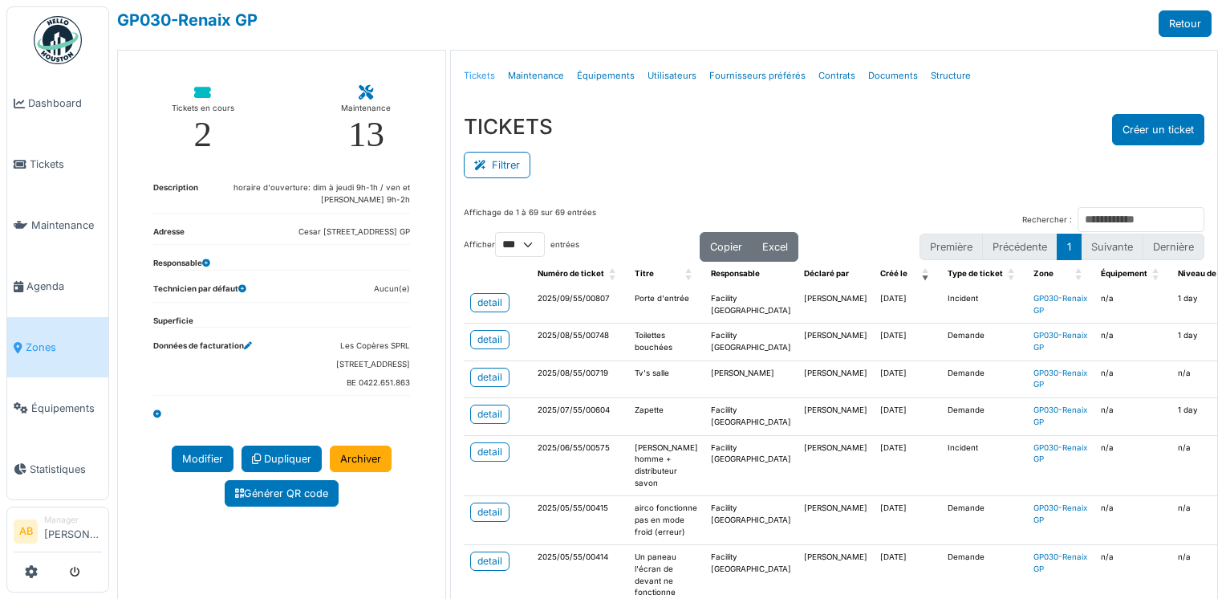
click at [471, 78] on link "Tickets" at bounding box center [479, 76] width 44 height 38
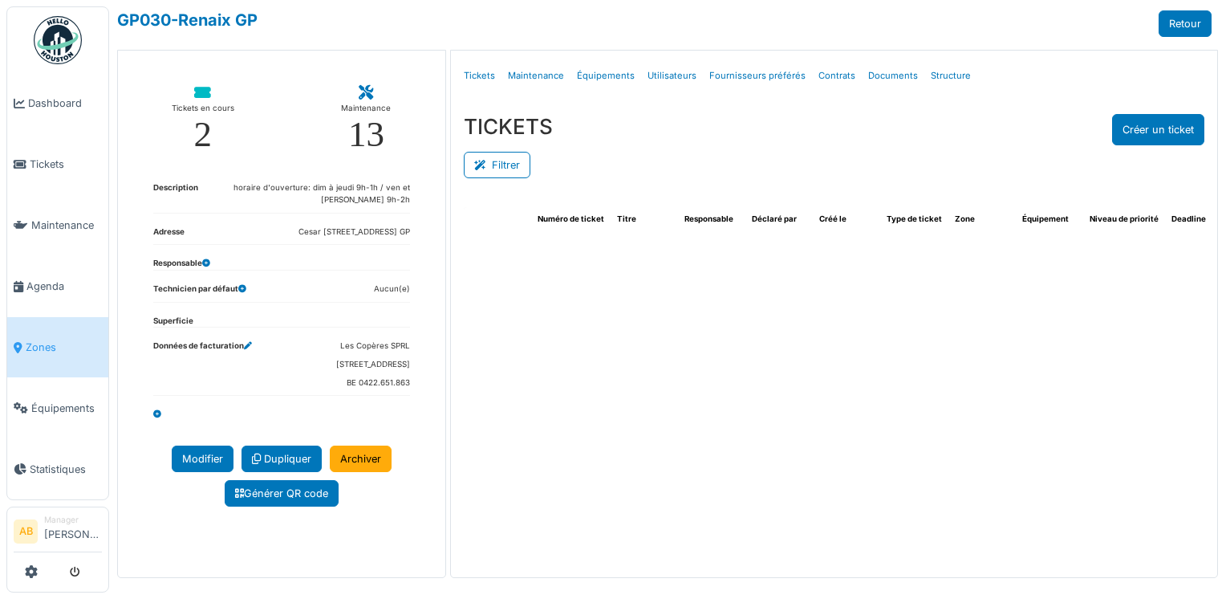
select select "***"
